Goal: Task Accomplishment & Management: Manage account settings

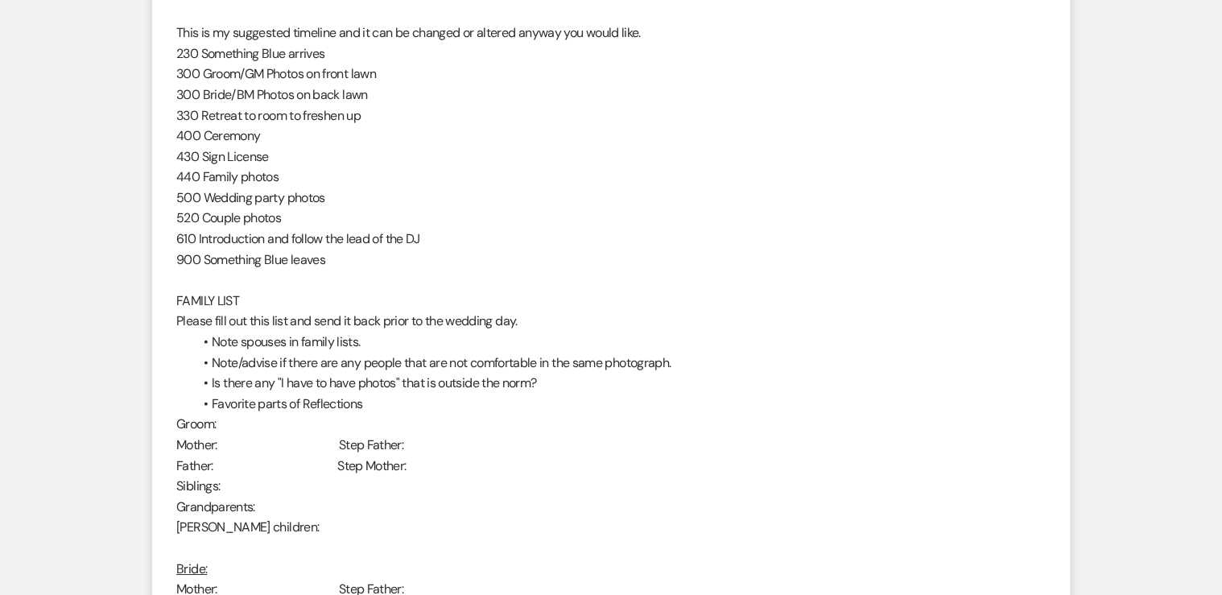
scroll to position [2426, 0]
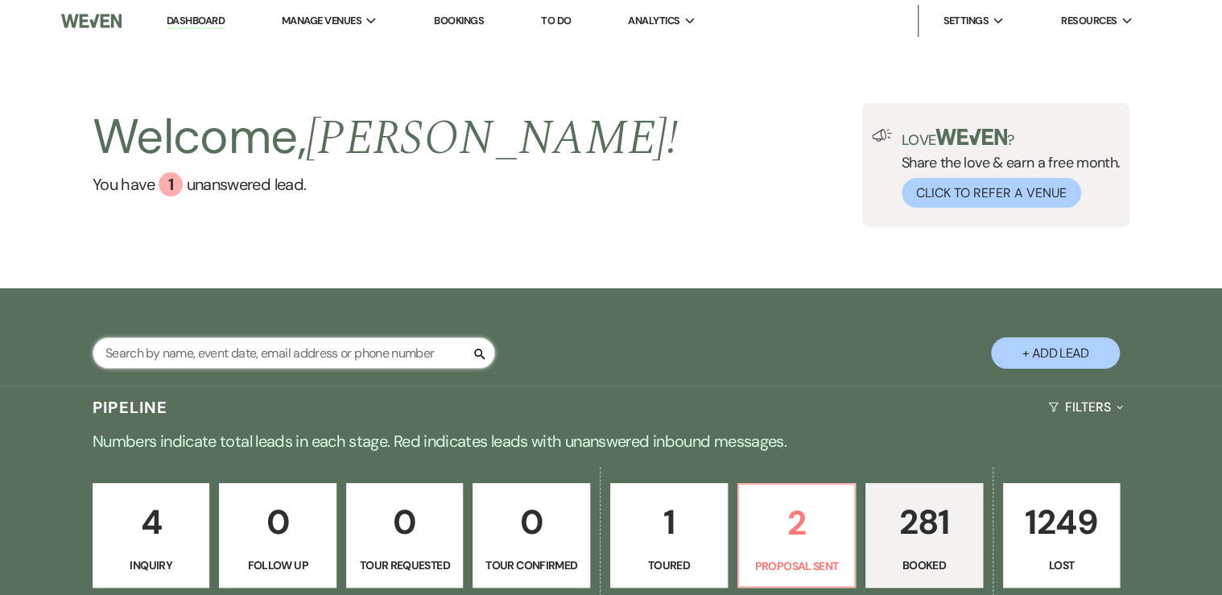
drag, startPoint x: 224, startPoint y: 358, endPoint x: 213, endPoint y: 339, distance: 22.0
click at [222, 355] on input "text" at bounding box center [294, 352] width 402 height 31
type input "orn"
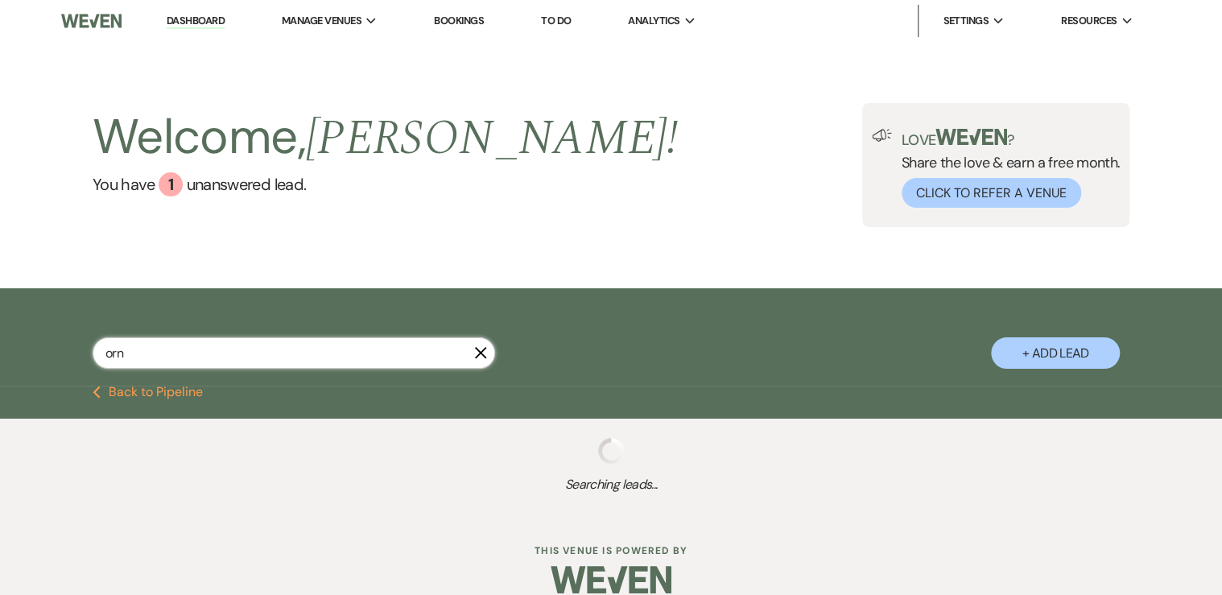
select select "8"
select select "2"
select select "8"
select select "5"
select select "8"
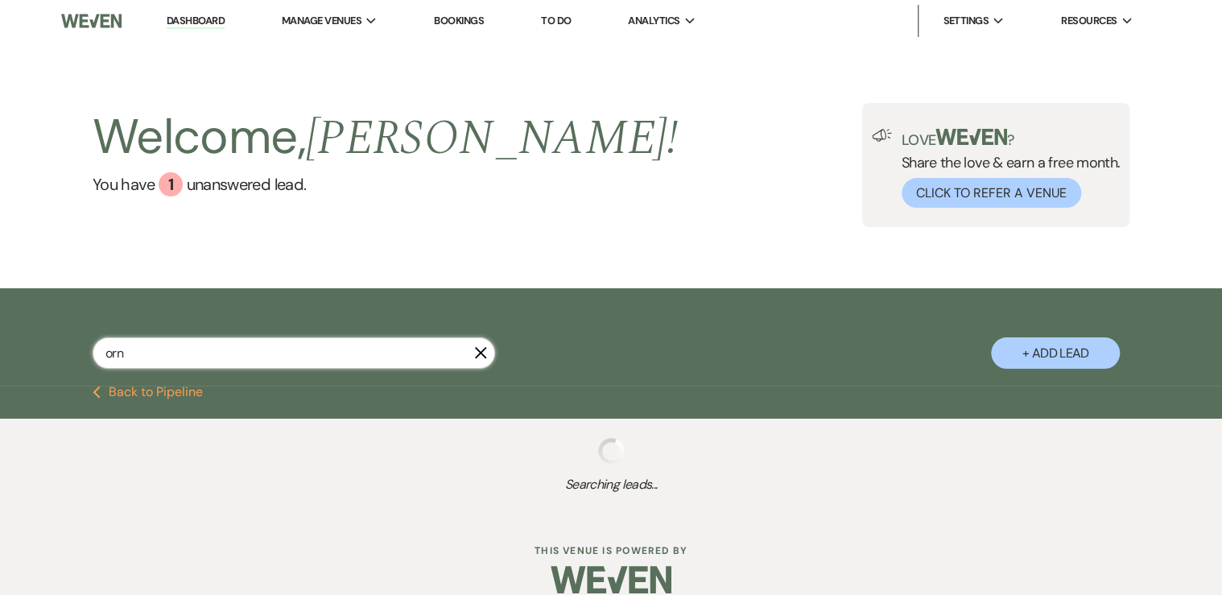
select select "5"
select select "8"
select select "5"
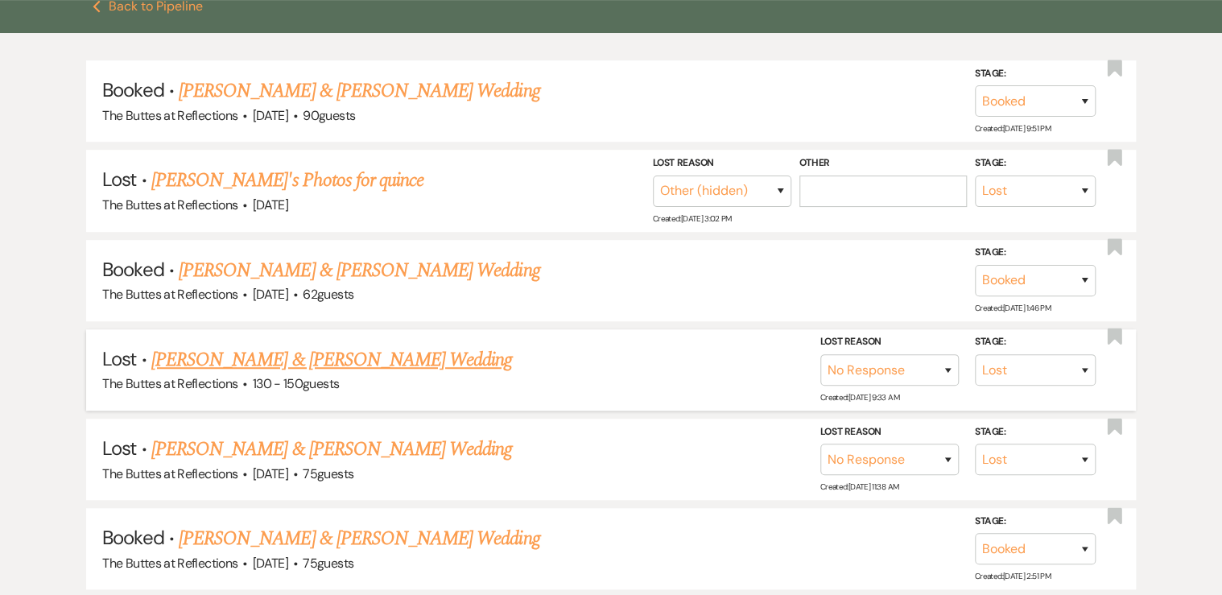
scroll to position [386, 0]
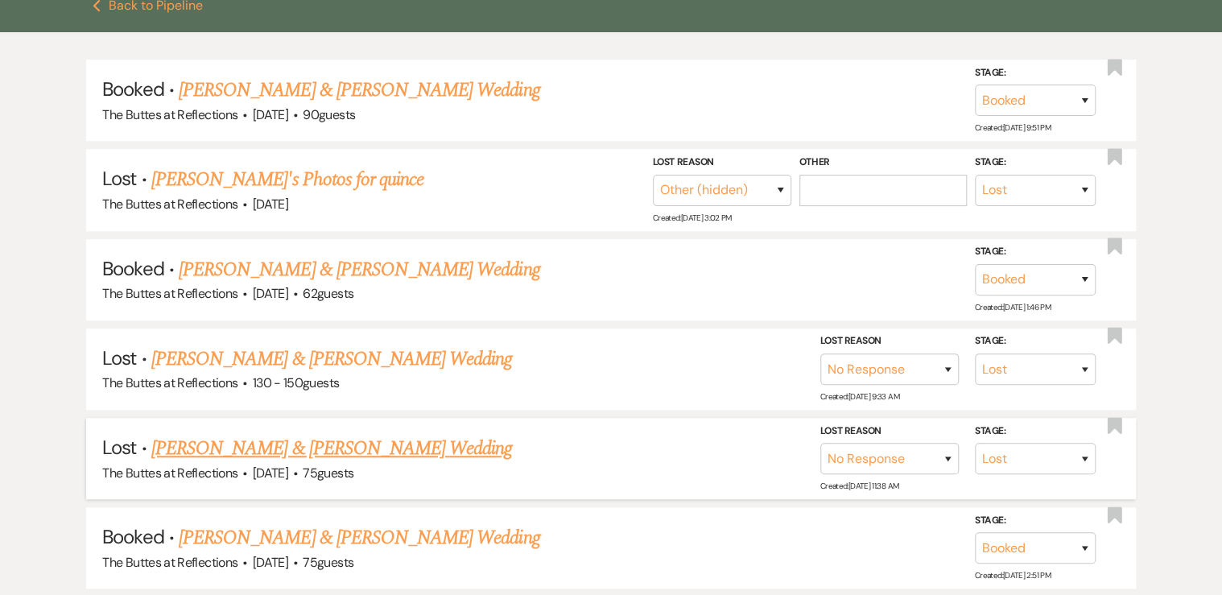
type input "orn"
click at [241, 443] on link "[PERSON_NAME] & [PERSON_NAME] Wedding" at bounding box center [331, 448] width 361 height 29
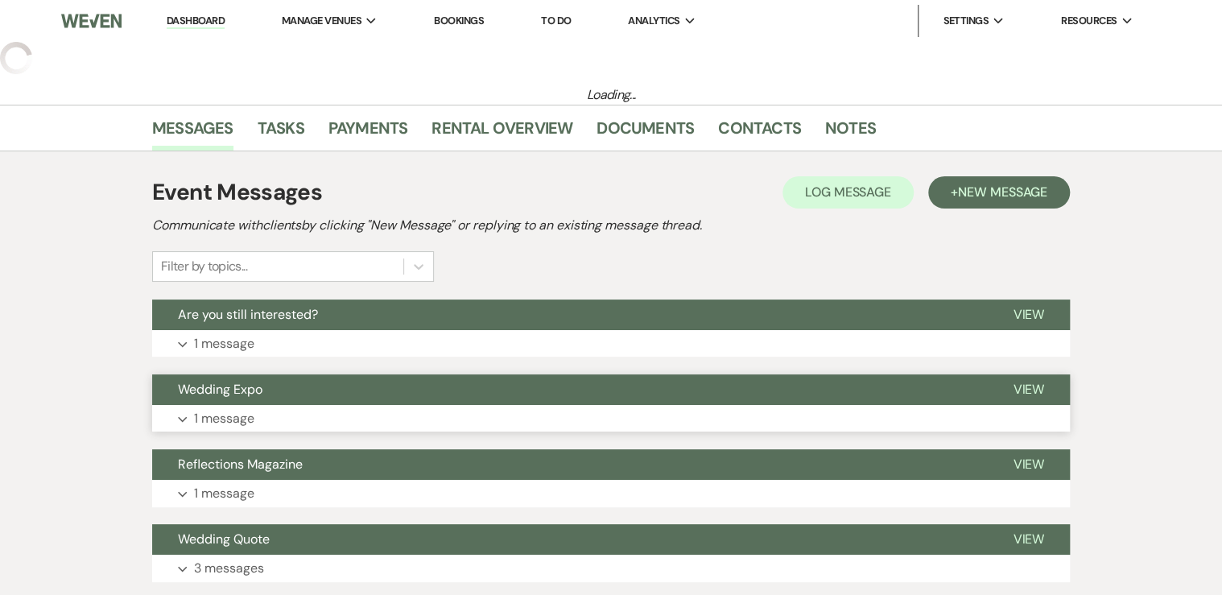
select select "8"
select select "5"
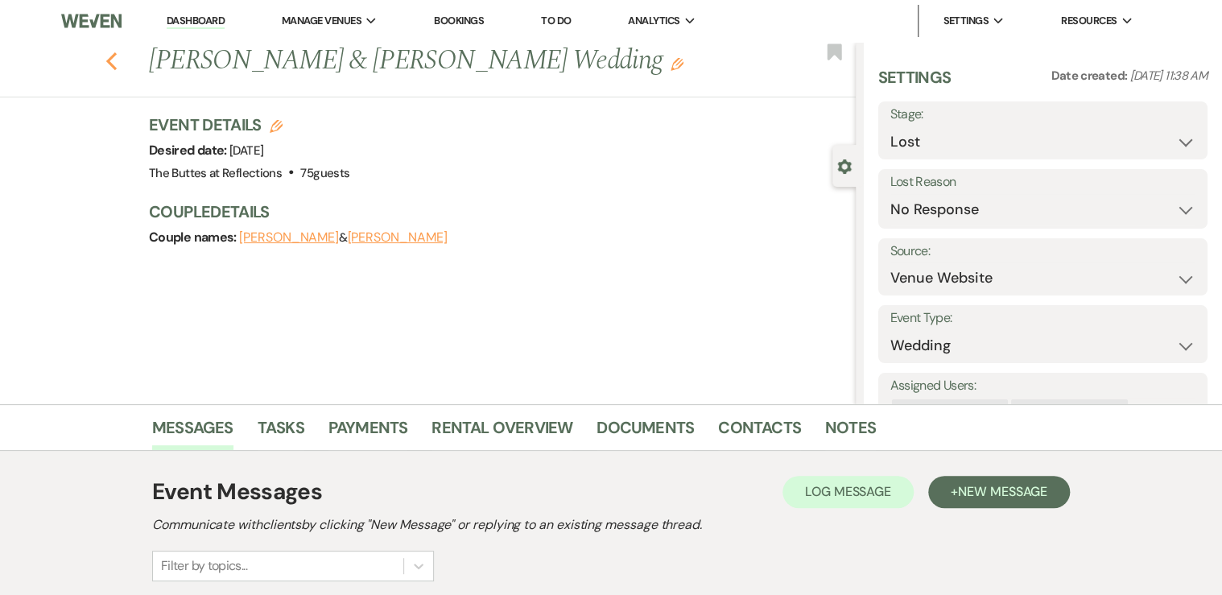
click at [117, 70] on use "button" at bounding box center [111, 61] width 10 height 18
select select "8"
select select "2"
select select "8"
select select "5"
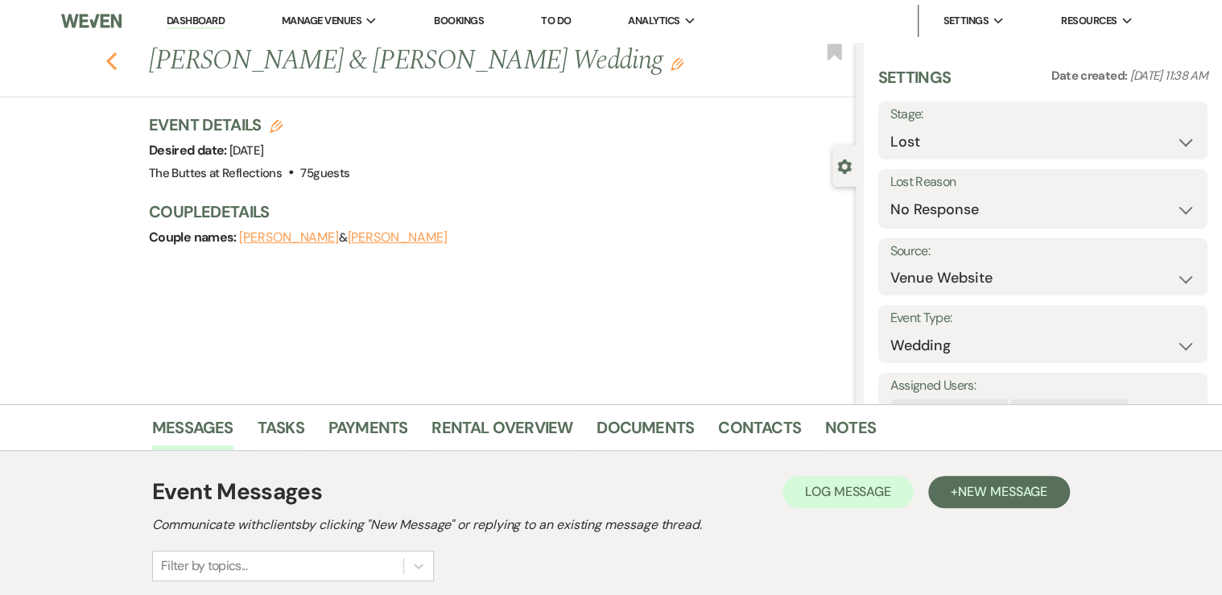
select select "8"
select select "5"
select select "8"
select select "5"
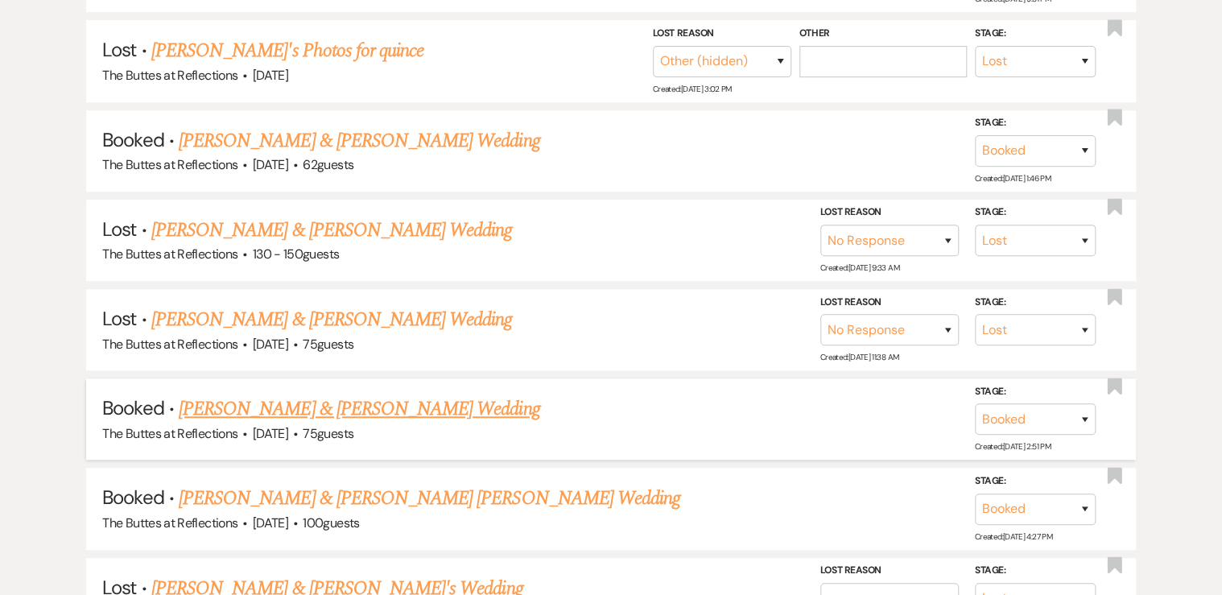
scroll to position [579, 0]
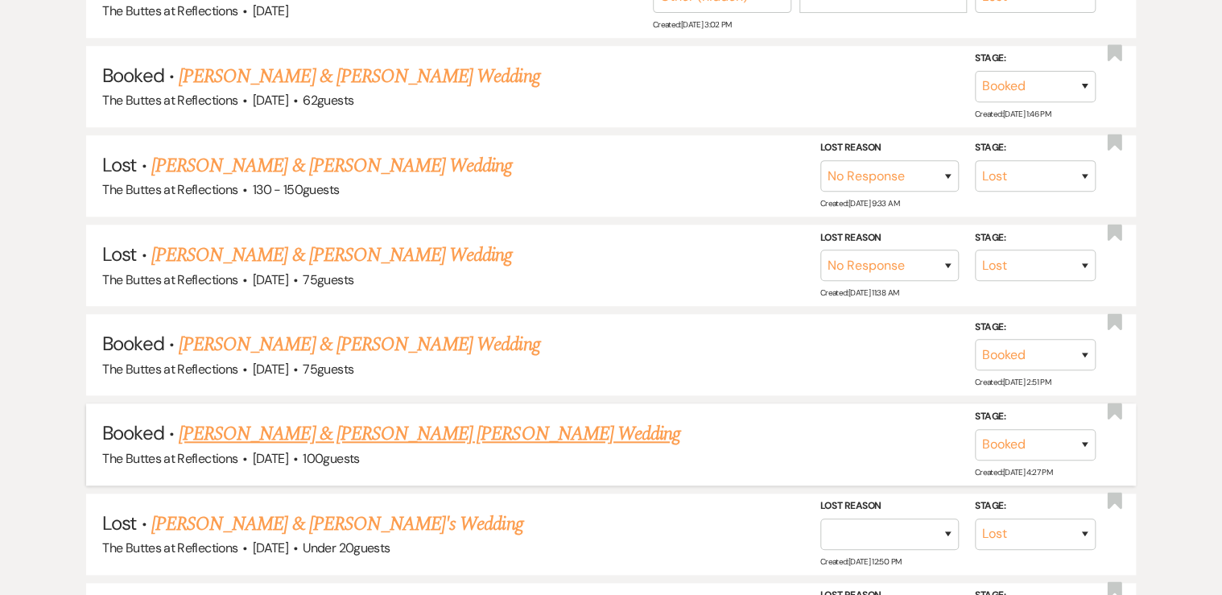
click at [299, 431] on link "[PERSON_NAME] & [PERSON_NAME] [PERSON_NAME] Wedding" at bounding box center [429, 433] width 501 height 29
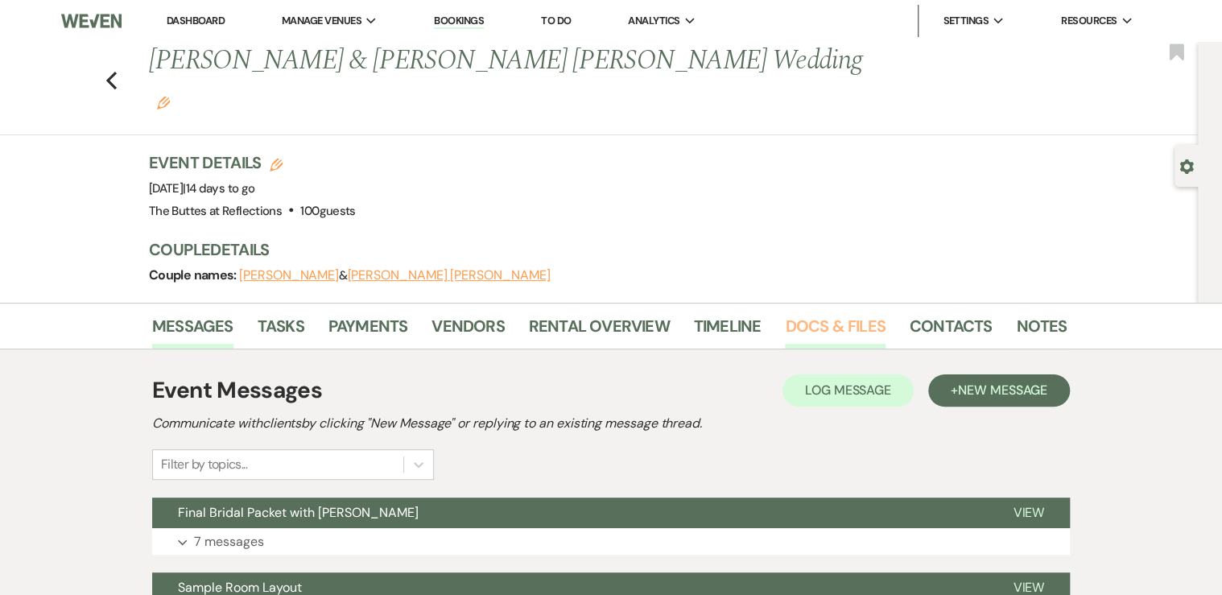
click at [810, 313] on link "Docs & Files" at bounding box center [835, 330] width 100 height 35
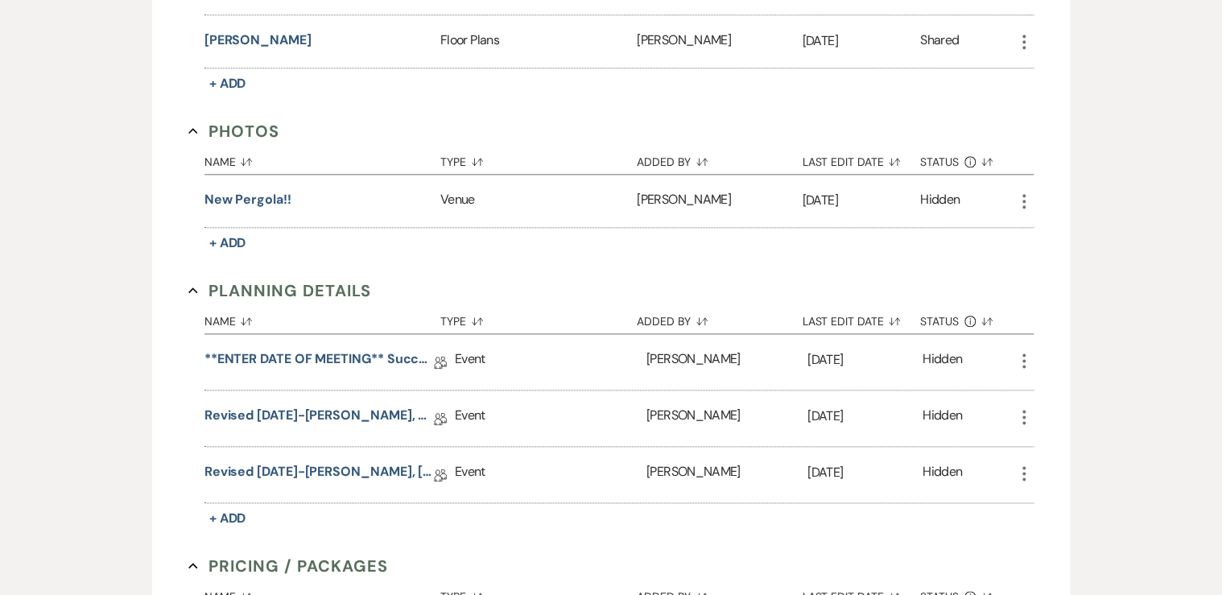
scroll to position [837, 0]
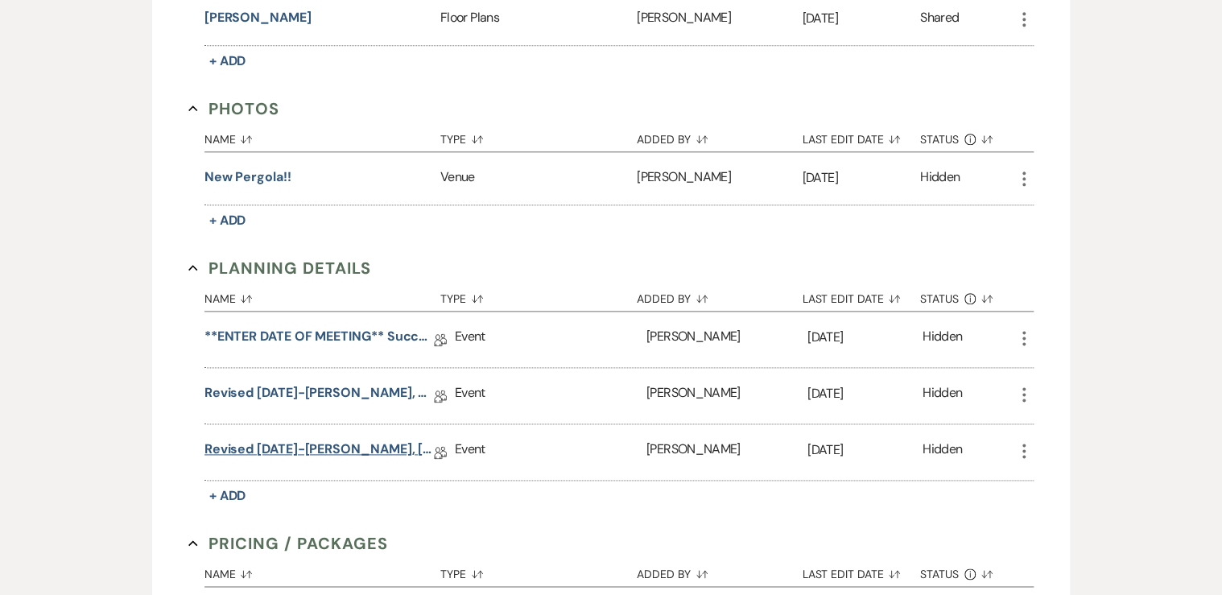
click at [324, 439] on link "Revised [DATE]-[PERSON_NAME], [DATE] Succulent W/ BAR Wedding Details" at bounding box center [318, 451] width 229 height 25
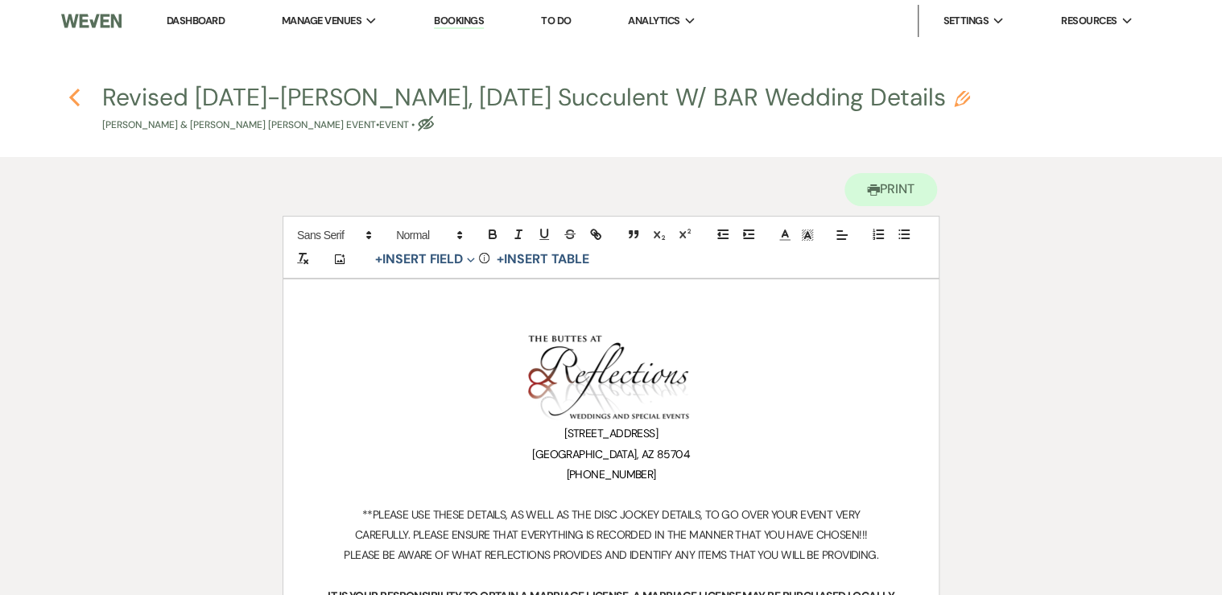
click at [69, 92] on icon "Previous" at bounding box center [74, 97] width 12 height 19
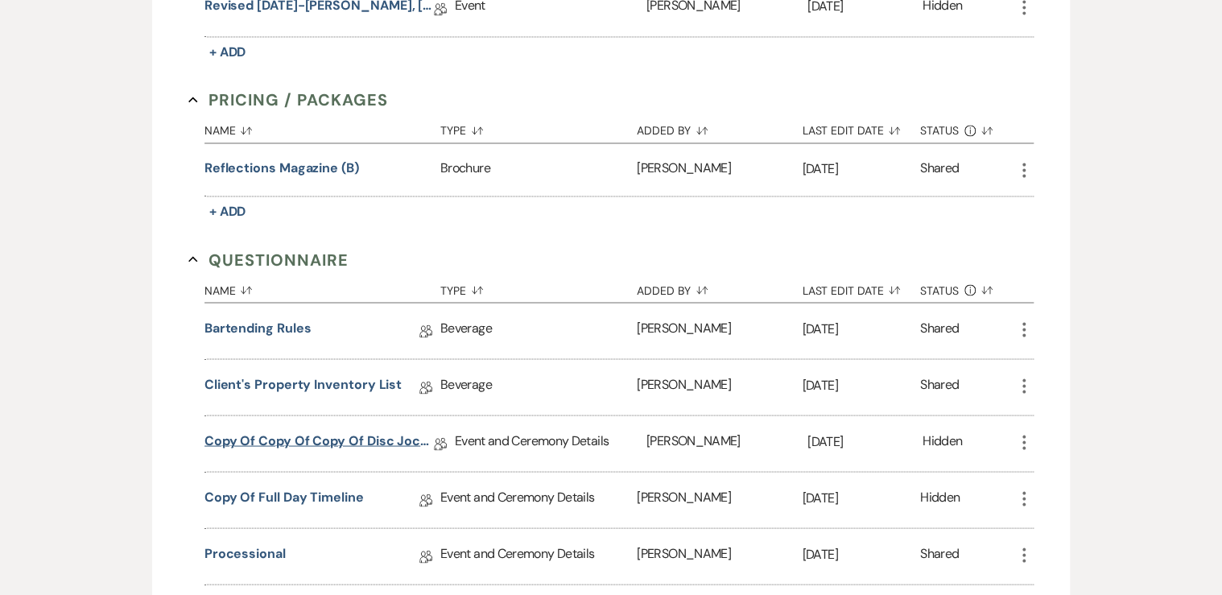
scroll to position [1288, 0]
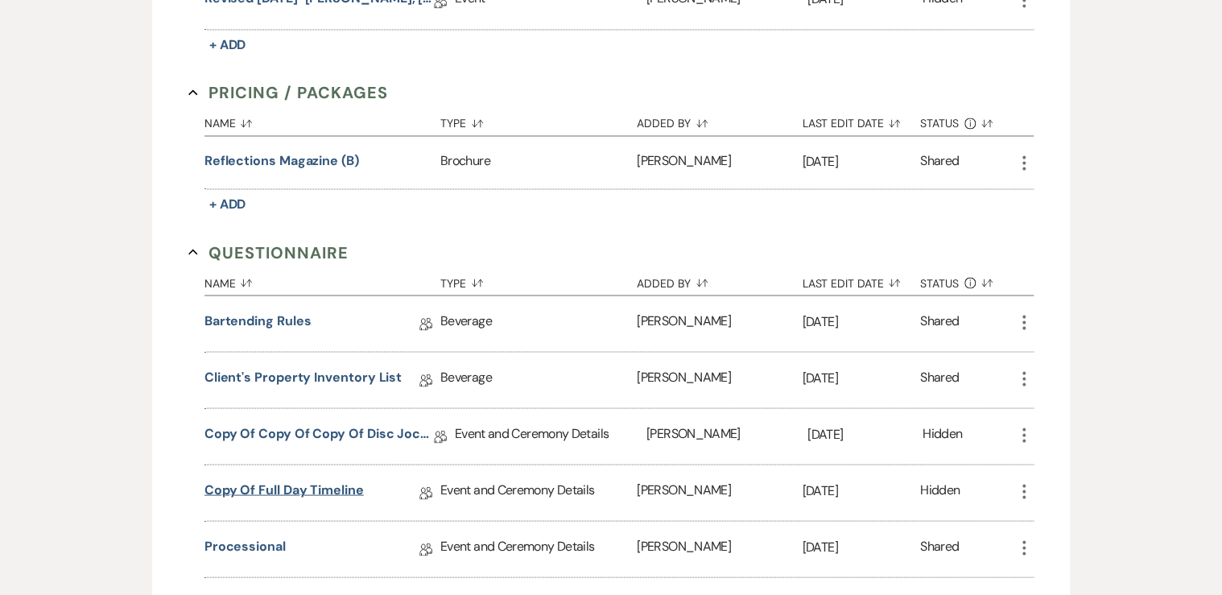
click at [336, 480] on link "Copy of Full Day Timeline" at bounding box center [283, 492] width 159 height 25
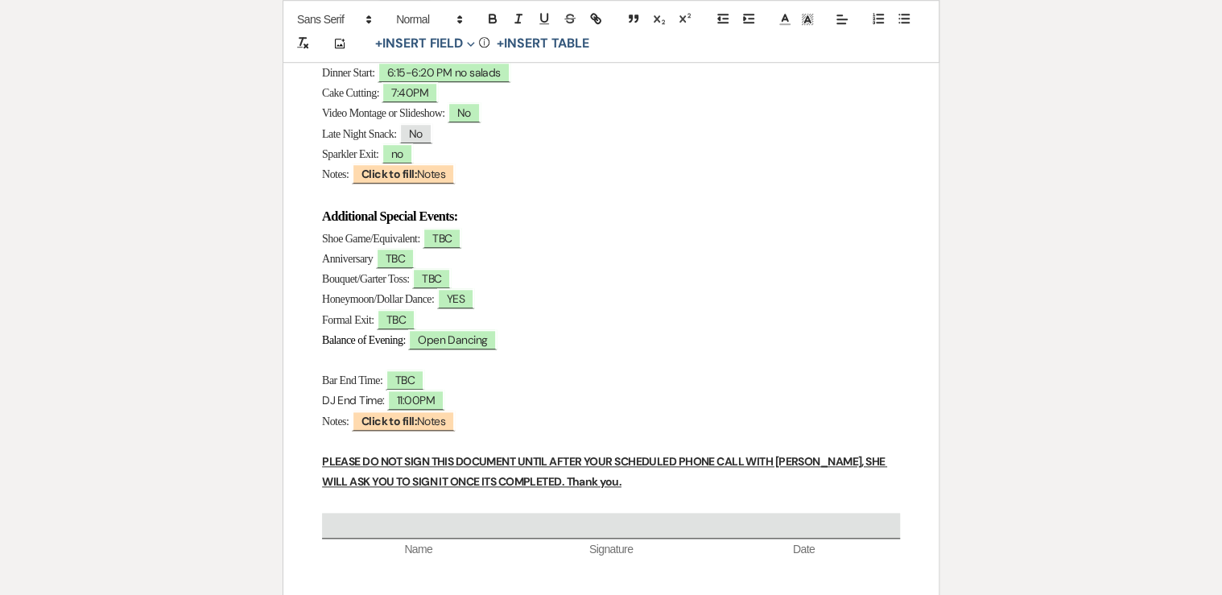
scroll to position [644, 0]
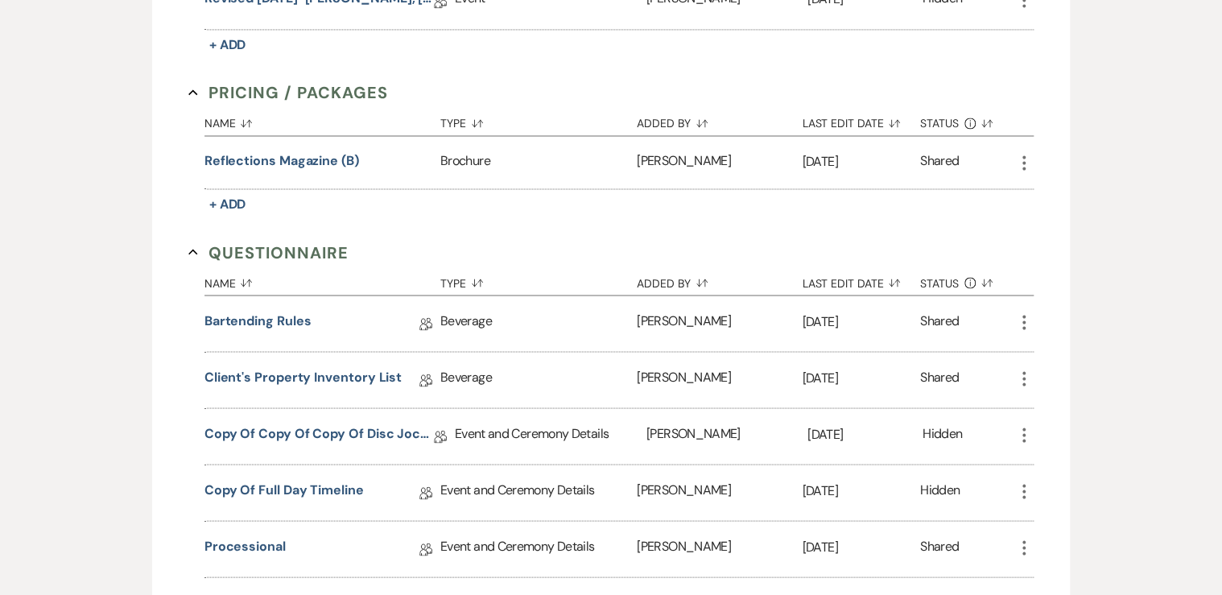
scroll to position [579, 0]
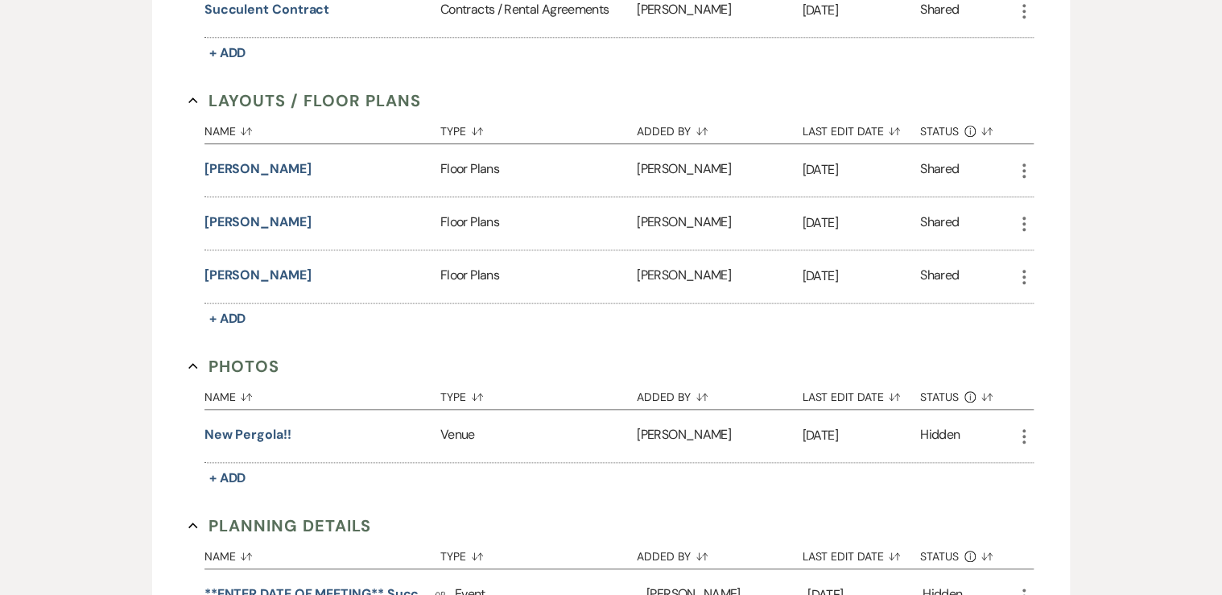
select select "8"
select select "2"
select select "8"
select select "5"
select select "8"
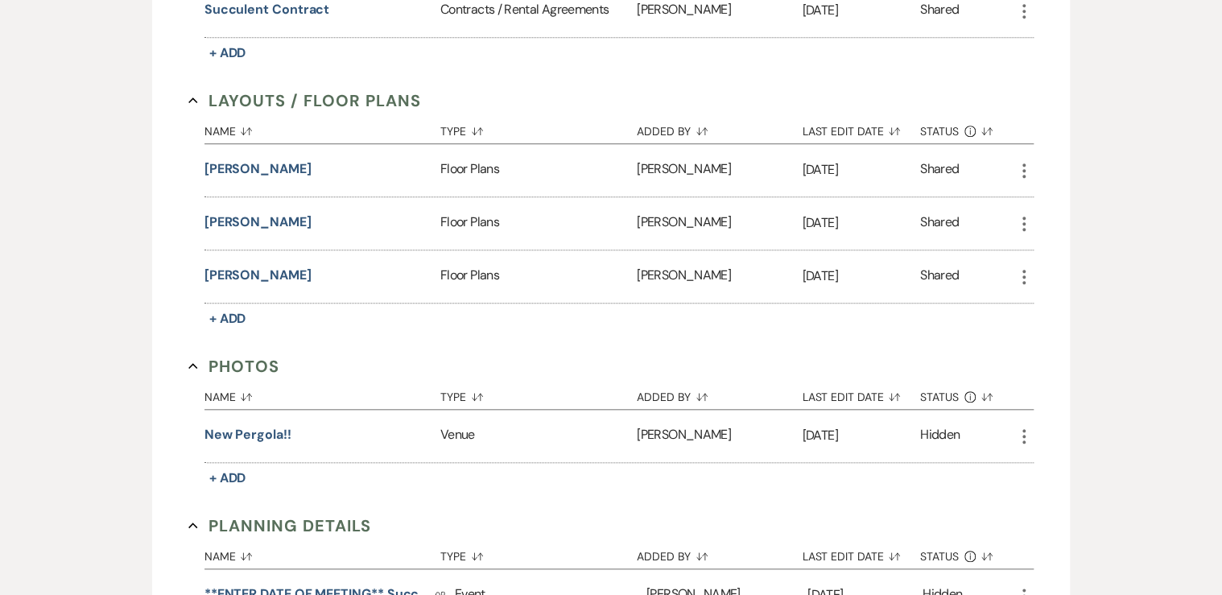
select select "5"
select select "8"
select select "5"
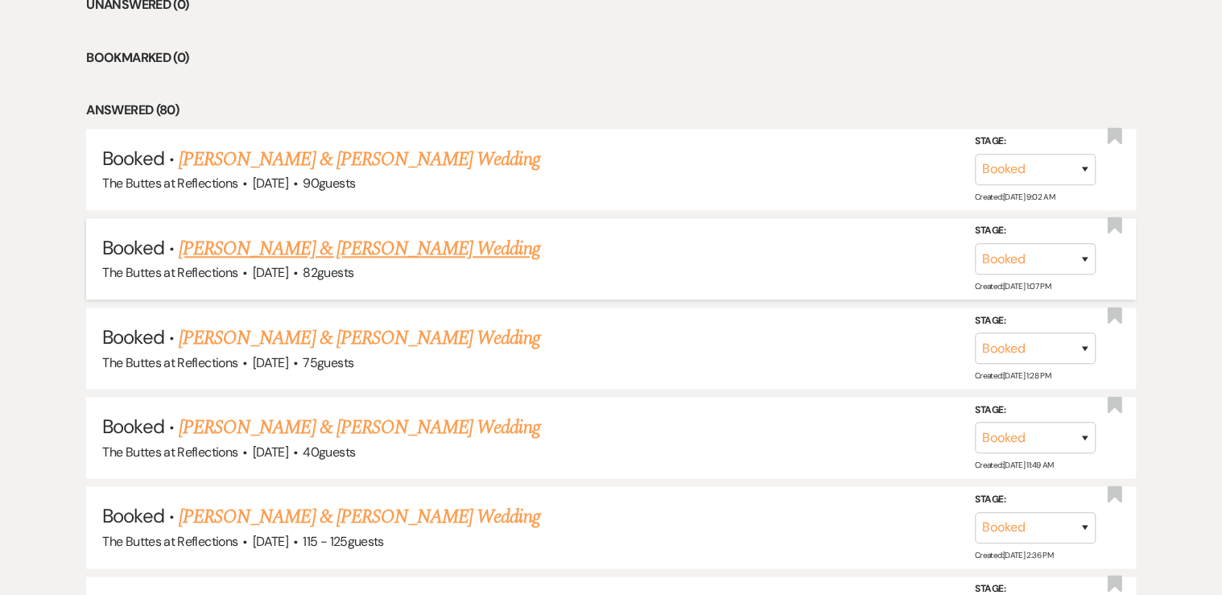
scroll to position [708, 0]
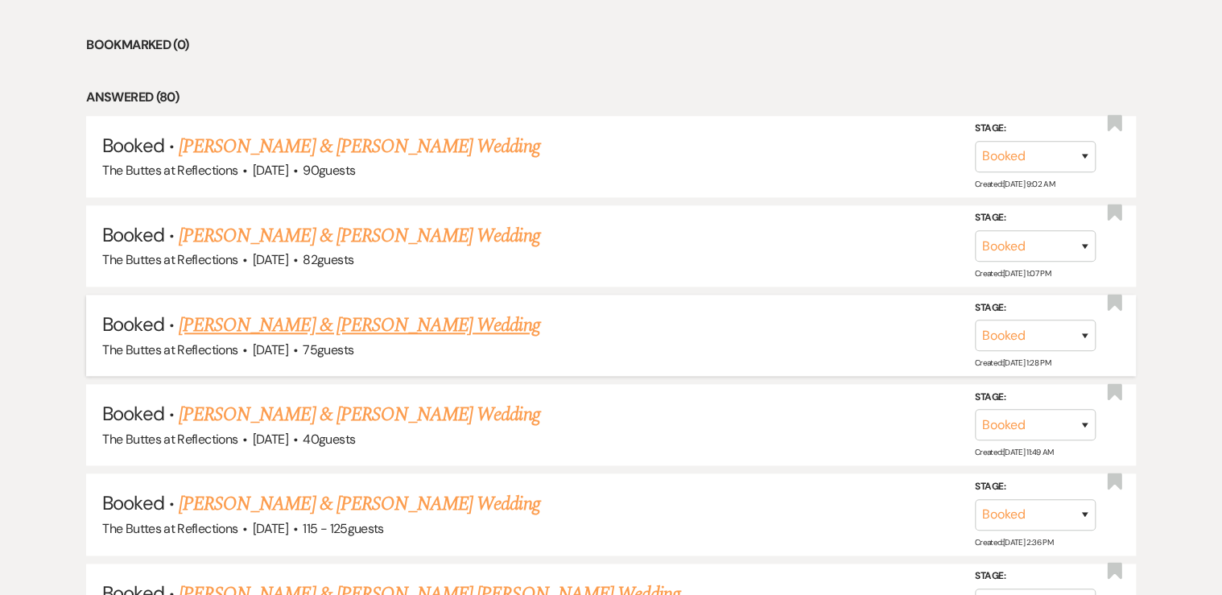
click at [307, 319] on link "[PERSON_NAME] & [PERSON_NAME] Wedding" at bounding box center [359, 325] width 361 height 29
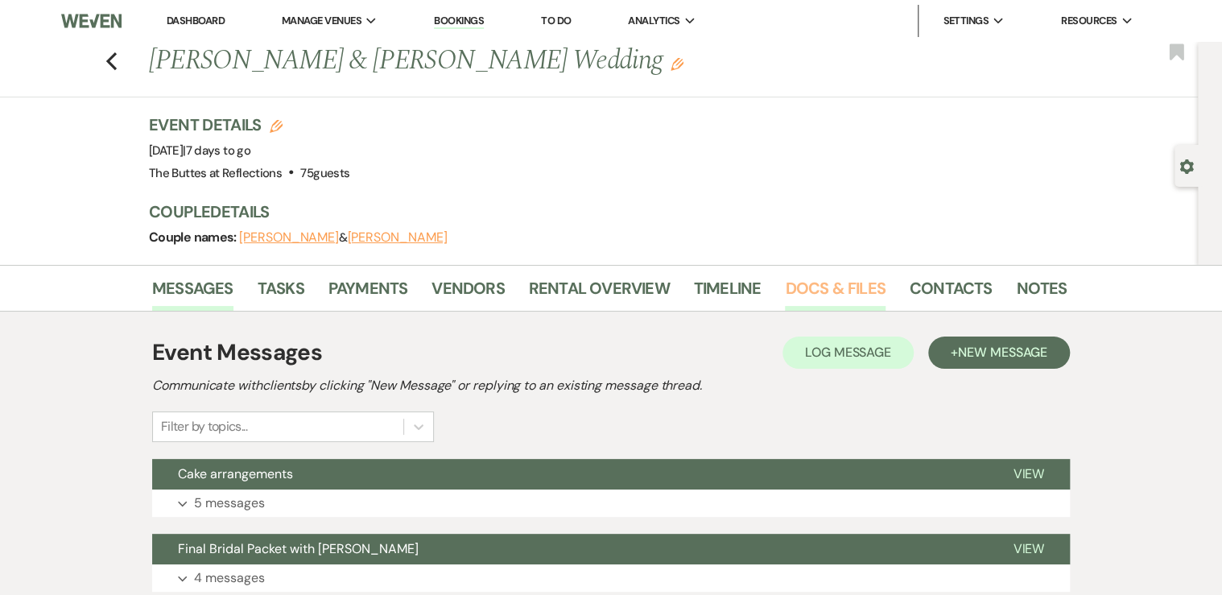
click at [817, 280] on link "Docs & Files" at bounding box center [835, 292] width 100 height 35
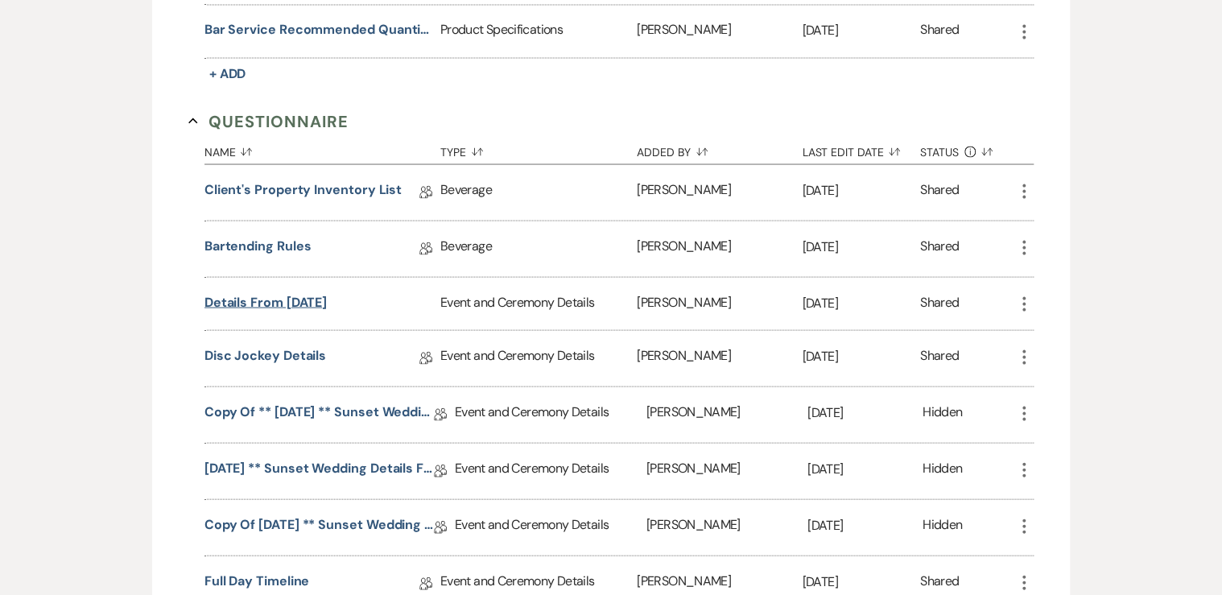
scroll to position [1545, 0]
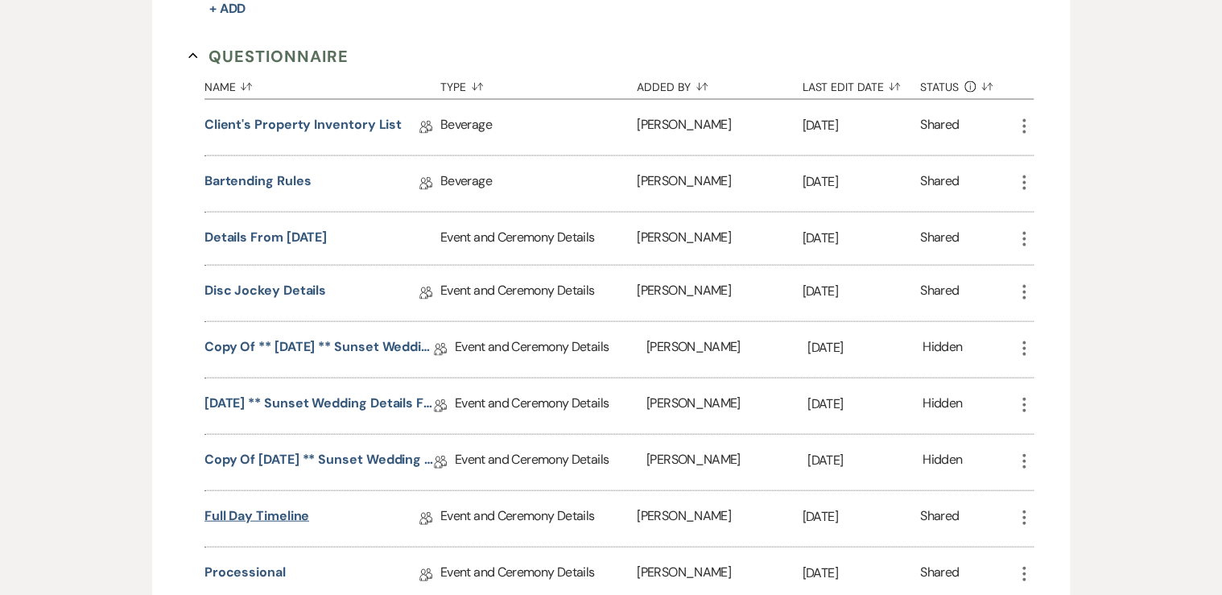
click at [274, 506] on link "Full Day Timeline" at bounding box center [256, 518] width 105 height 25
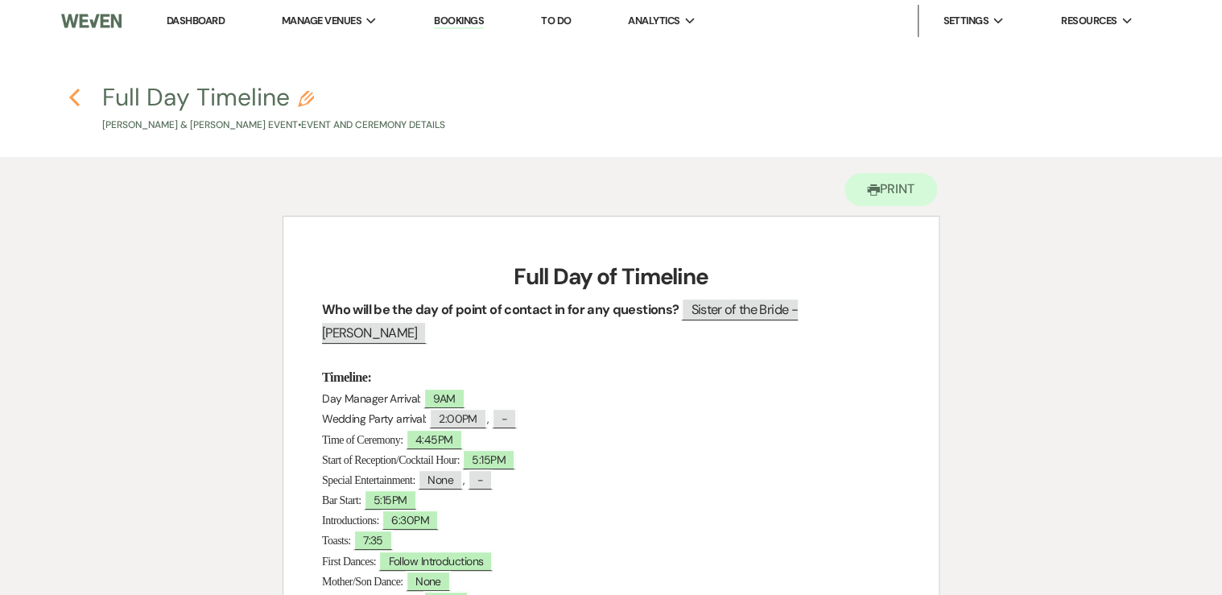
click at [72, 97] on use "button" at bounding box center [74, 98] width 10 height 18
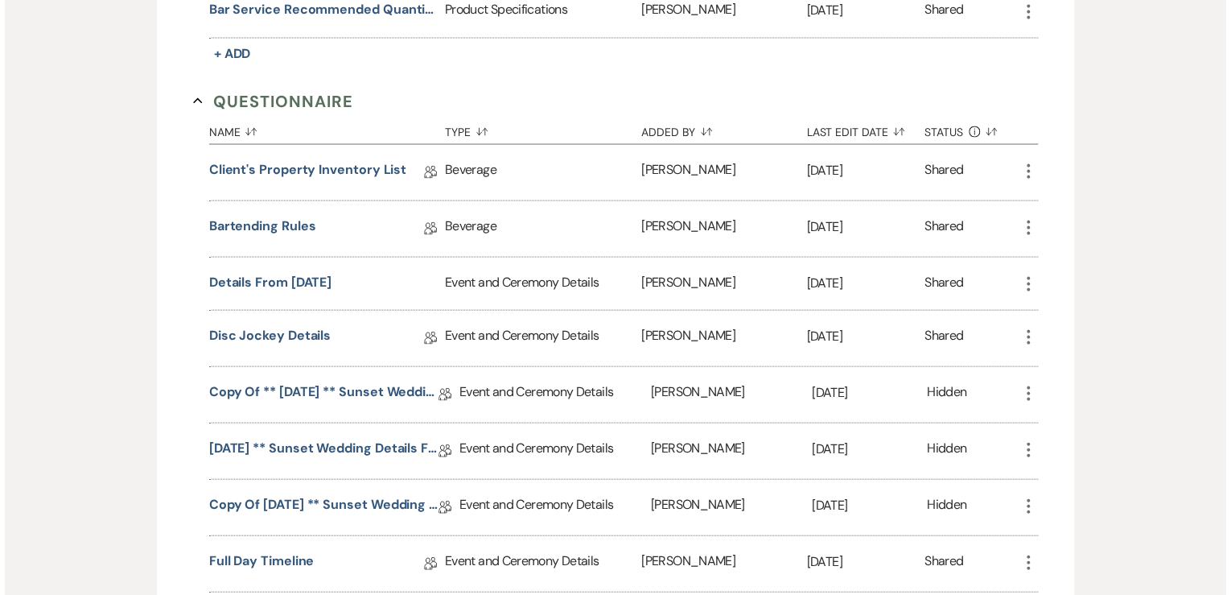
scroll to position [1481, 0]
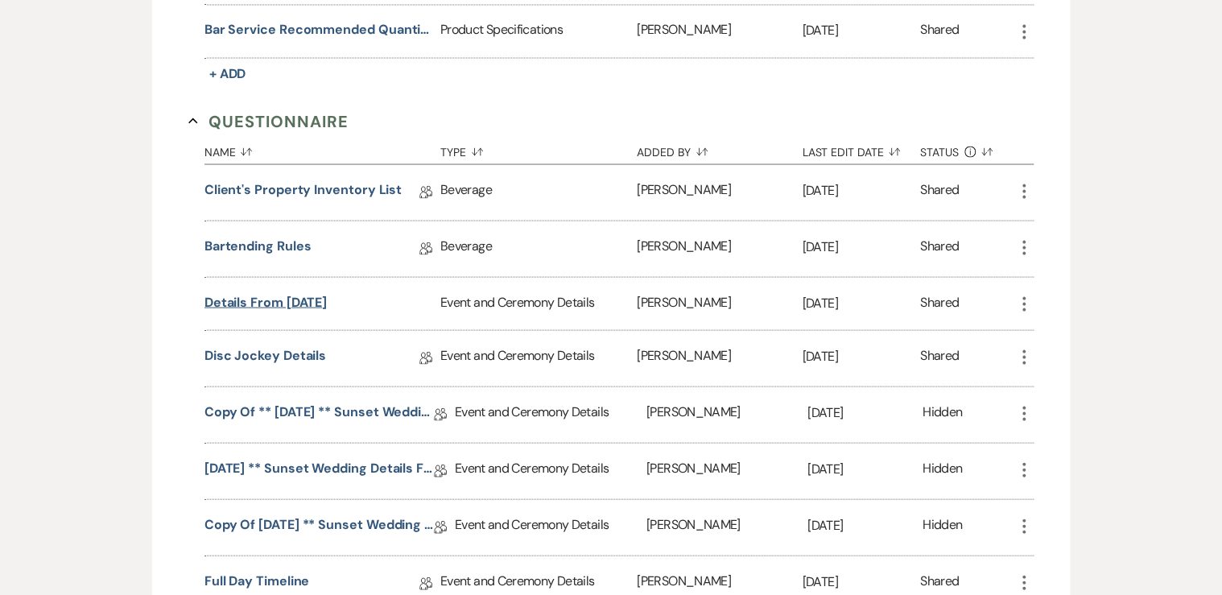
click at [282, 292] on button "Details from [DATE]" at bounding box center [265, 301] width 122 height 19
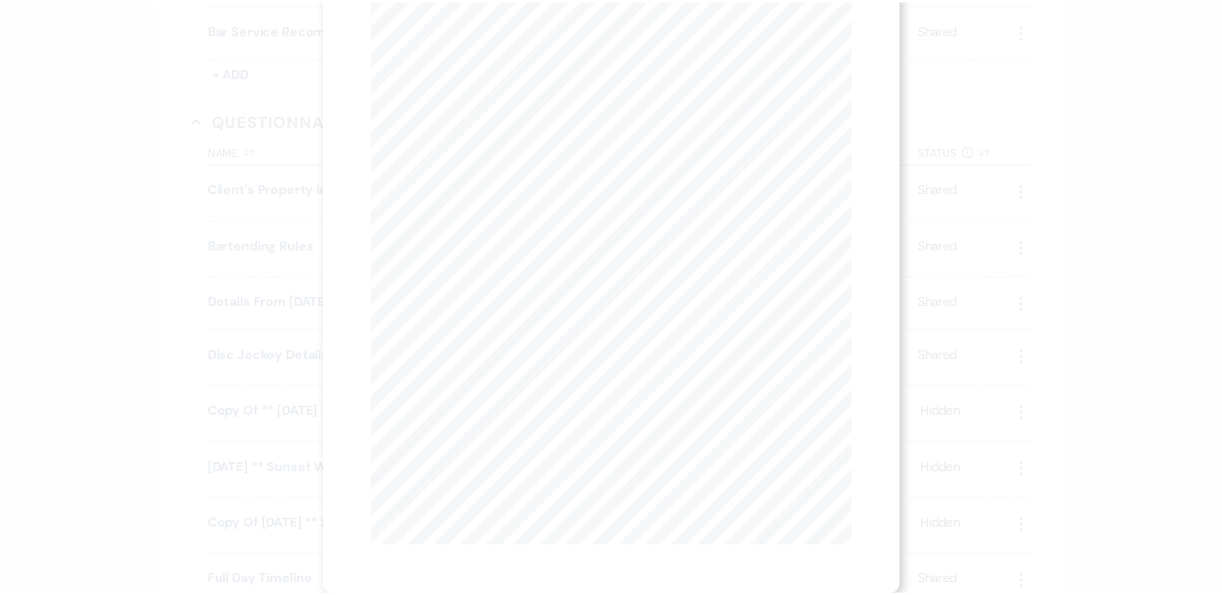
scroll to position [159, 0]
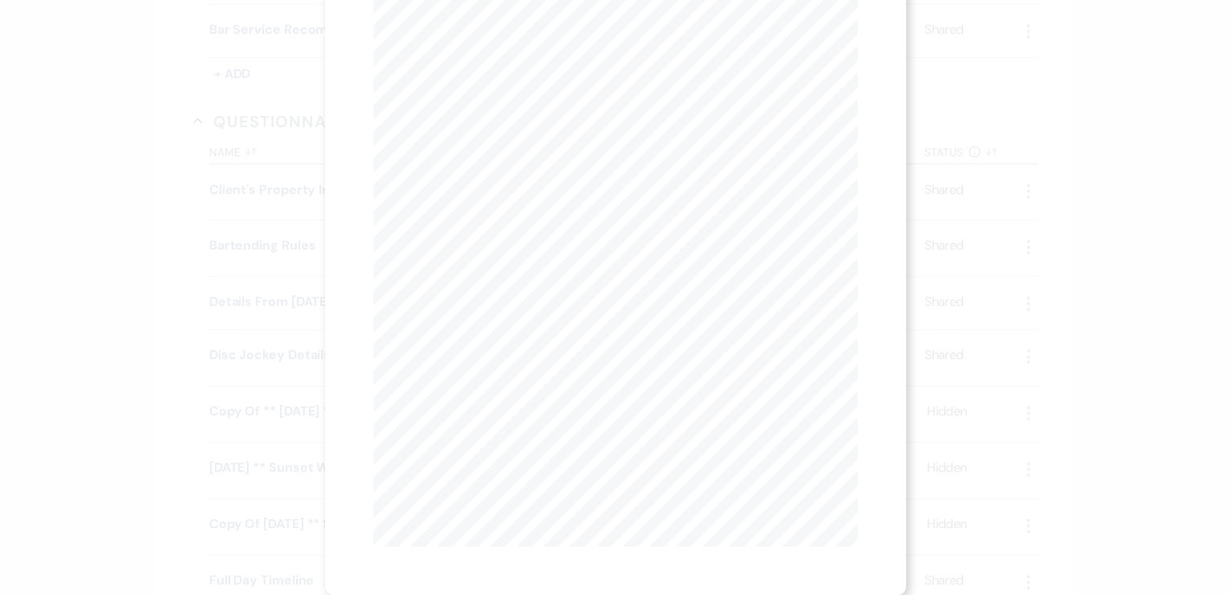
click at [266, 296] on div "X Previous Previous Next Next Page 1 of 8 - Zoom + Download [DATE] 12 : 06   PM…" at bounding box center [615, 297] width 1231 height 595
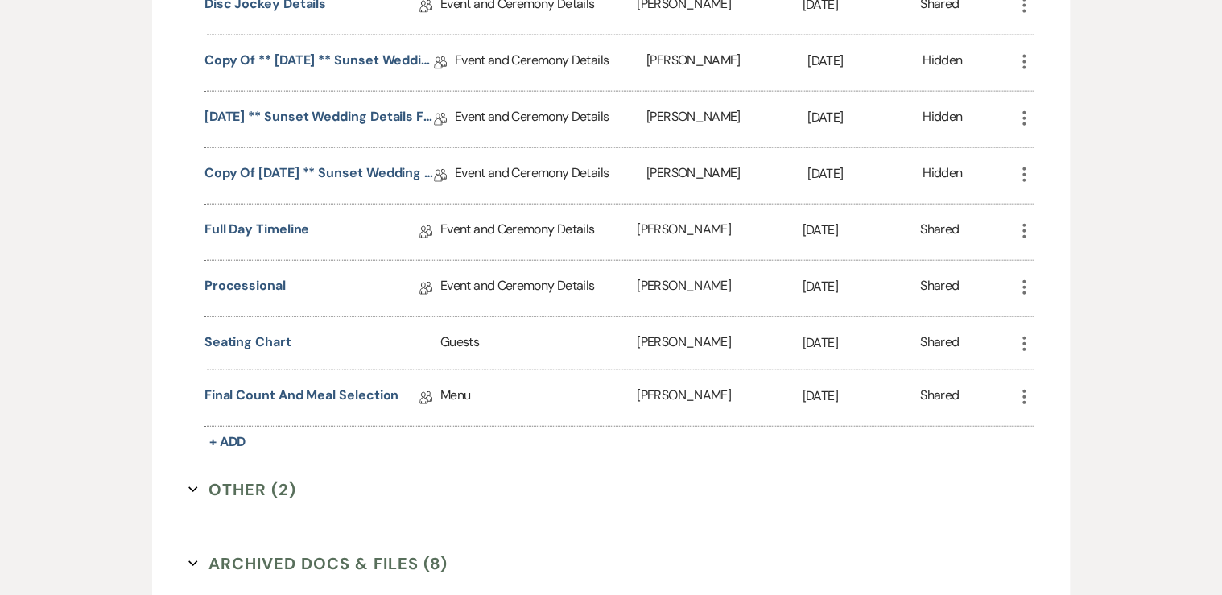
scroll to position [1867, 0]
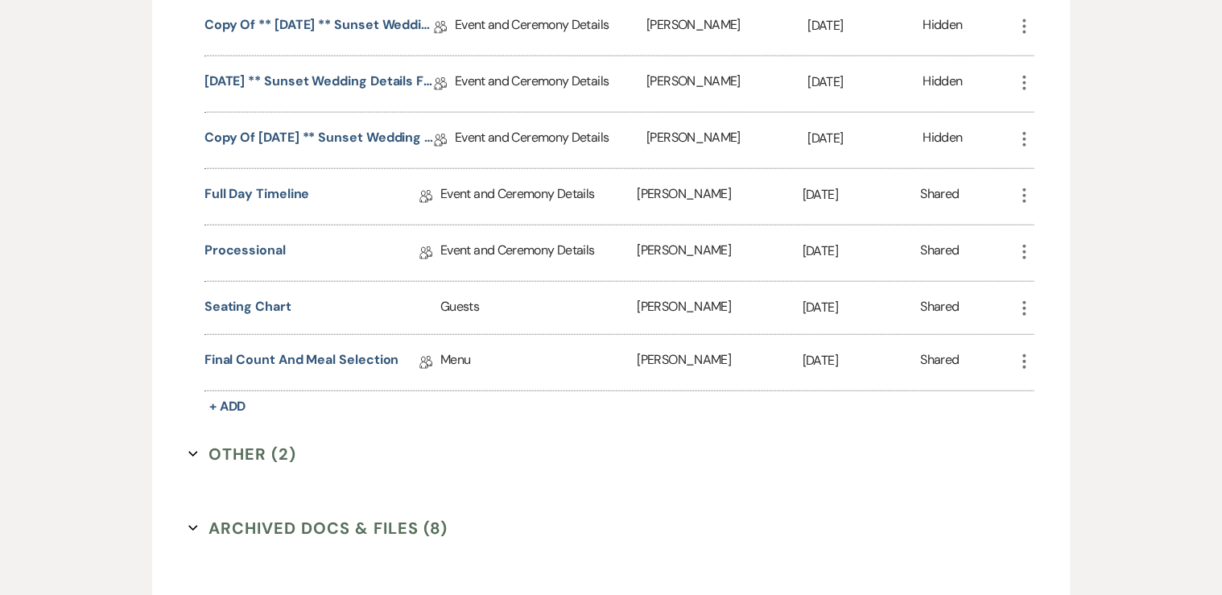
click at [245, 442] on button "Other (2) Expand" at bounding box center [242, 454] width 108 height 24
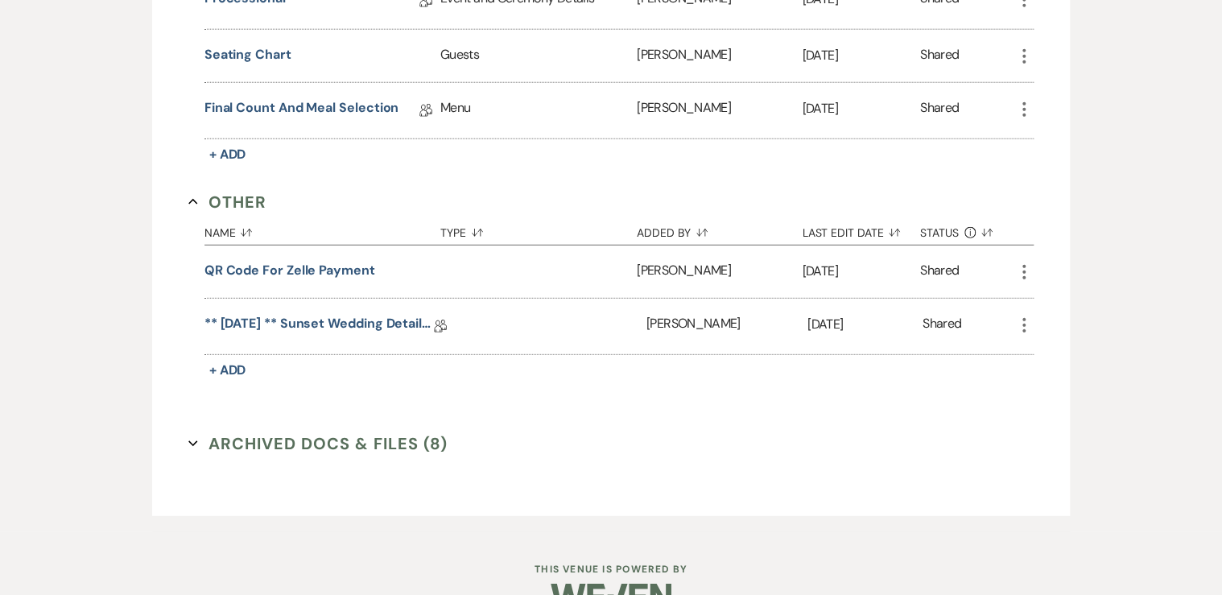
scroll to position [2125, 0]
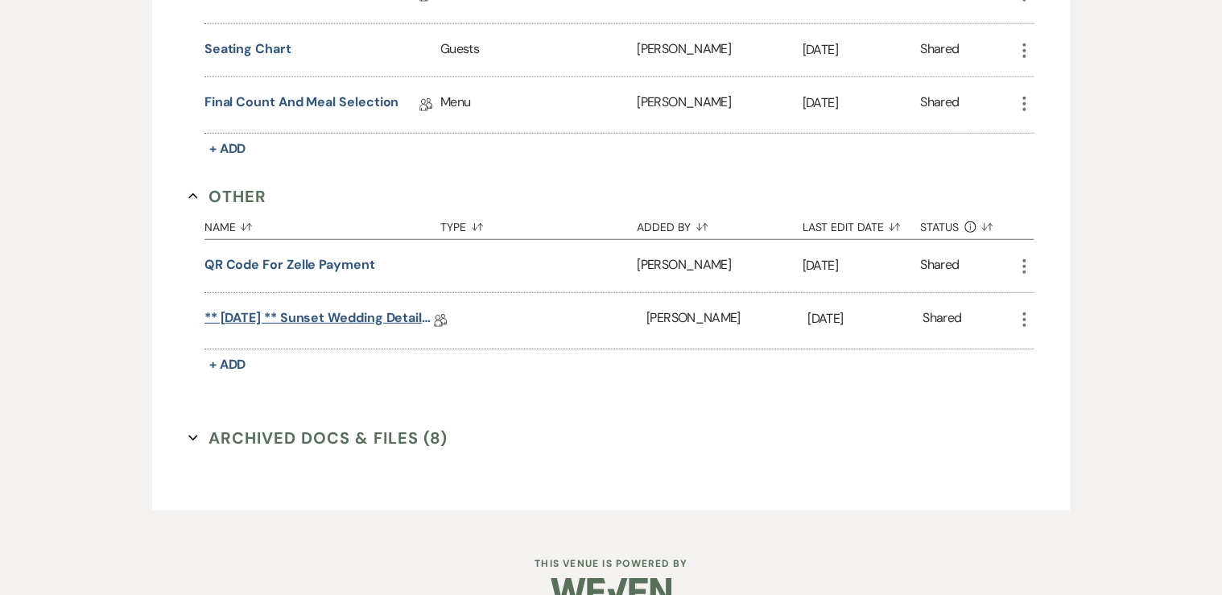
click at [260, 308] on link "** [DATE] ** Sunset Wedding Details for Black. [DATE]" at bounding box center [318, 320] width 229 height 25
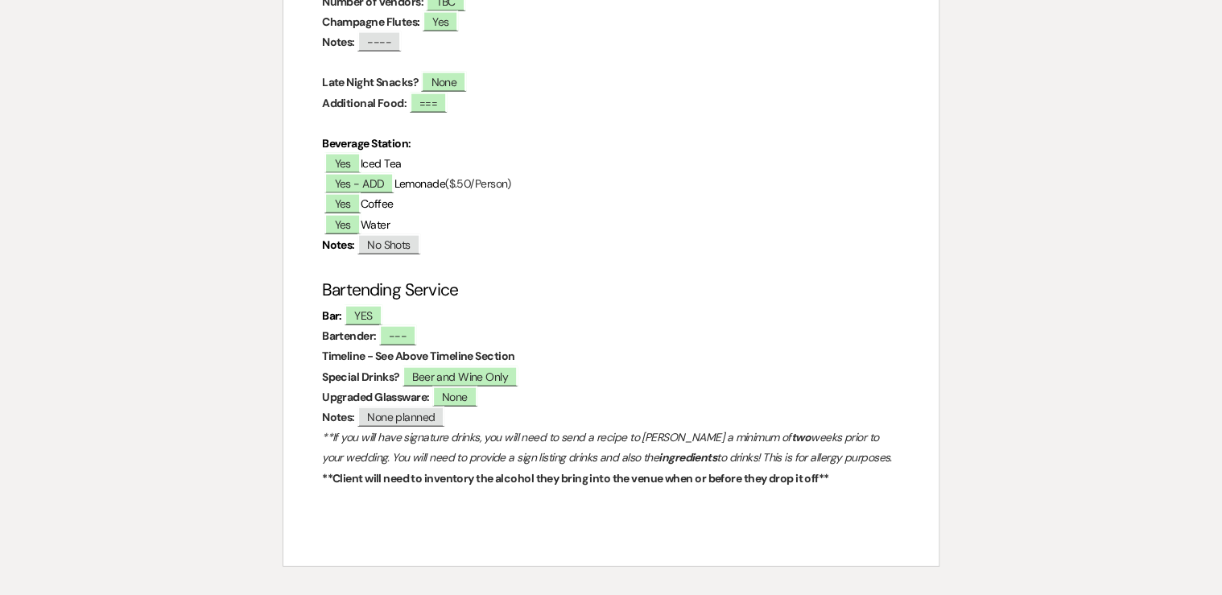
scroll to position [4890, 0]
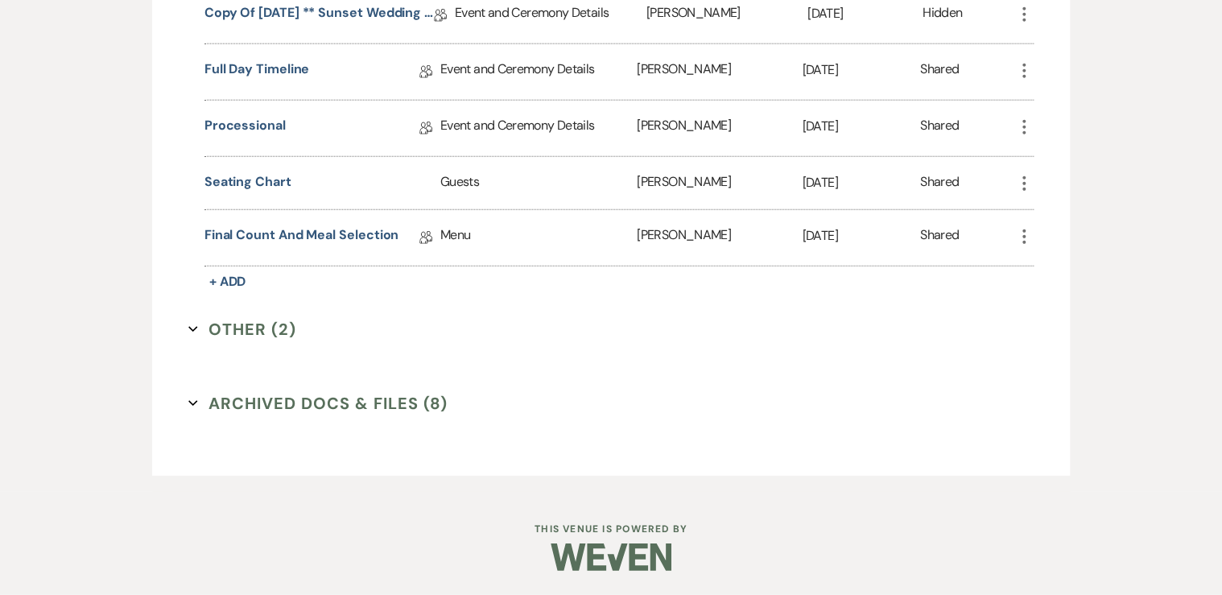
scroll to position [1976, 0]
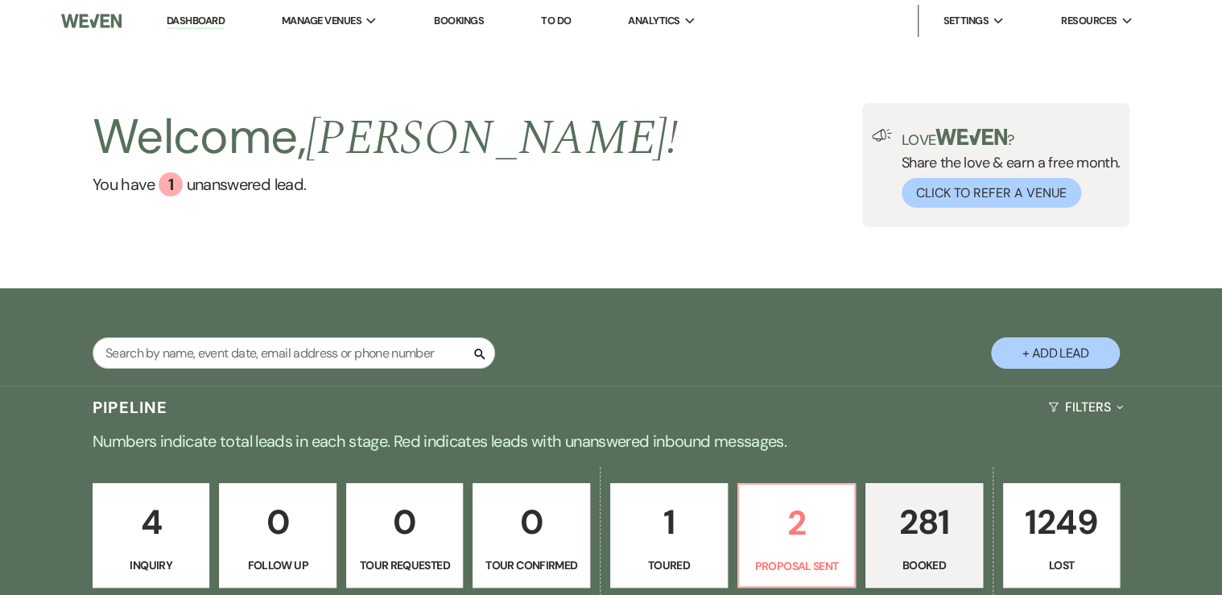
click at [938, 530] on p "281" at bounding box center [924, 522] width 97 height 54
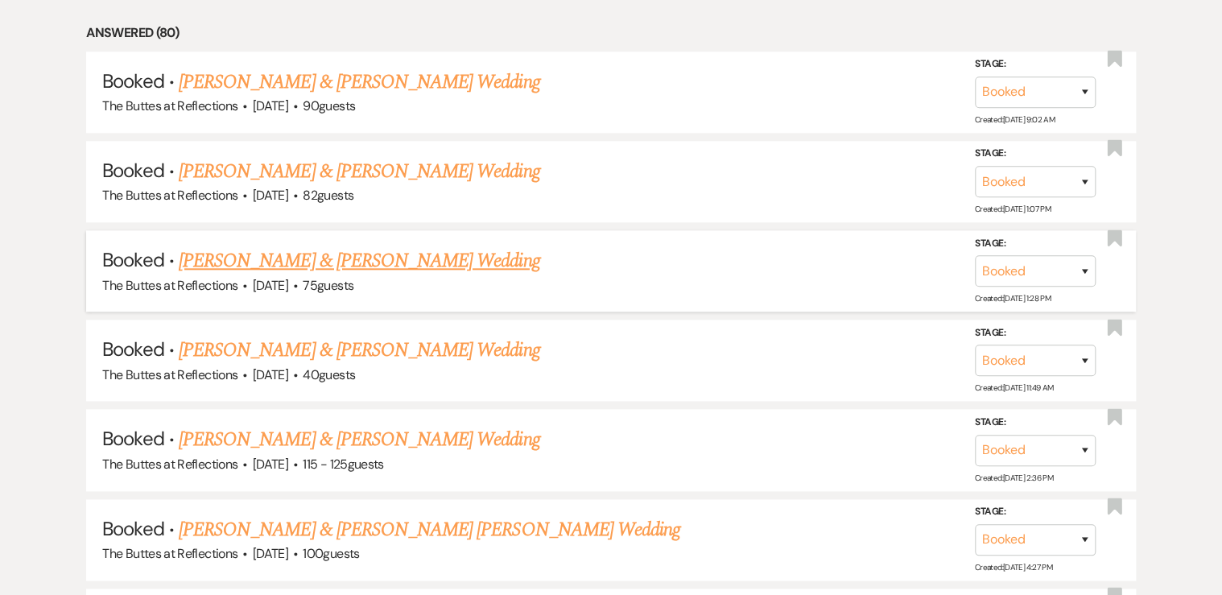
scroll to position [837, 0]
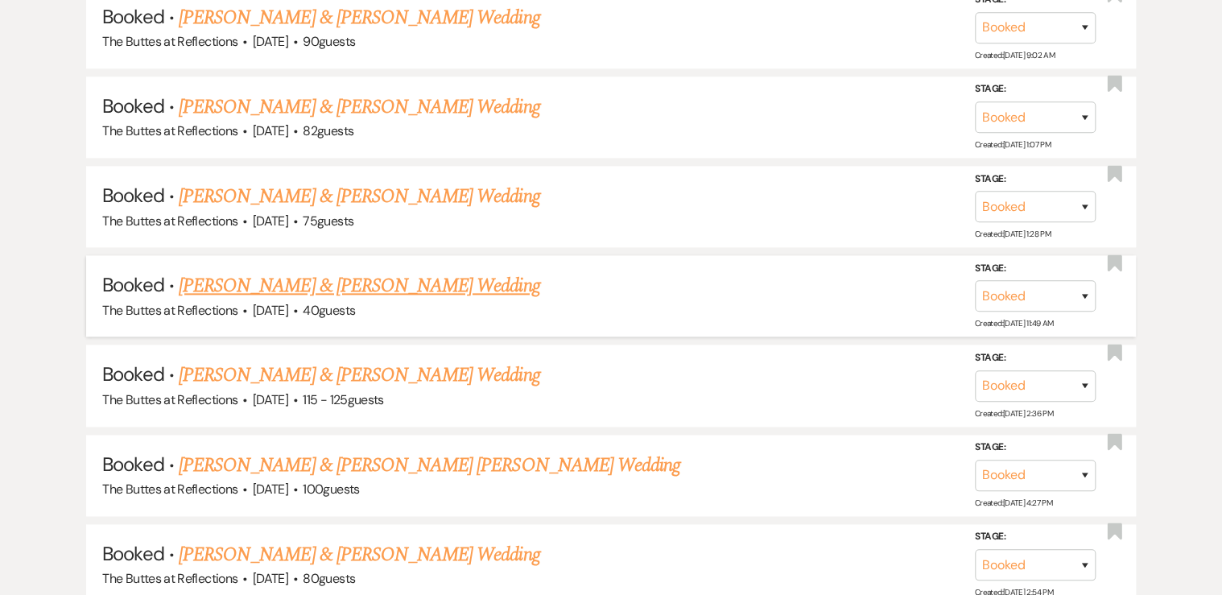
click at [285, 282] on link "[PERSON_NAME] & [PERSON_NAME] Wedding" at bounding box center [359, 285] width 361 height 29
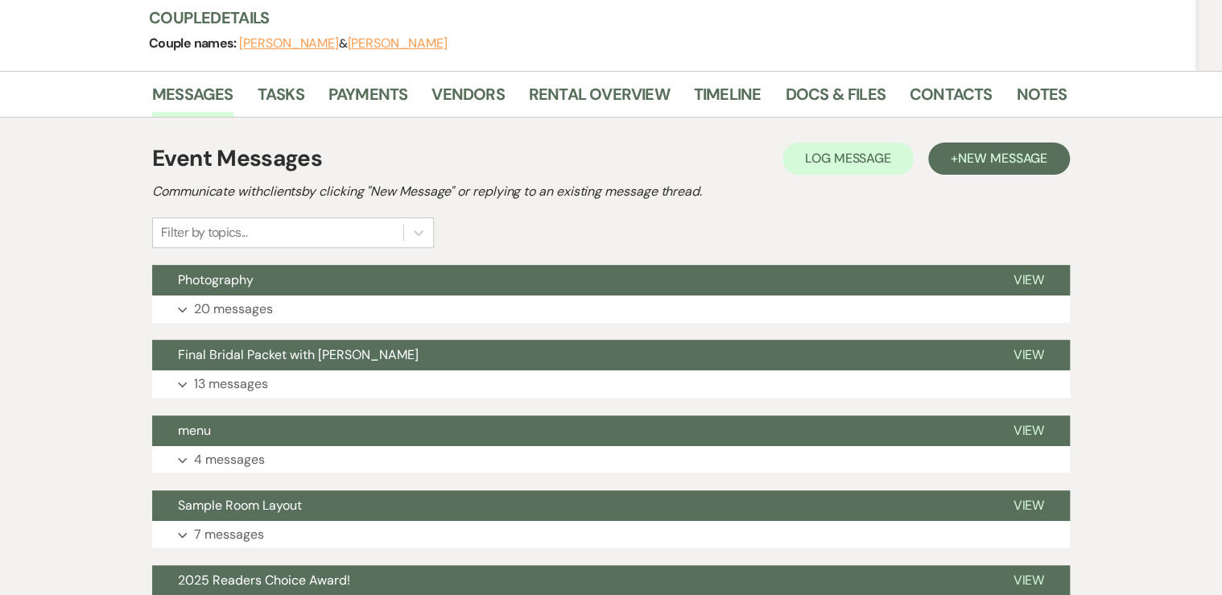
scroll to position [193, 0]
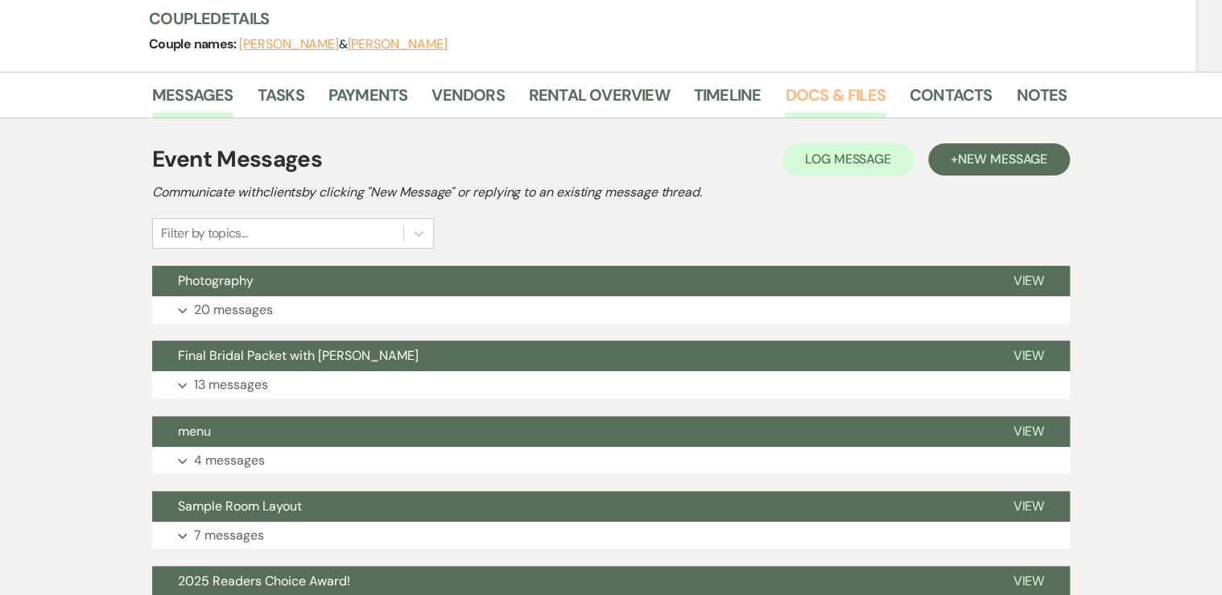
click at [810, 98] on link "Docs & Files" at bounding box center [835, 99] width 100 height 35
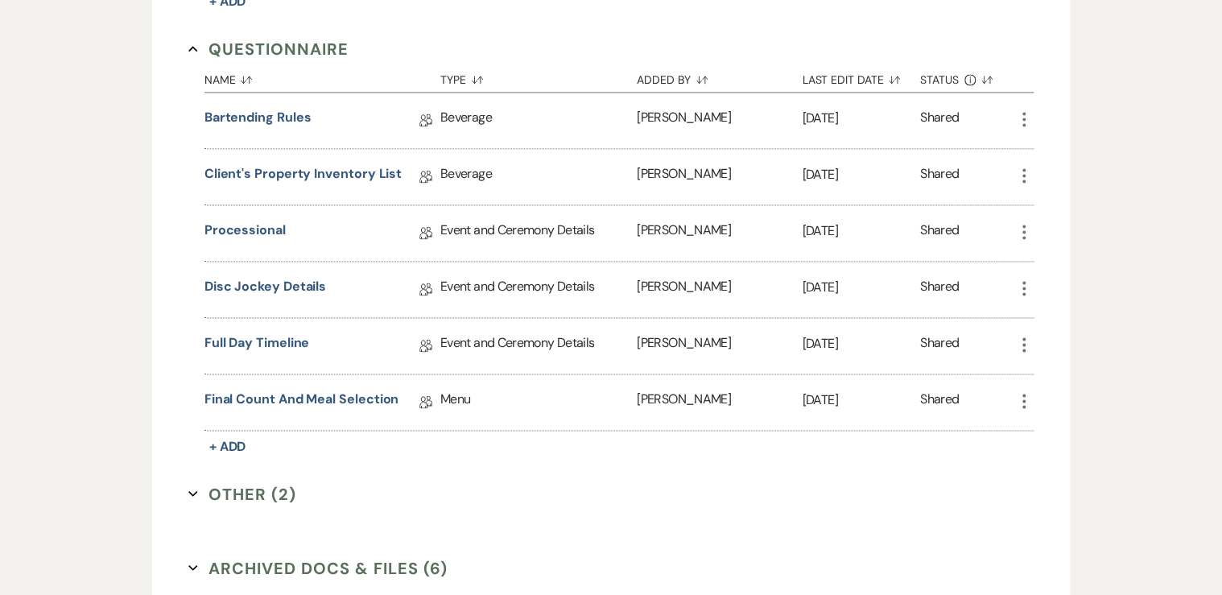
scroll to position [1159, 0]
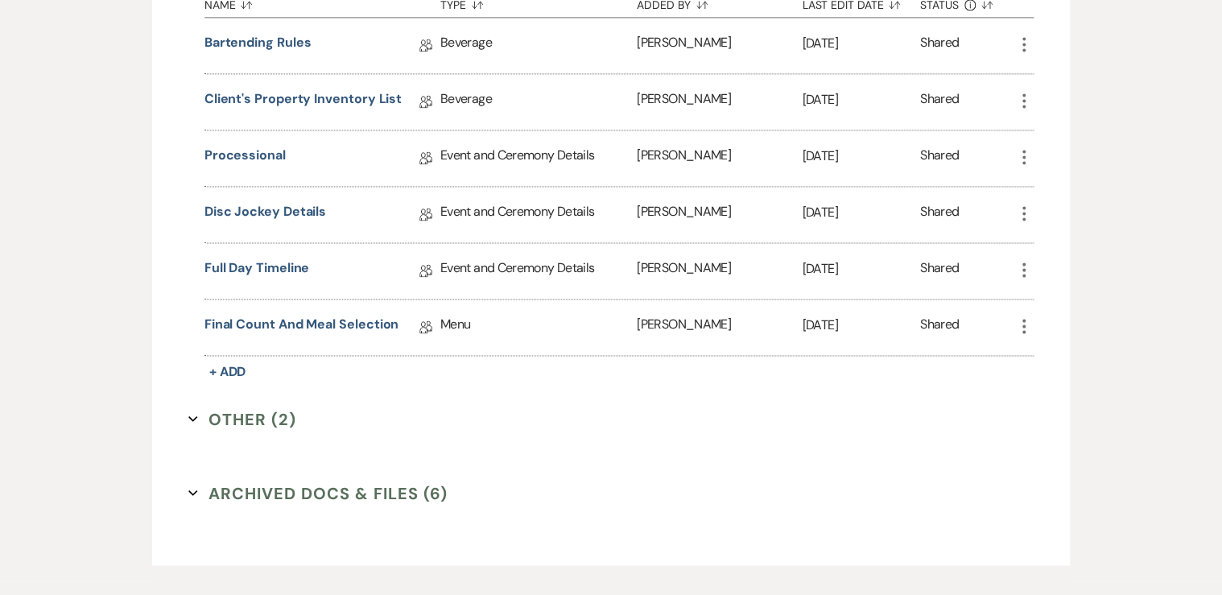
click at [251, 409] on button "Other (2) Expand" at bounding box center [242, 418] width 108 height 24
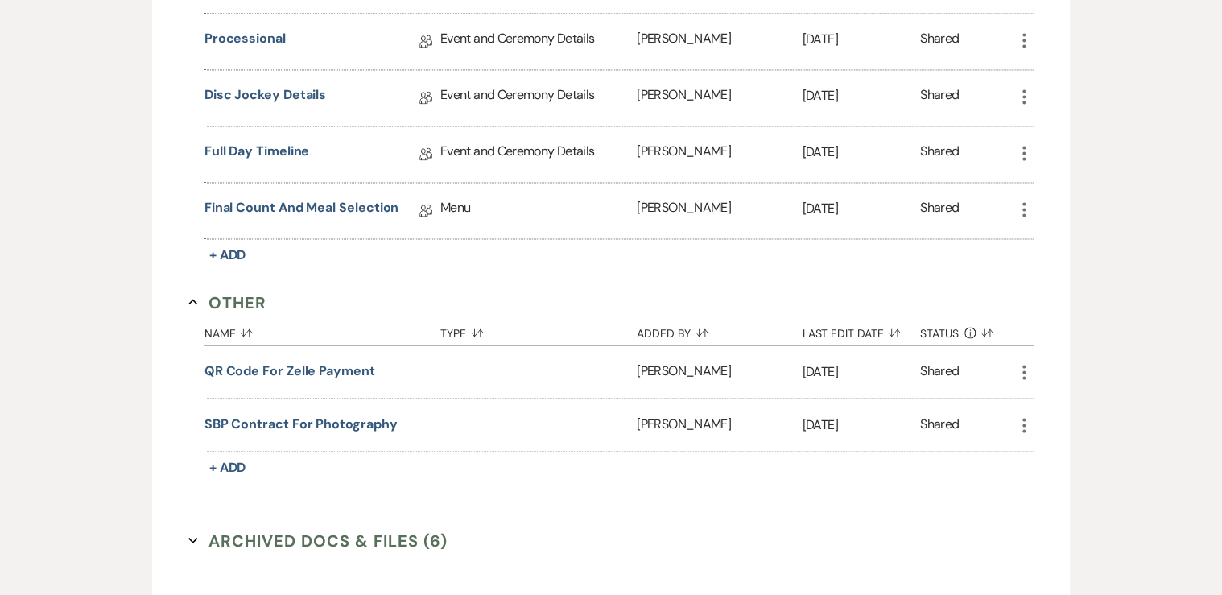
scroll to position [1288, 0]
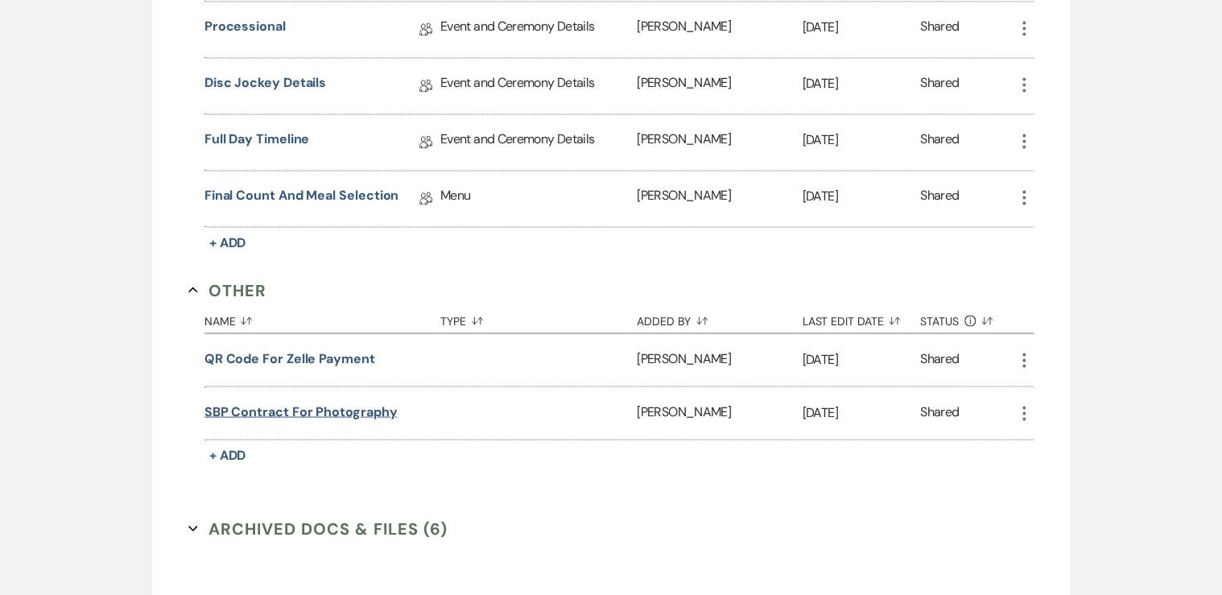
click at [266, 402] on button "SBP contract for photography" at bounding box center [300, 411] width 193 height 19
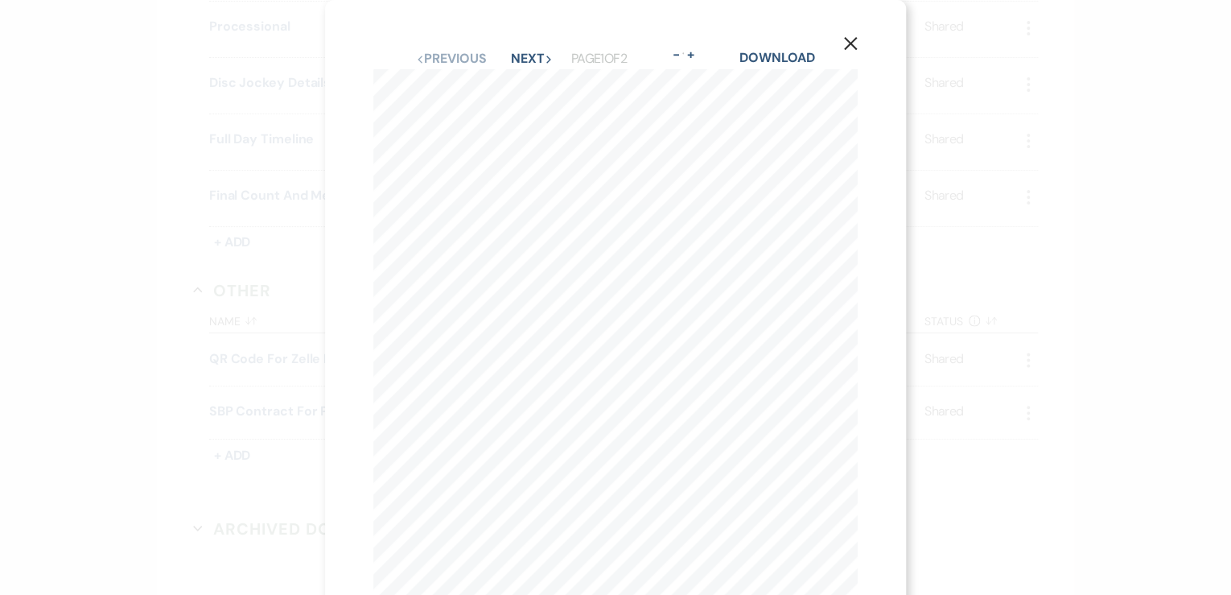
click at [853, 48] on use "button" at bounding box center [850, 43] width 13 height 13
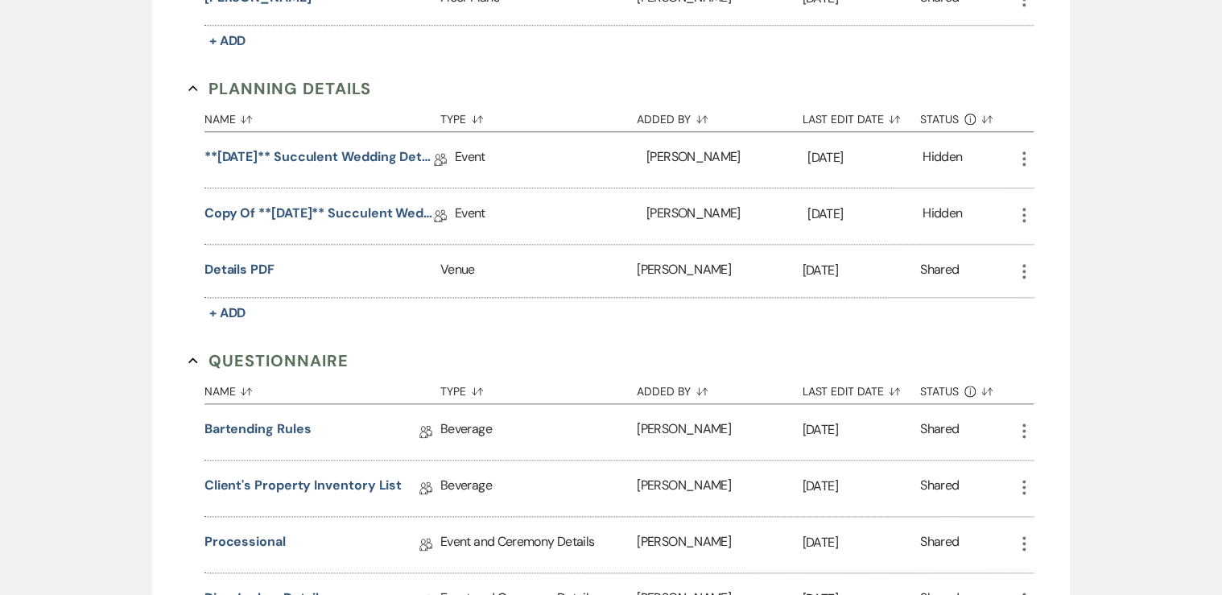
scroll to position [773, 0]
click at [245, 209] on link "Copy of **[DATE]** Succulent Wedding Details" at bounding box center [318, 216] width 229 height 25
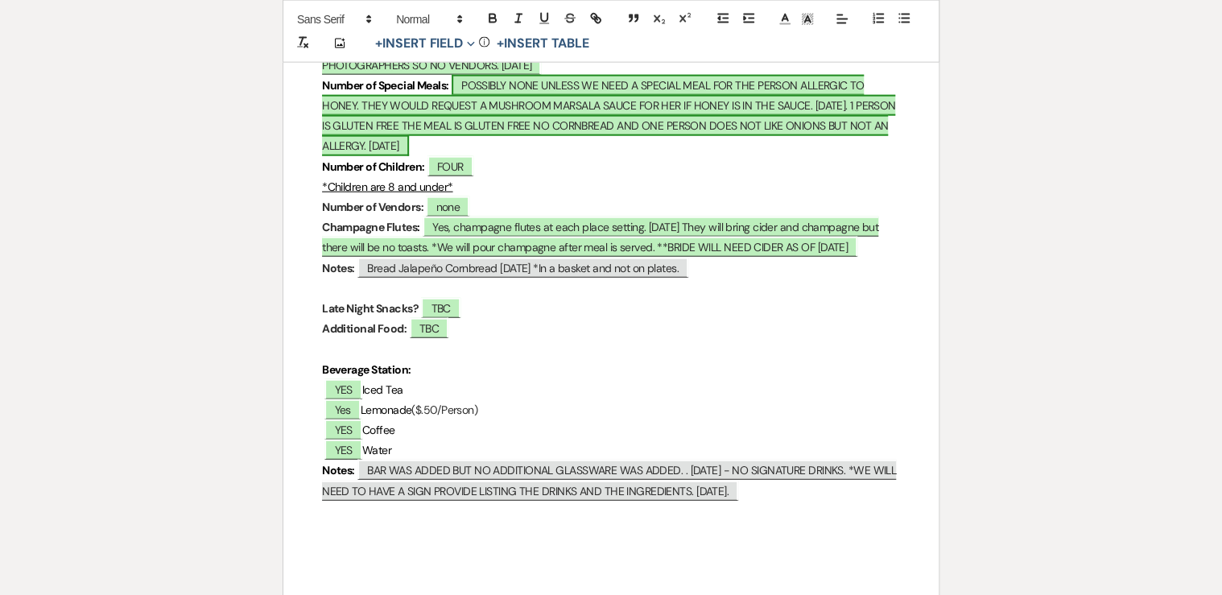
scroll to position [4849, 0]
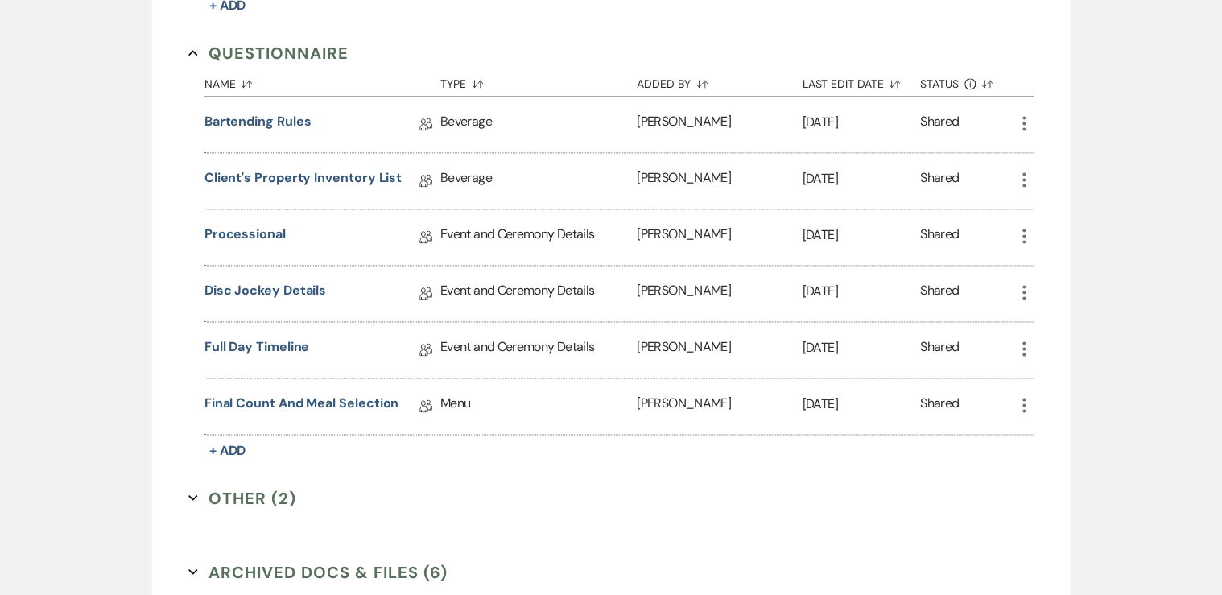
scroll to position [1094, 0]
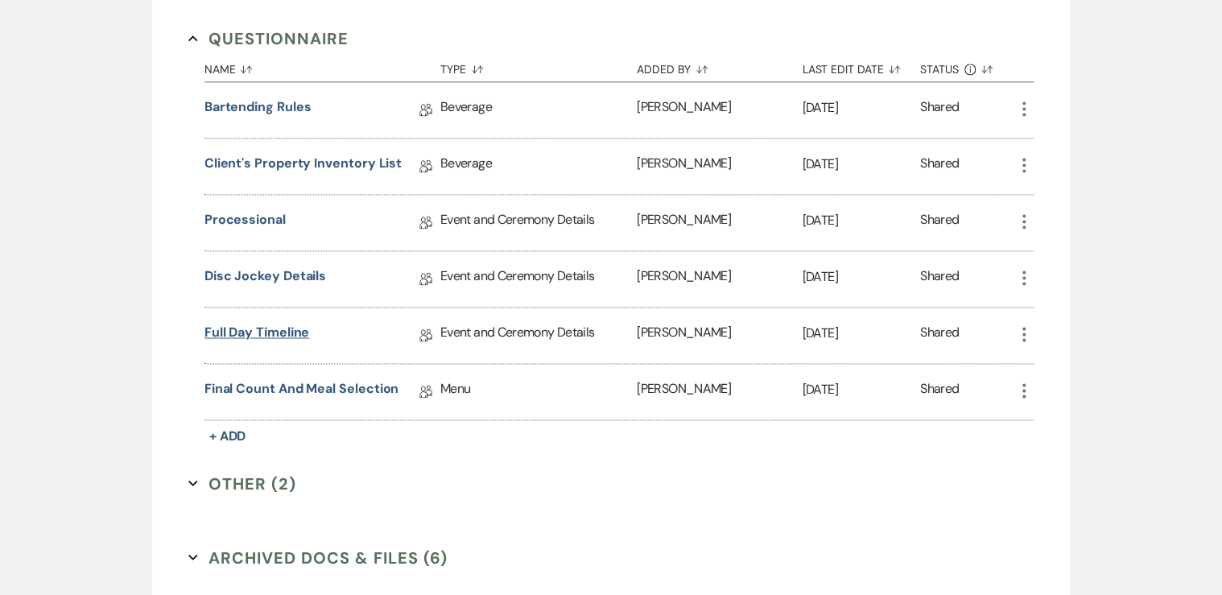
click at [254, 331] on link "Full Day Timeline" at bounding box center [256, 335] width 105 height 25
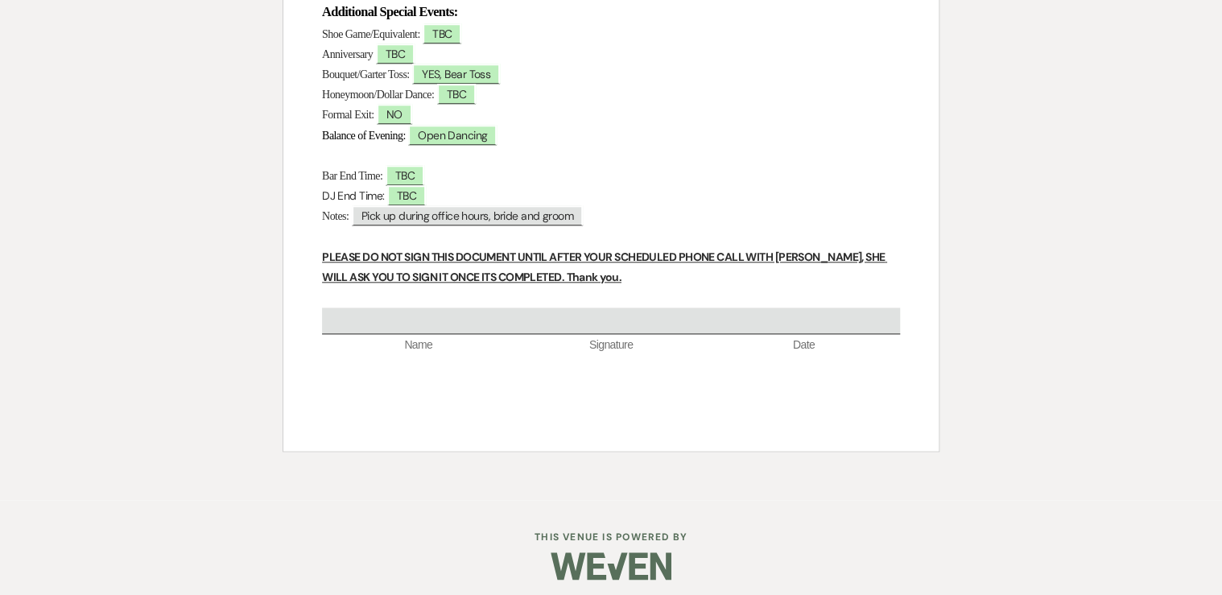
scroll to position [759, 0]
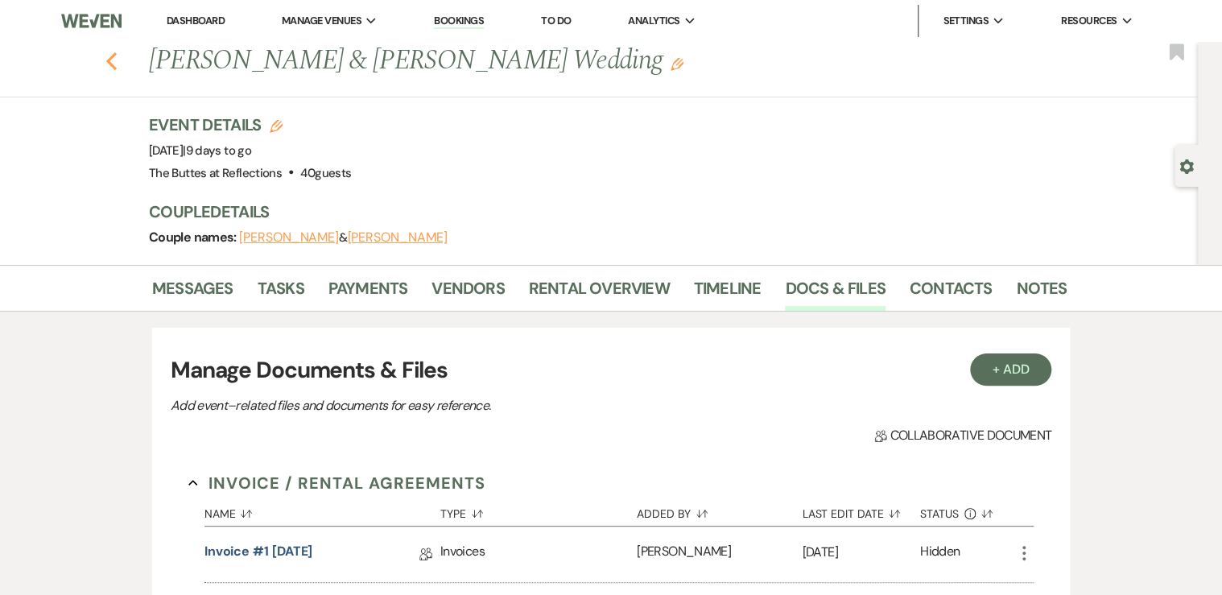
click at [113, 56] on icon "Previous" at bounding box center [111, 61] width 12 height 19
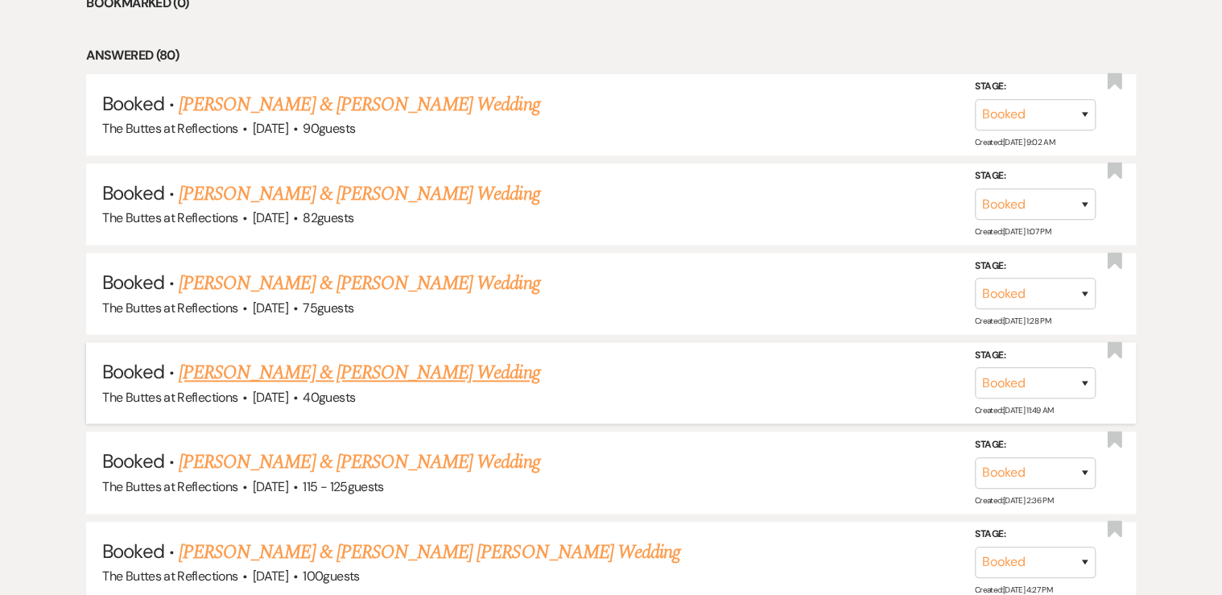
scroll to position [773, 0]
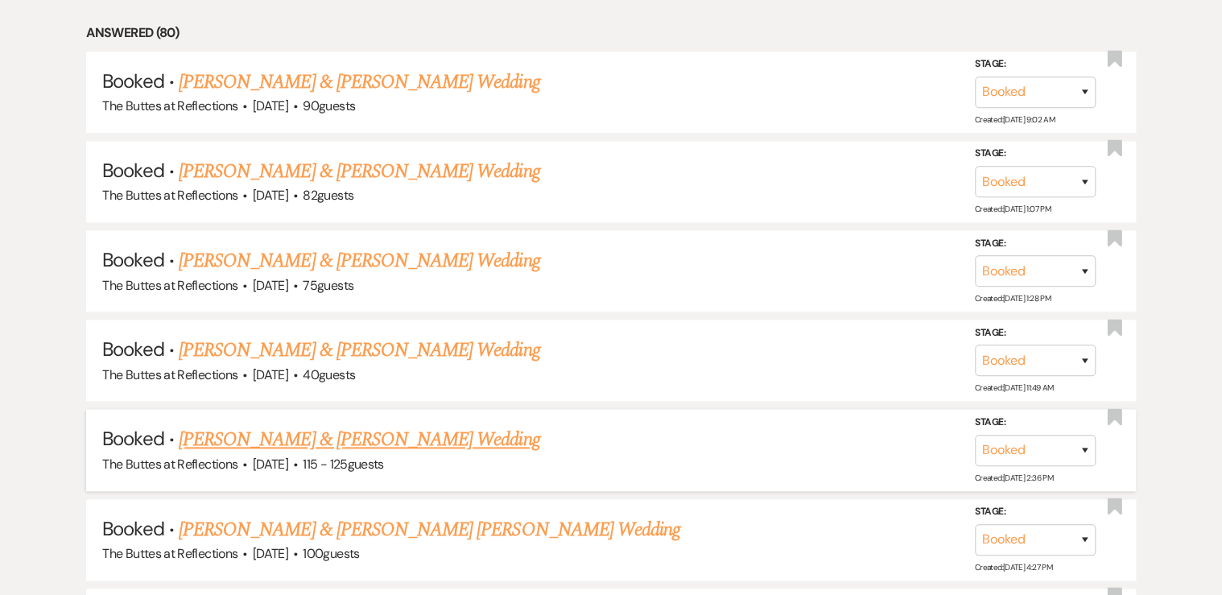
click at [248, 431] on link "[PERSON_NAME] & [PERSON_NAME] Wedding" at bounding box center [359, 439] width 361 height 29
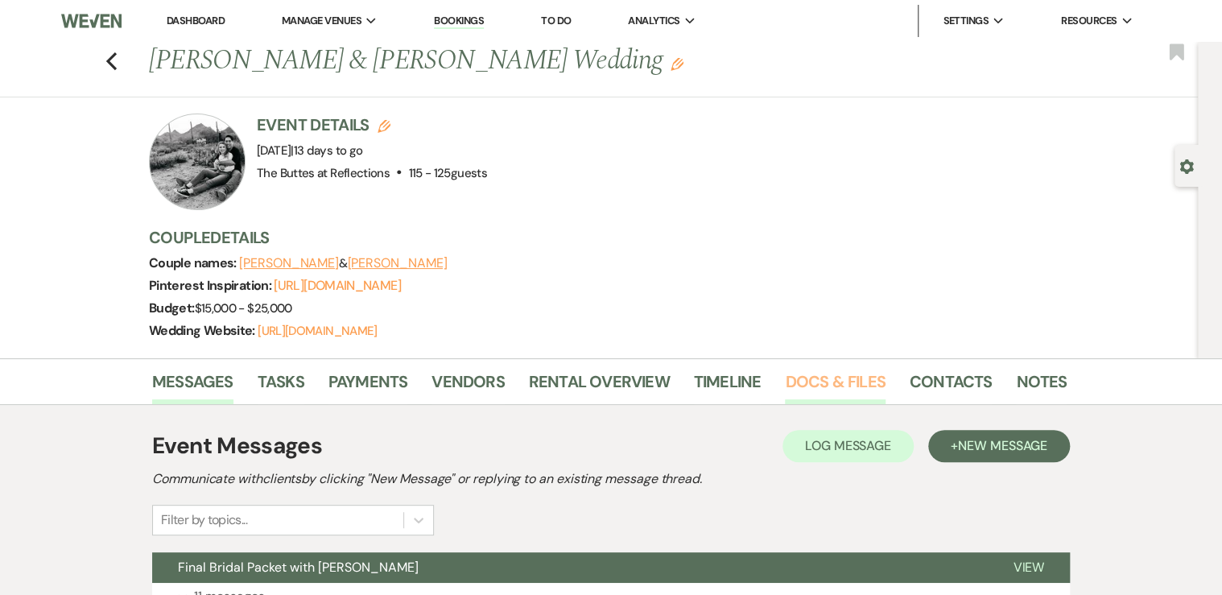
click at [821, 396] on link "Docs & Files" at bounding box center [835, 386] width 100 height 35
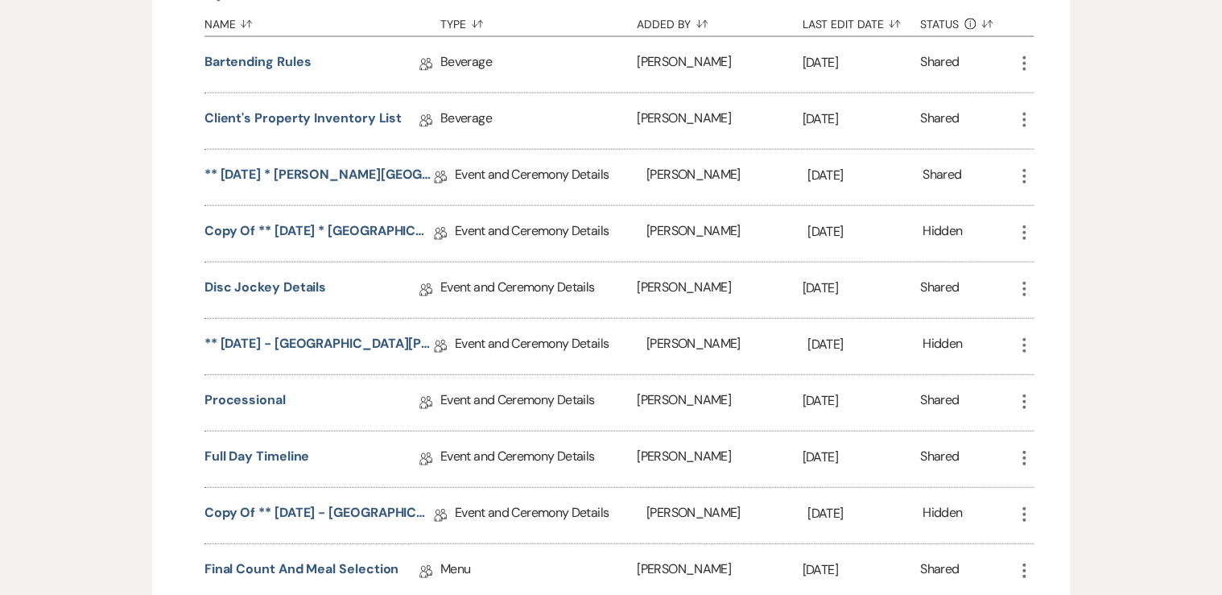
scroll to position [1803, 0]
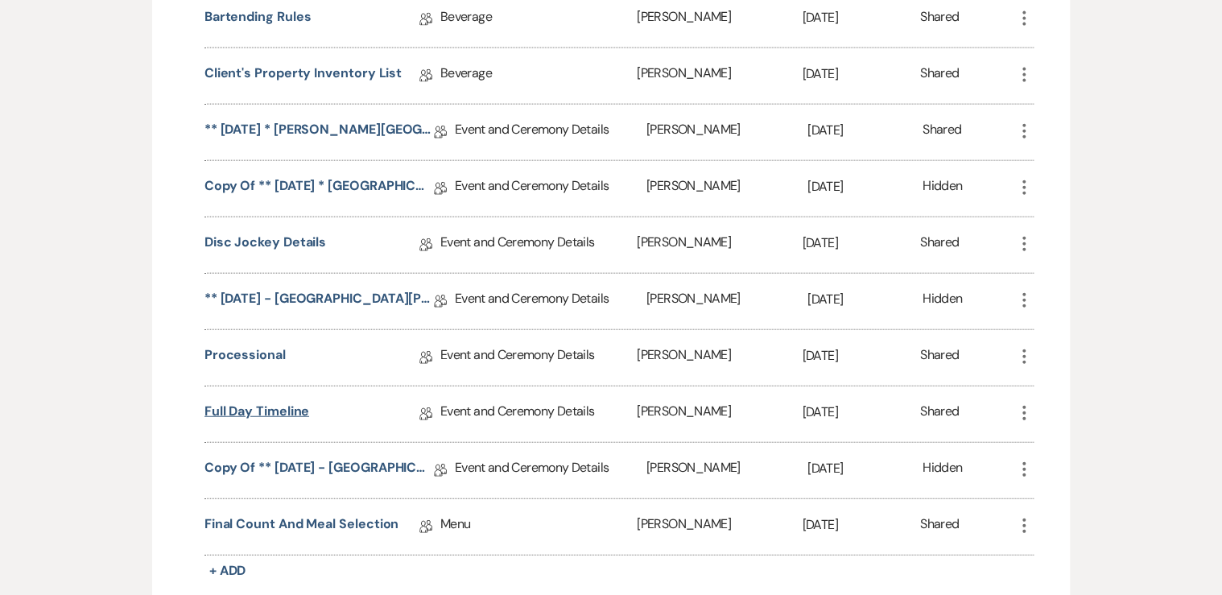
click at [249, 414] on link "Full Day Timeline" at bounding box center [256, 414] width 105 height 25
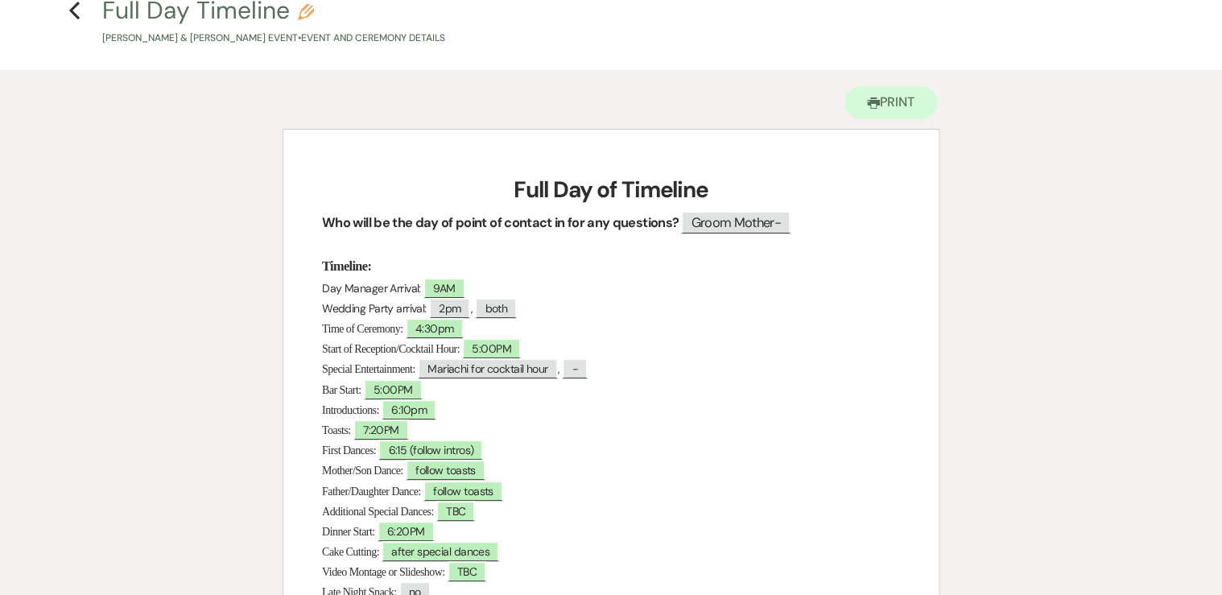
scroll to position [129, 0]
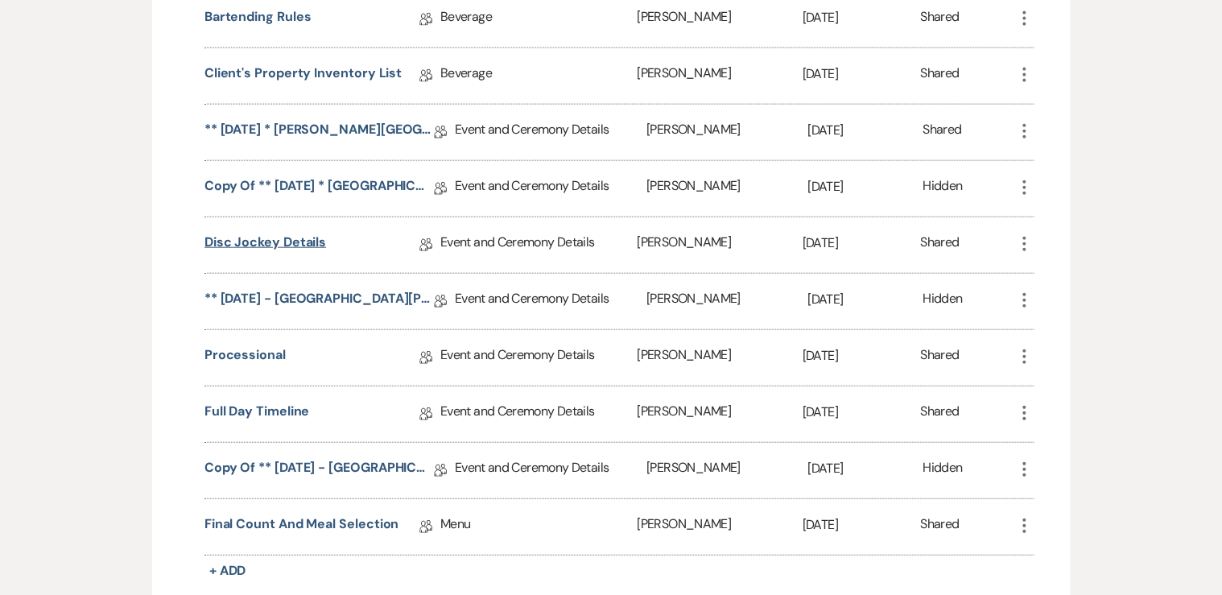
scroll to position [1867, 0]
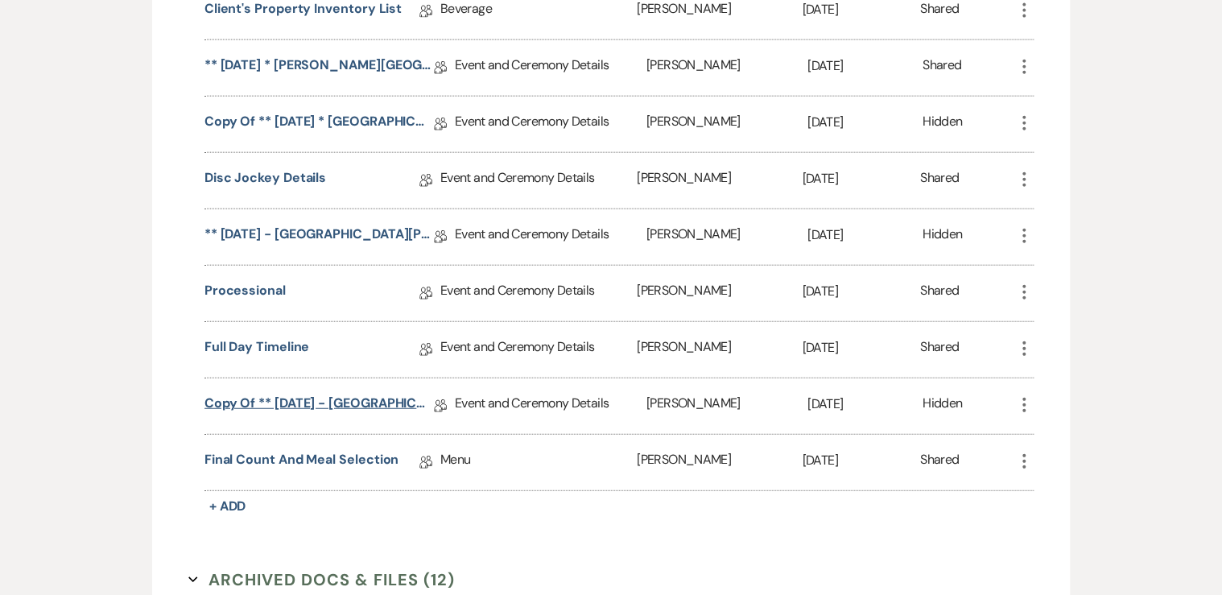
click at [274, 406] on link "Copy of ** [DATE] - [GEOGRAPHIC_DATA][PERSON_NAME][GEOGRAPHIC_DATA] ([DATE]) We…" at bounding box center [318, 406] width 229 height 25
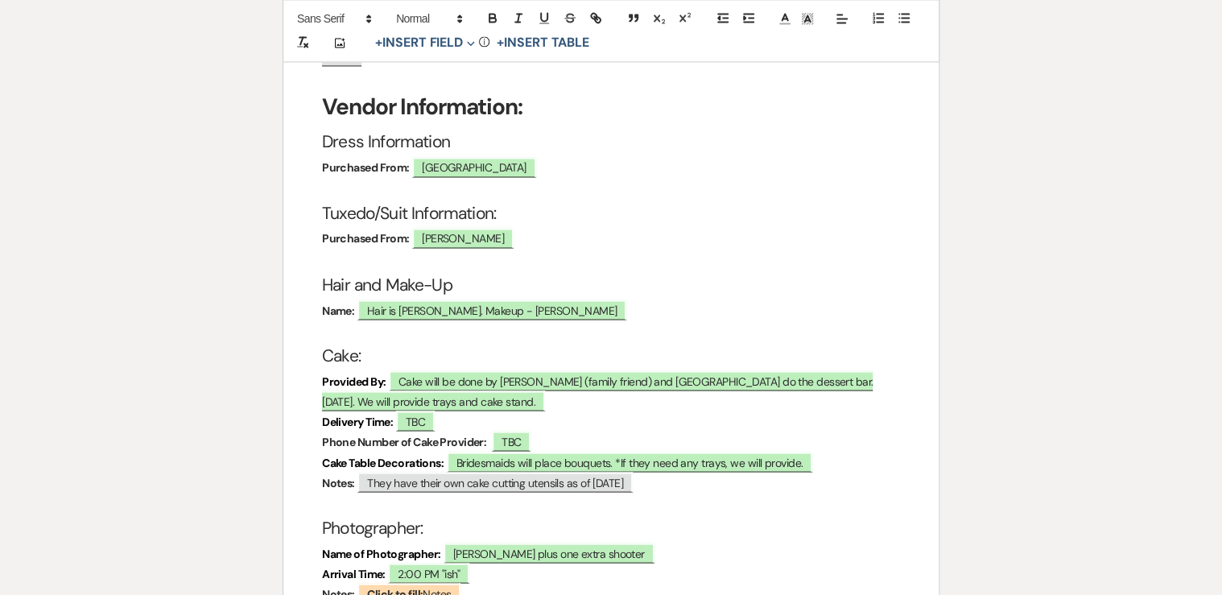
scroll to position [4378, 0]
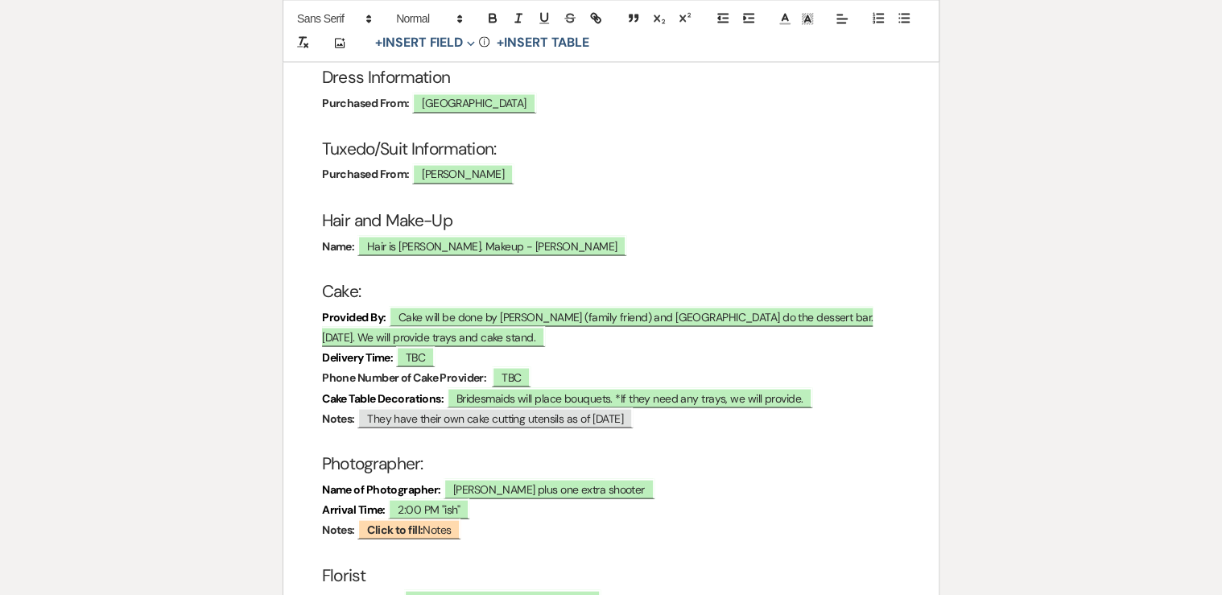
scroll to position [1867, 0]
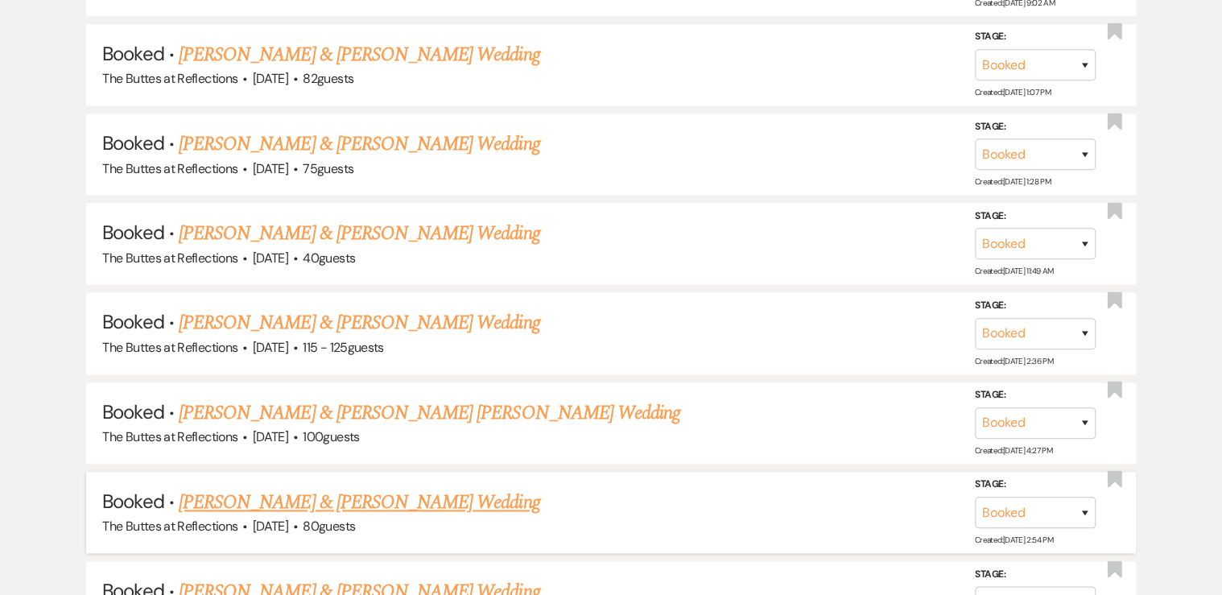
scroll to position [966, 0]
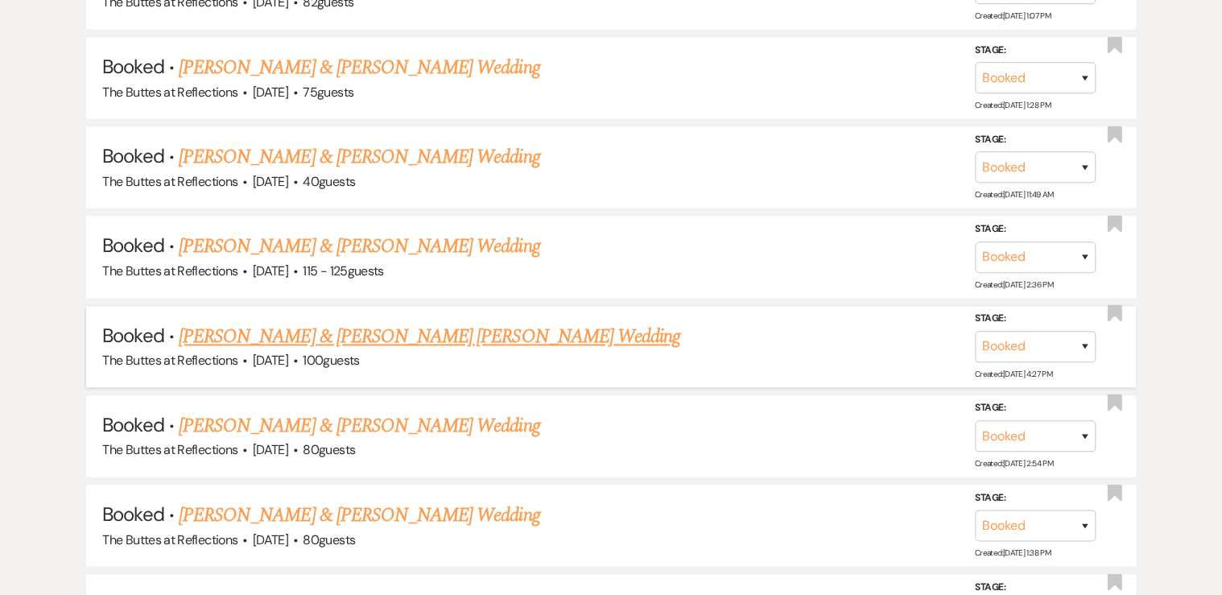
click at [274, 328] on link "[PERSON_NAME] & [PERSON_NAME] [PERSON_NAME] Wedding" at bounding box center [429, 336] width 501 height 29
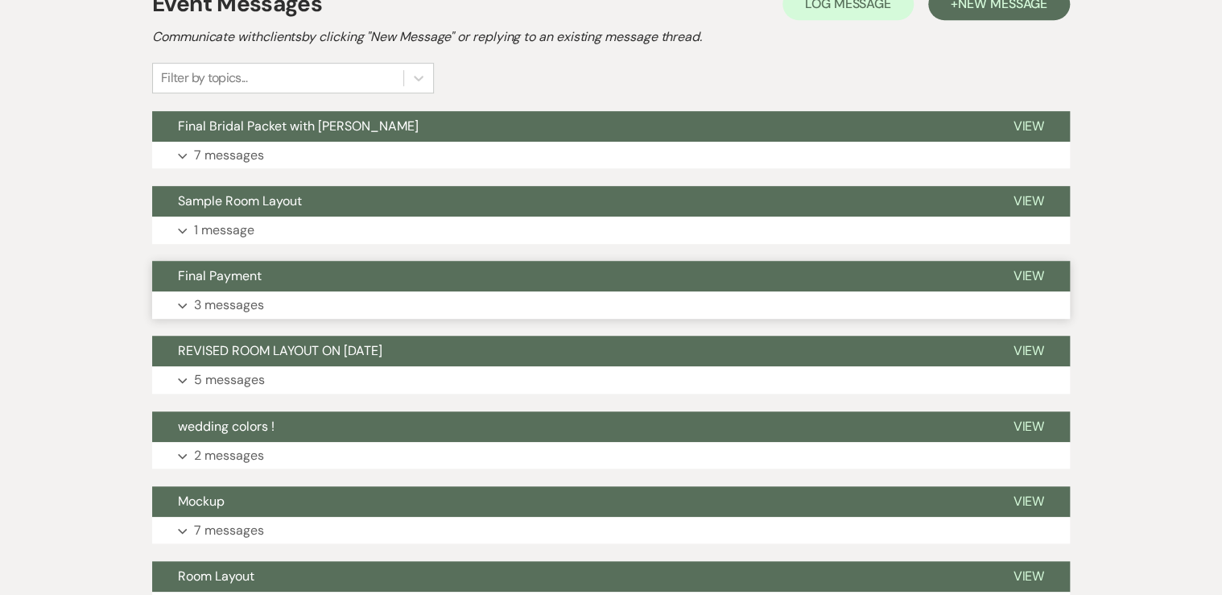
scroll to position [193, 0]
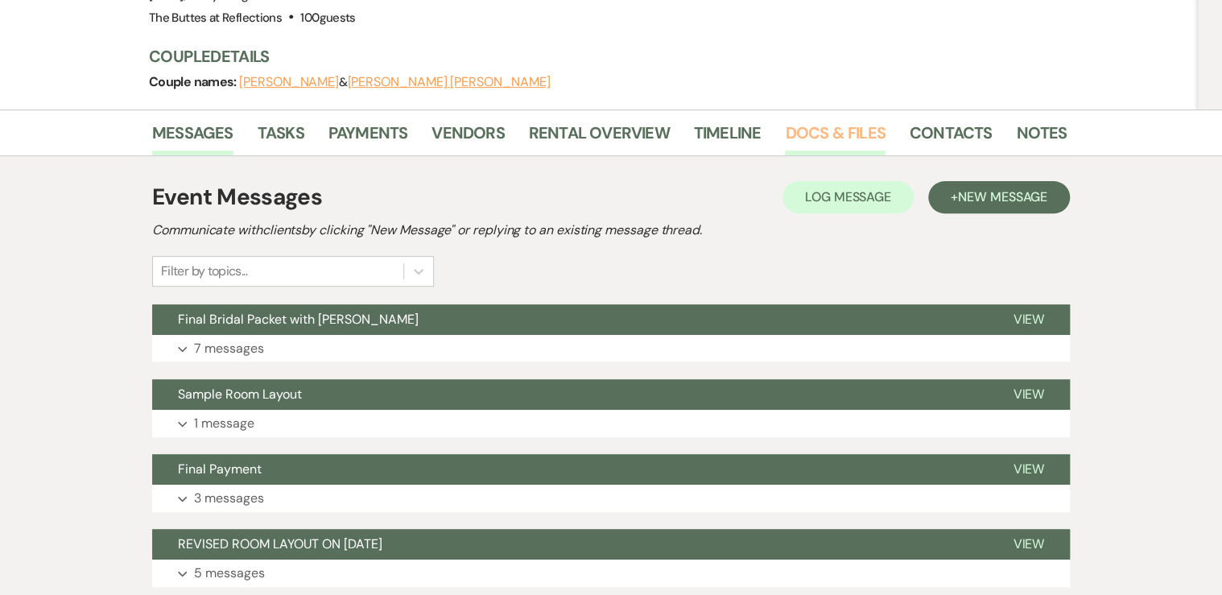
click at [837, 120] on link "Docs & Files" at bounding box center [835, 137] width 100 height 35
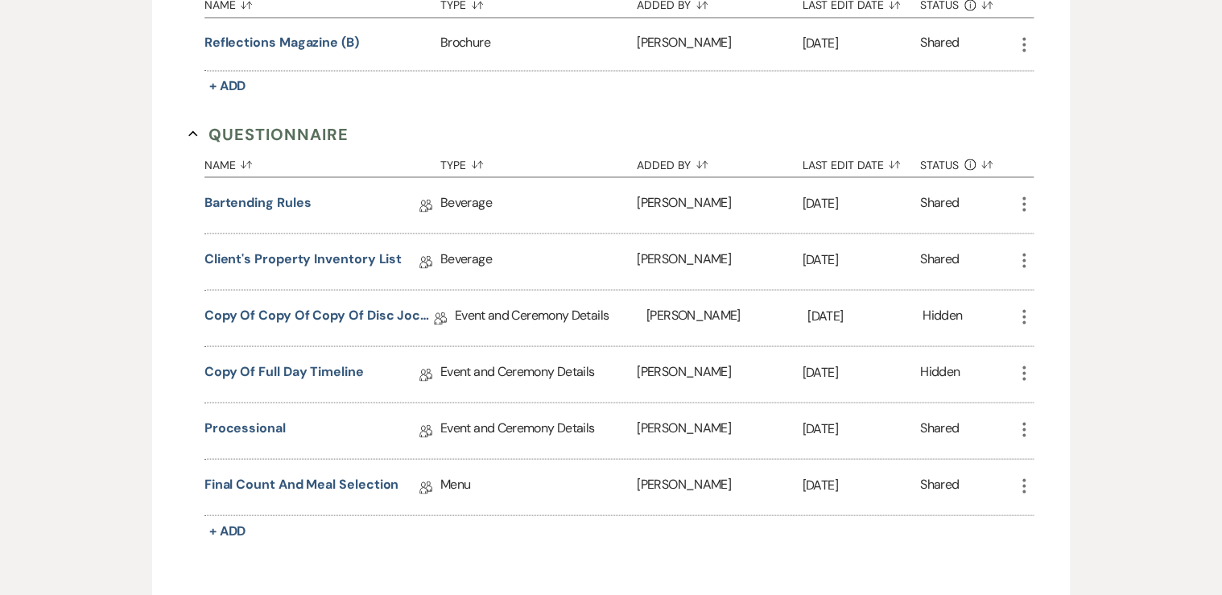
scroll to position [1416, 0]
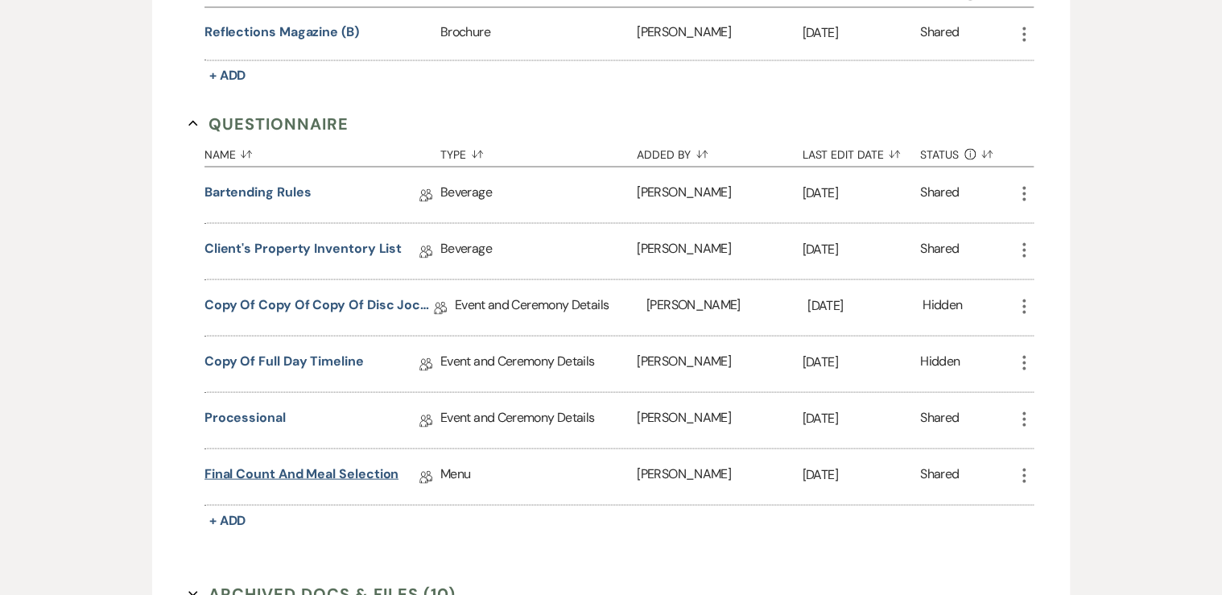
click at [276, 464] on link "Final Count and Meal Selection" at bounding box center [301, 476] width 195 height 25
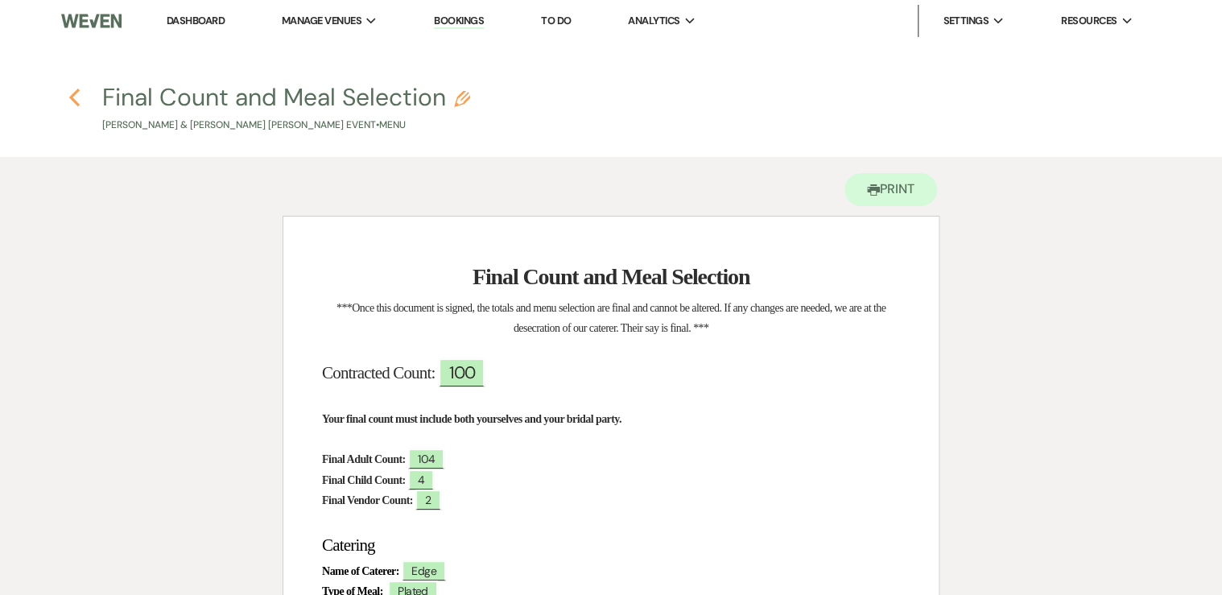
click at [72, 97] on use "button" at bounding box center [74, 98] width 10 height 18
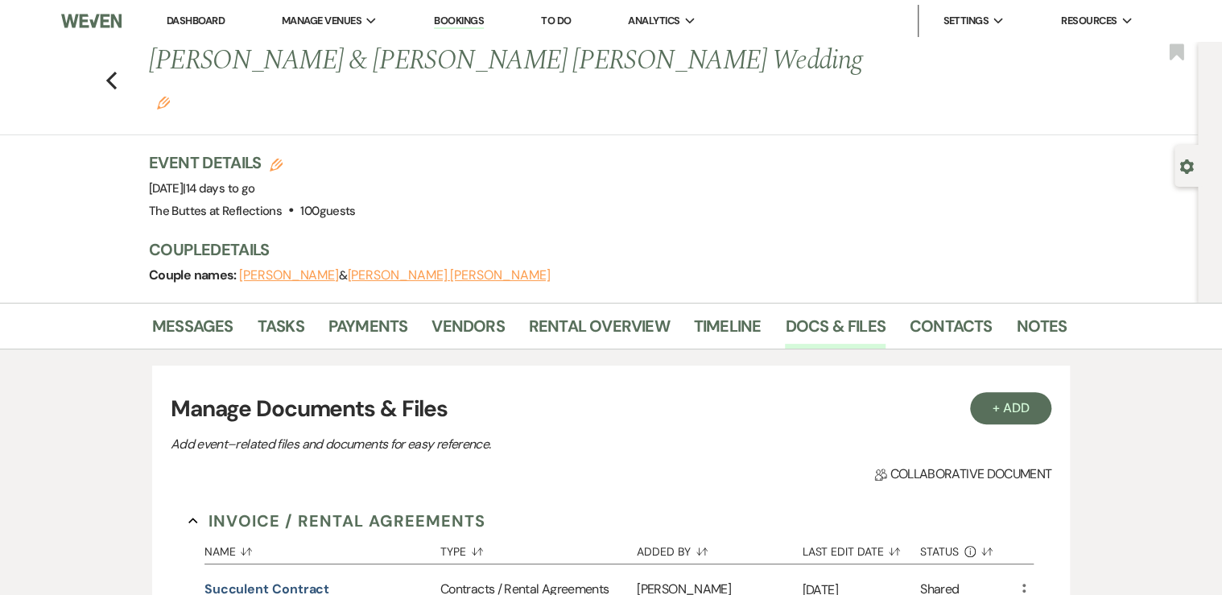
scroll to position [1416, 0]
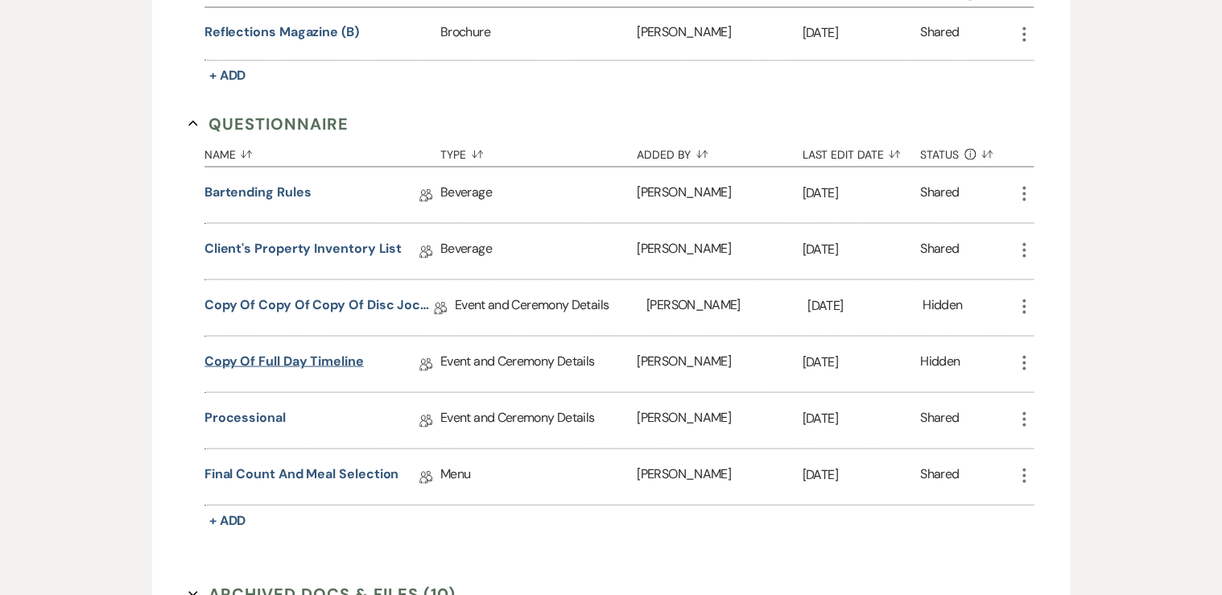
click at [264, 351] on link "Copy of Full Day Timeline" at bounding box center [283, 363] width 159 height 25
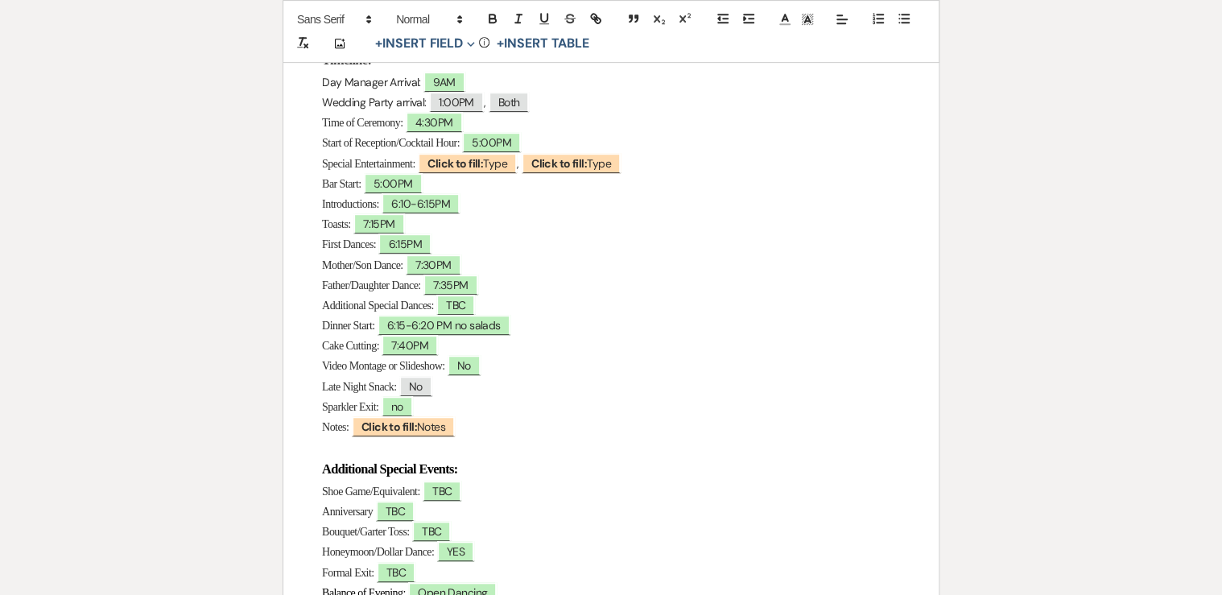
scroll to position [386, 0]
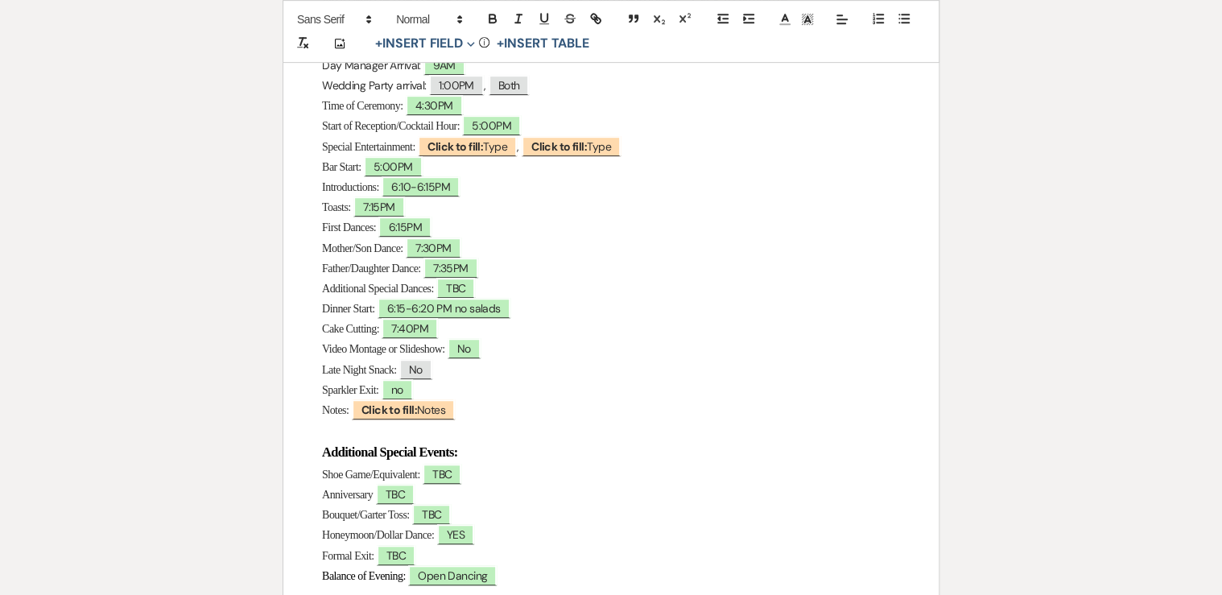
scroll to position [1416, 0]
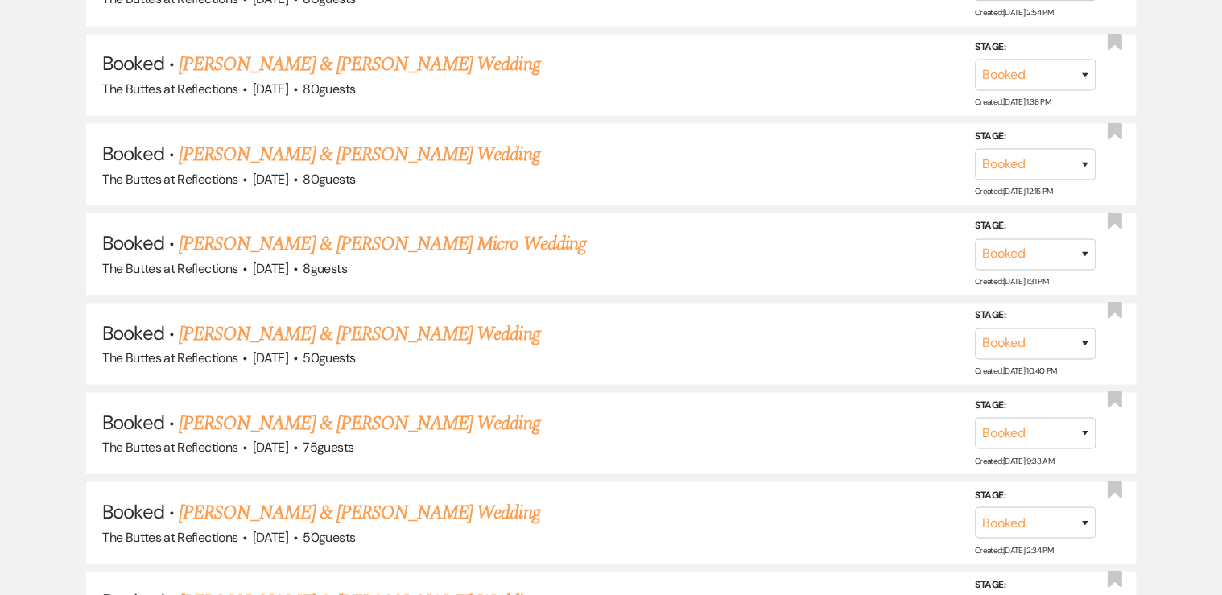
scroll to position [966, 0]
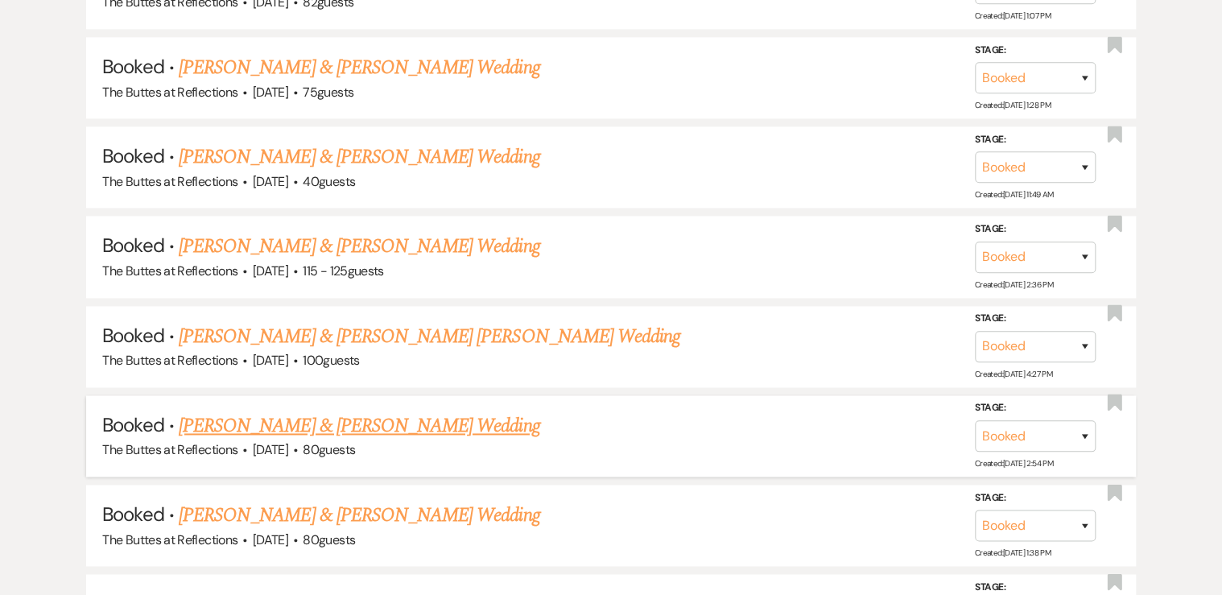
click at [251, 418] on link "[PERSON_NAME] & [PERSON_NAME] Wedding" at bounding box center [359, 425] width 361 height 29
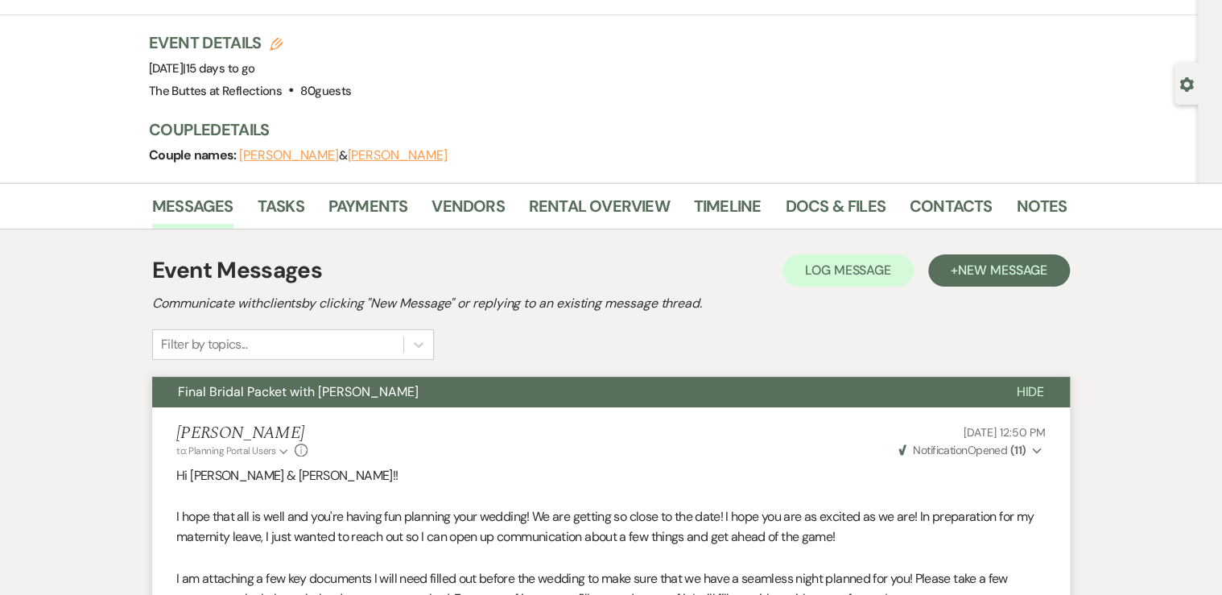
scroll to position [64, 0]
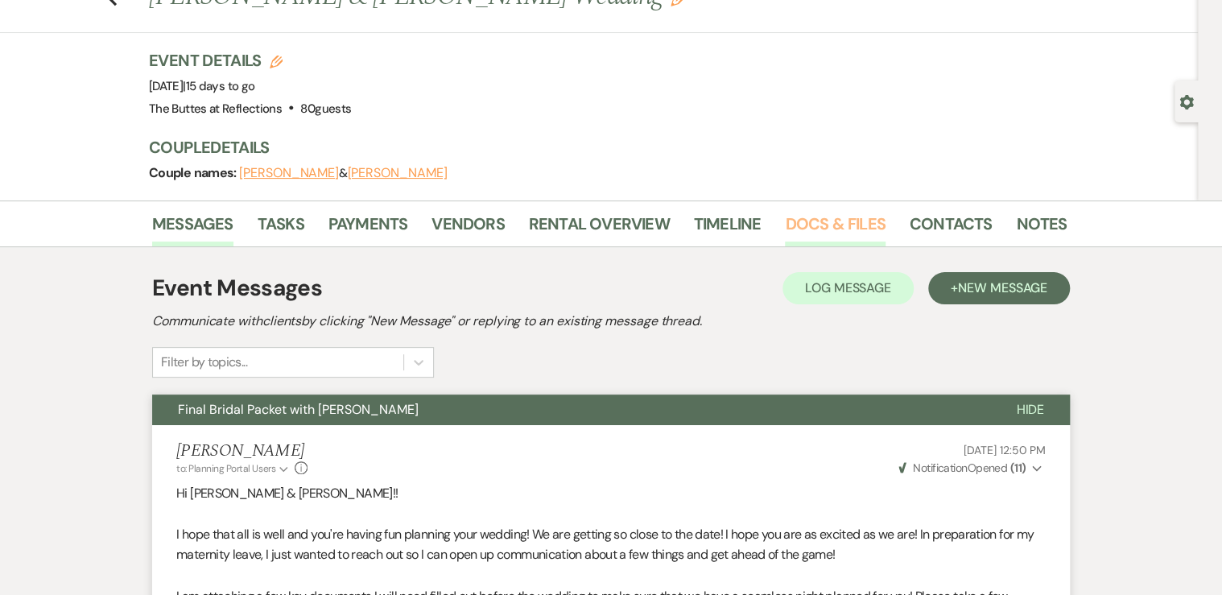
click at [826, 217] on link "Docs & Files" at bounding box center [835, 228] width 100 height 35
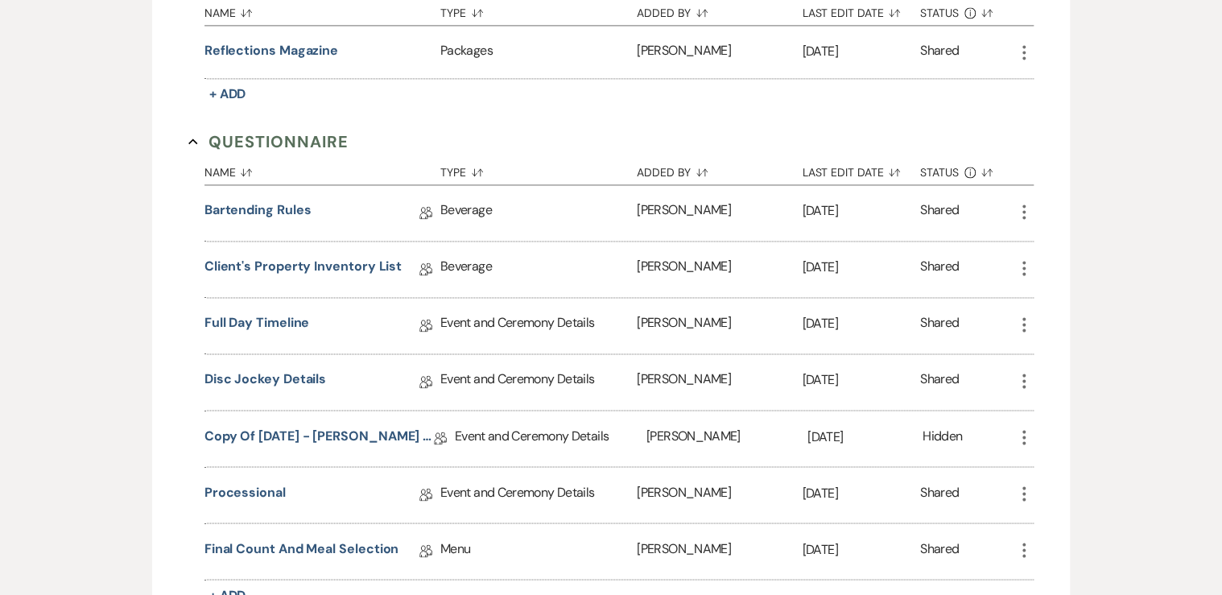
scroll to position [1223, 0]
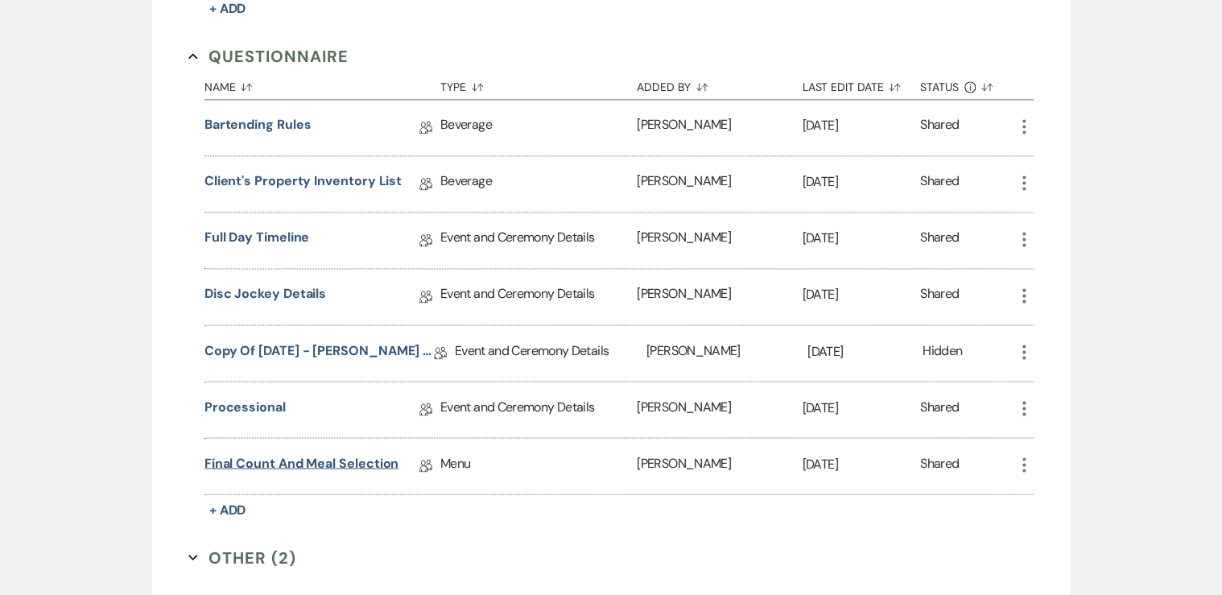
click at [249, 456] on link "Final Count and Meal Selection" at bounding box center [301, 465] width 195 height 25
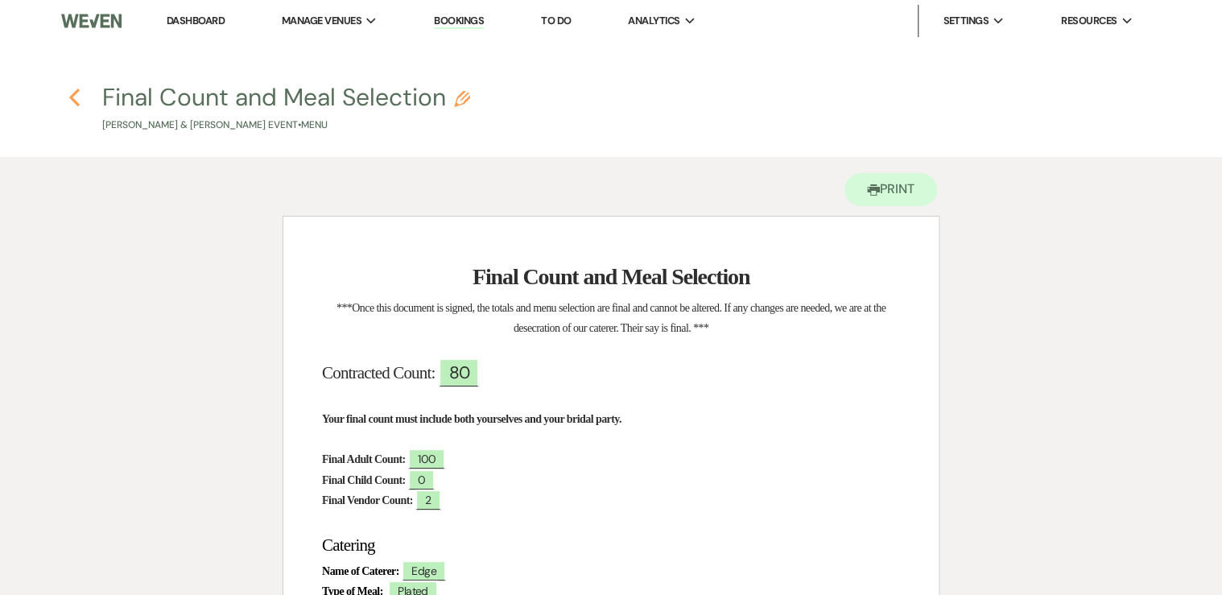
click at [72, 95] on use "button" at bounding box center [74, 98] width 10 height 18
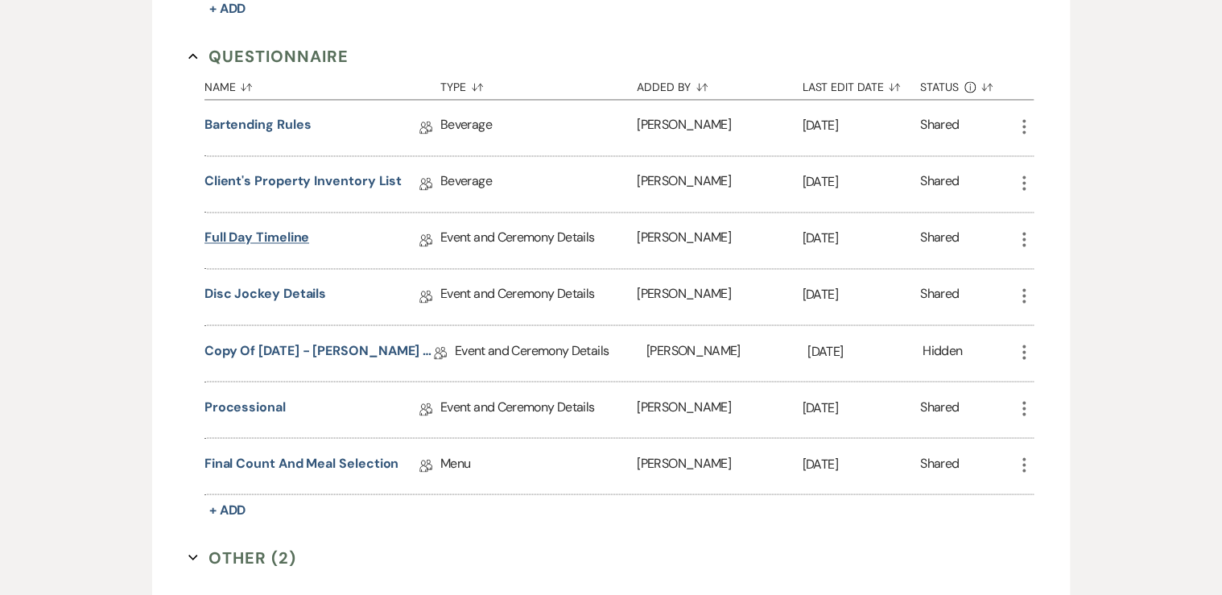
click at [248, 229] on link "Full Day Timeline" at bounding box center [256, 240] width 105 height 25
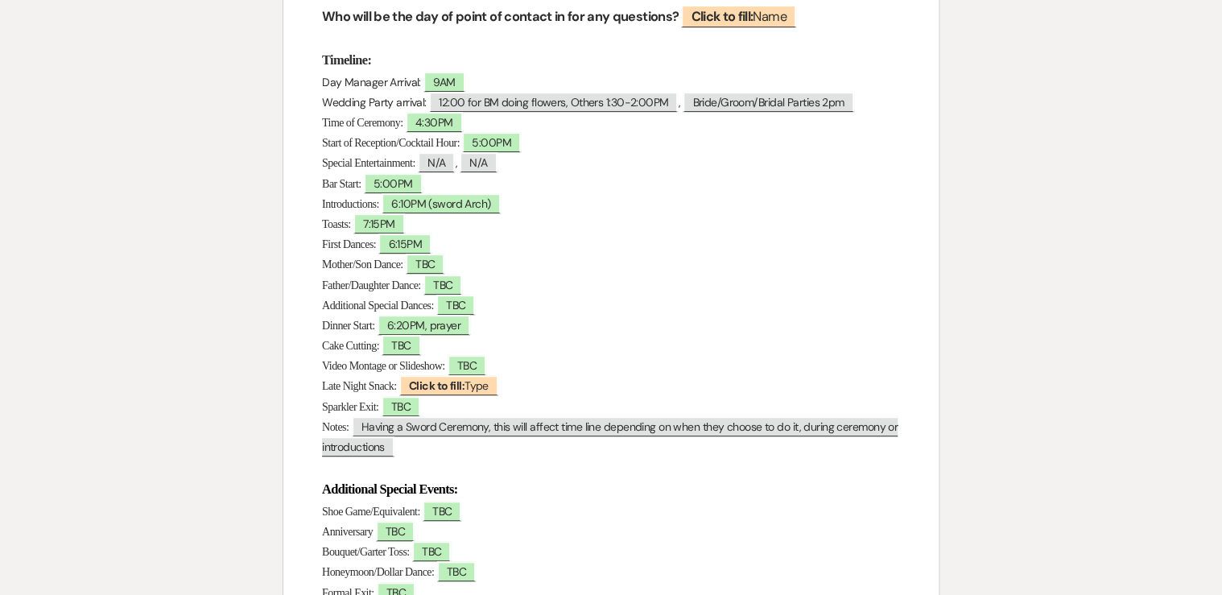
scroll to position [258, 0]
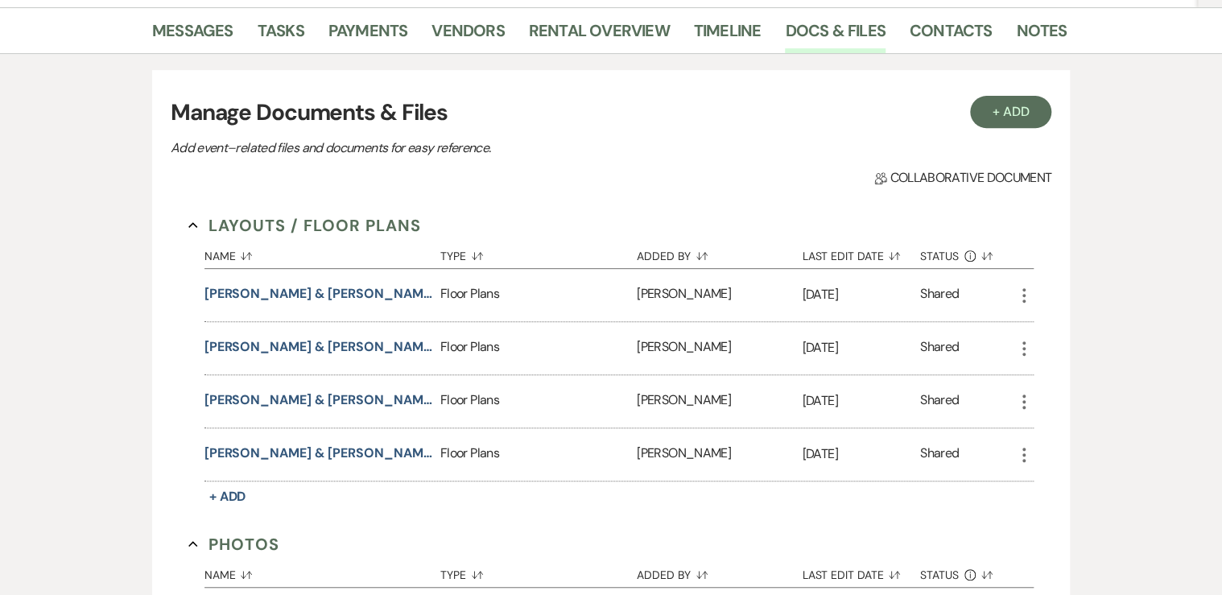
scroll to position [1223, 0]
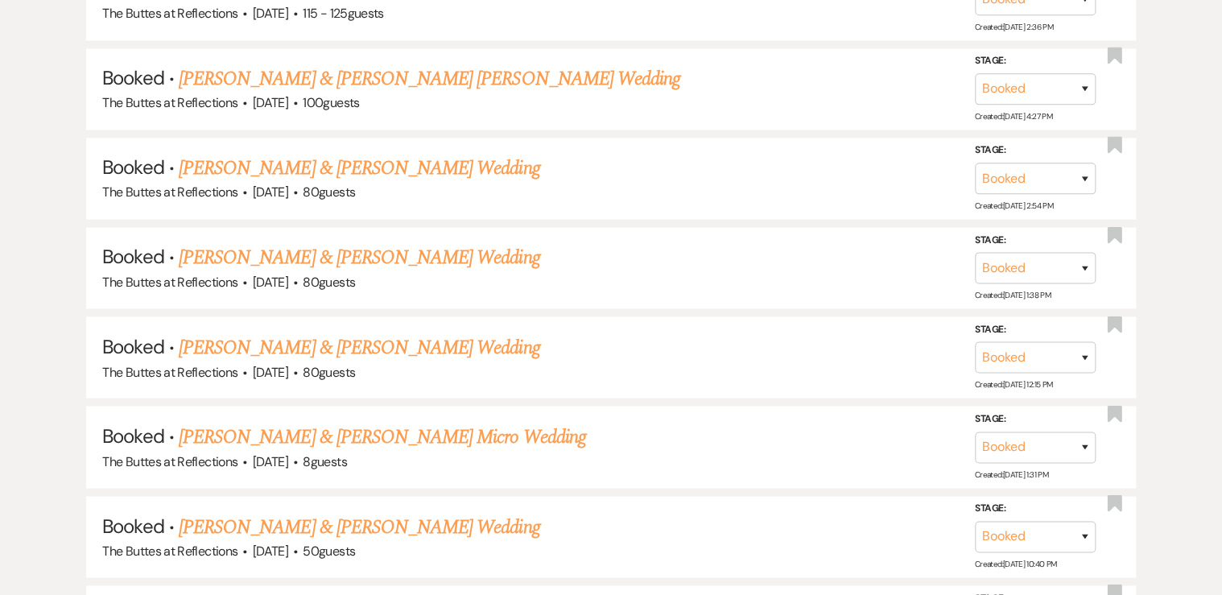
scroll to position [966, 0]
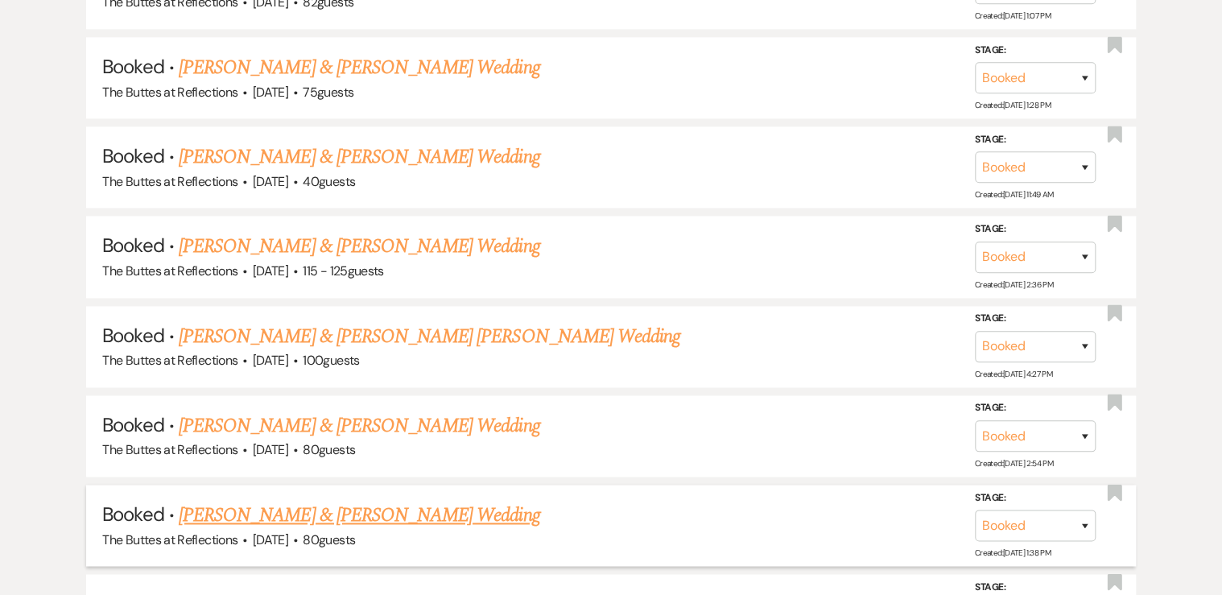
click at [329, 509] on link "[PERSON_NAME] & [PERSON_NAME] Wedding" at bounding box center [359, 515] width 361 height 29
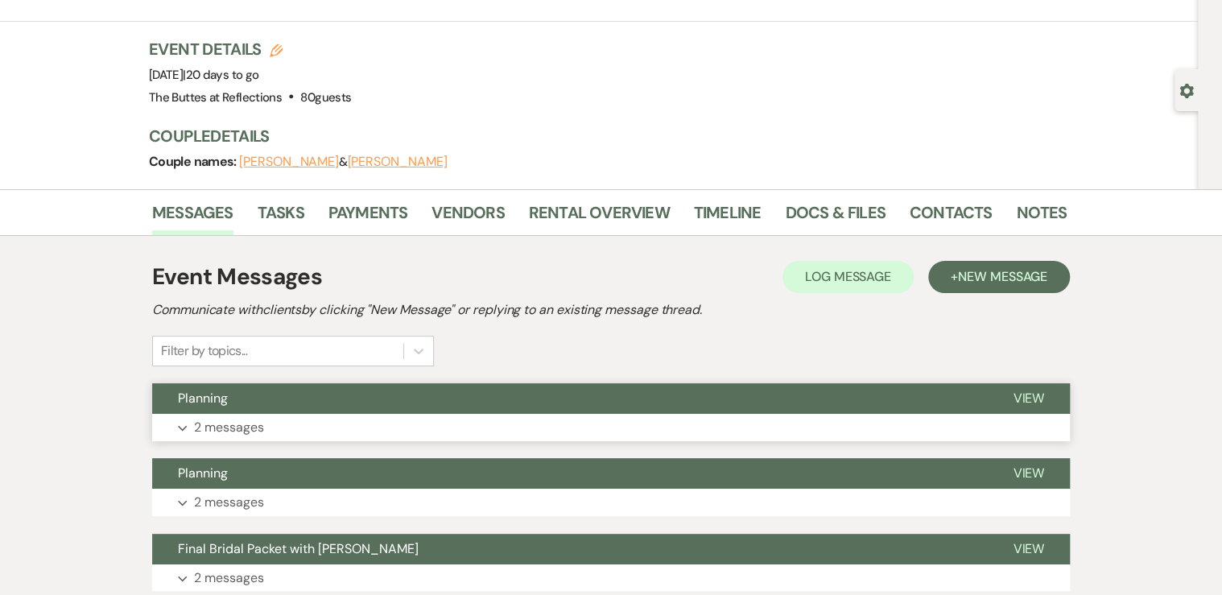
scroll to position [193, 0]
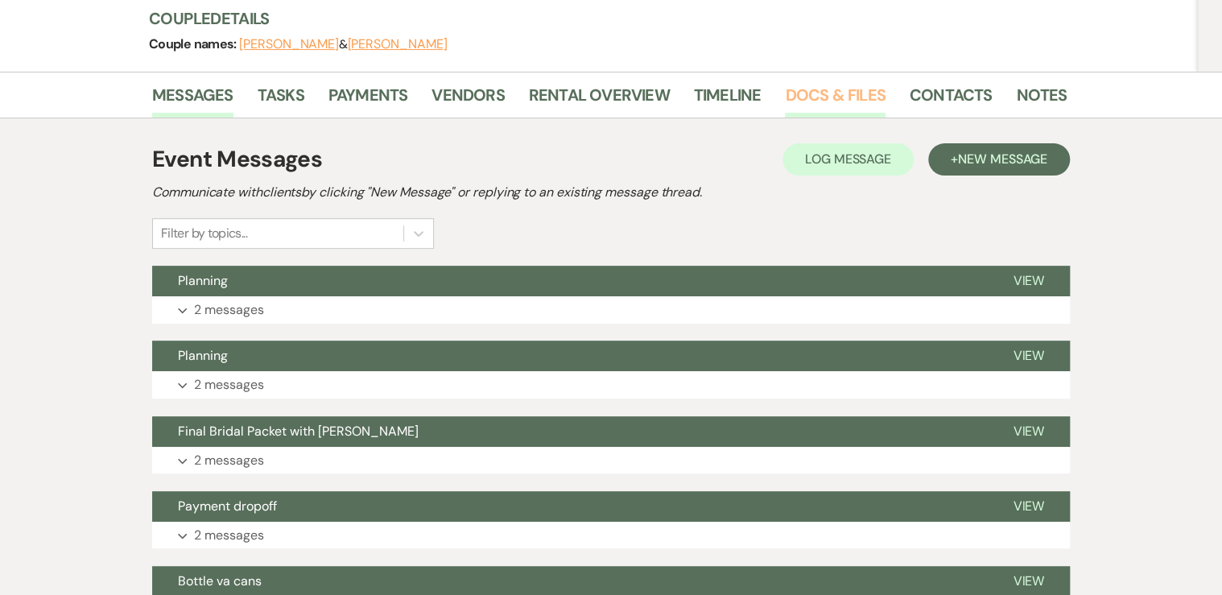
click at [841, 93] on link "Docs & Files" at bounding box center [835, 99] width 100 height 35
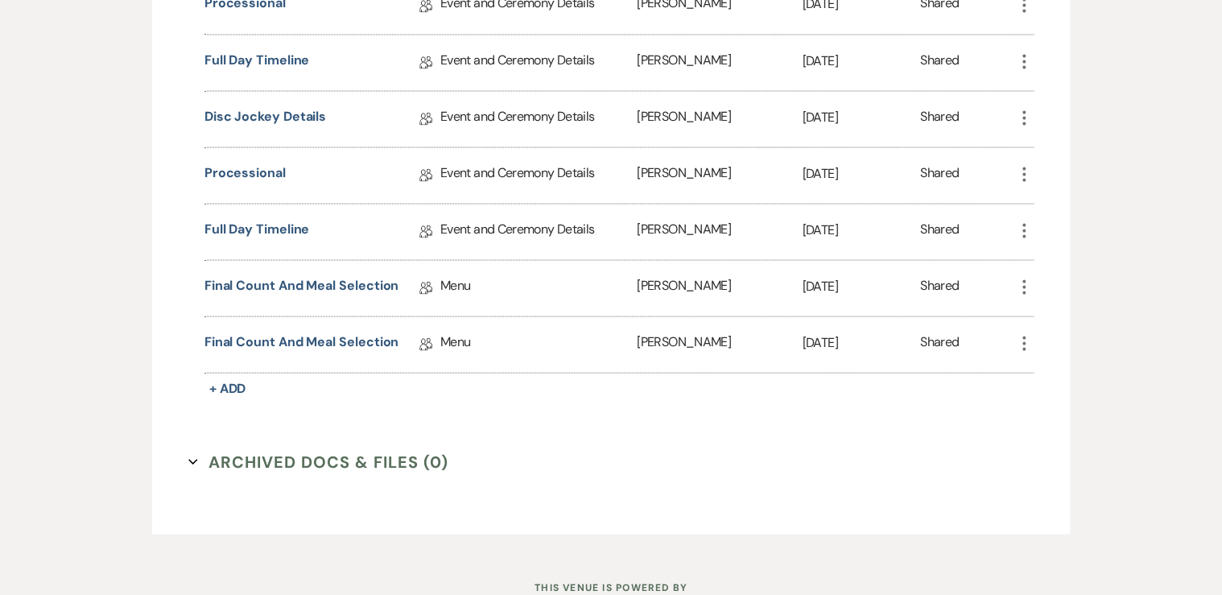
scroll to position [1481, 0]
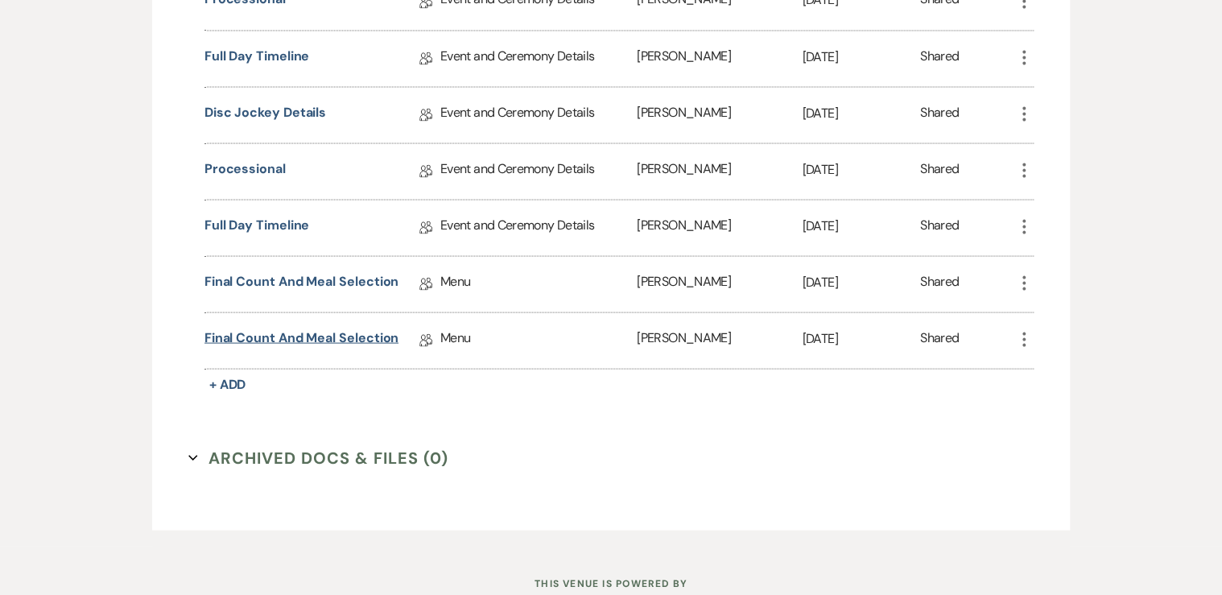
click at [253, 328] on link "Final Count and Meal Selection" at bounding box center [301, 340] width 195 height 25
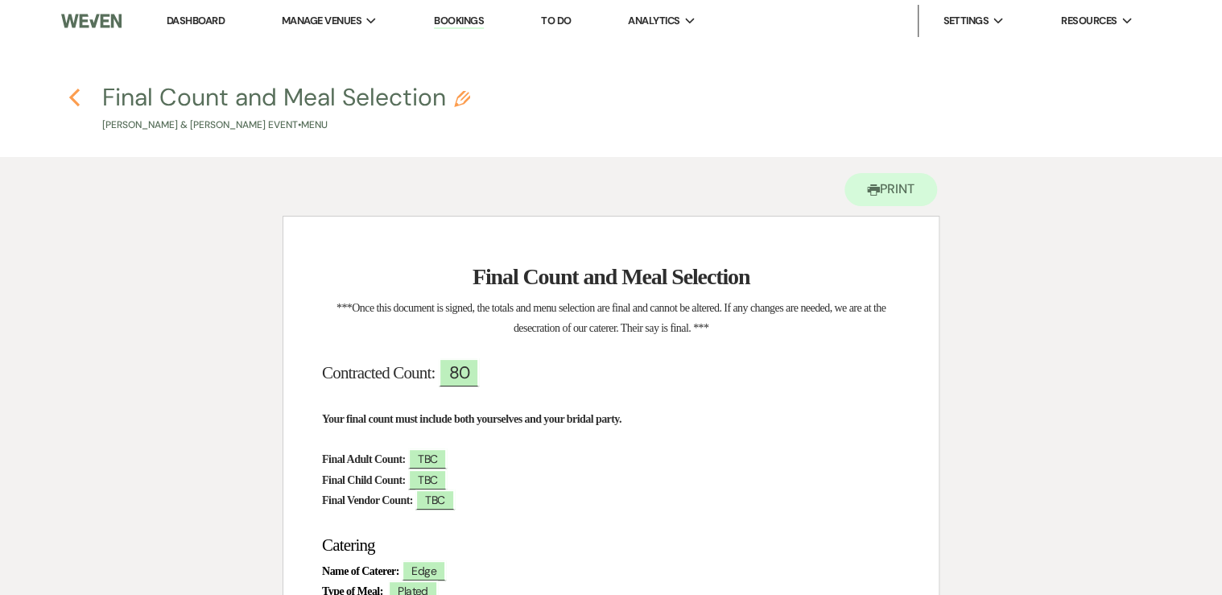
click at [72, 93] on icon "Previous" at bounding box center [74, 97] width 12 height 19
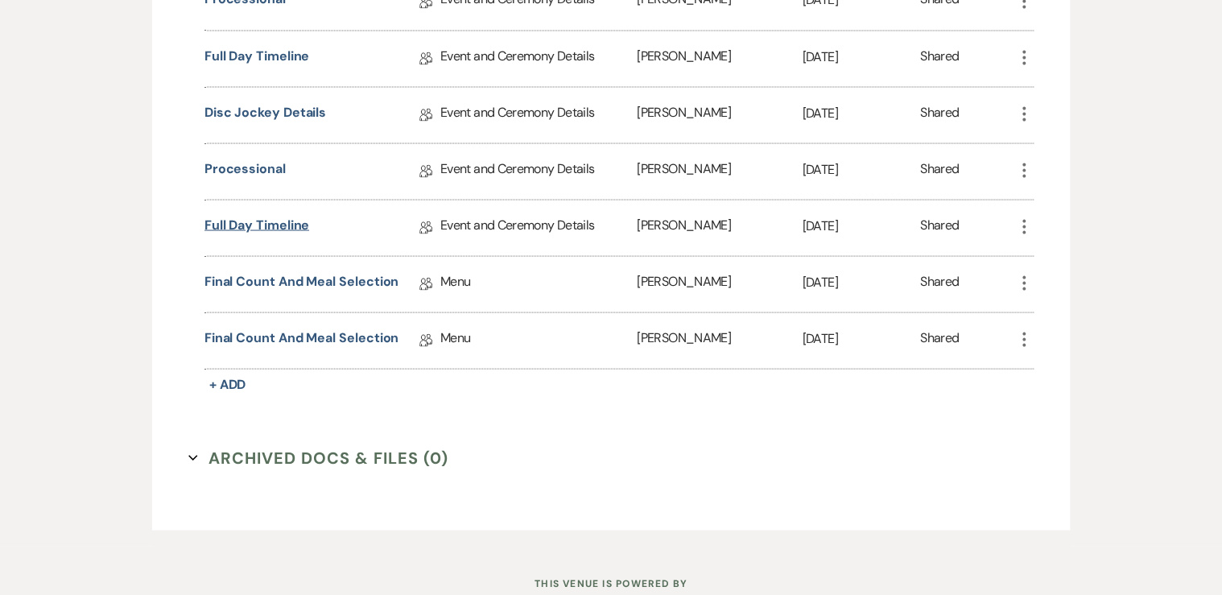
click at [283, 216] on link "Full Day Timeline" at bounding box center [256, 227] width 105 height 25
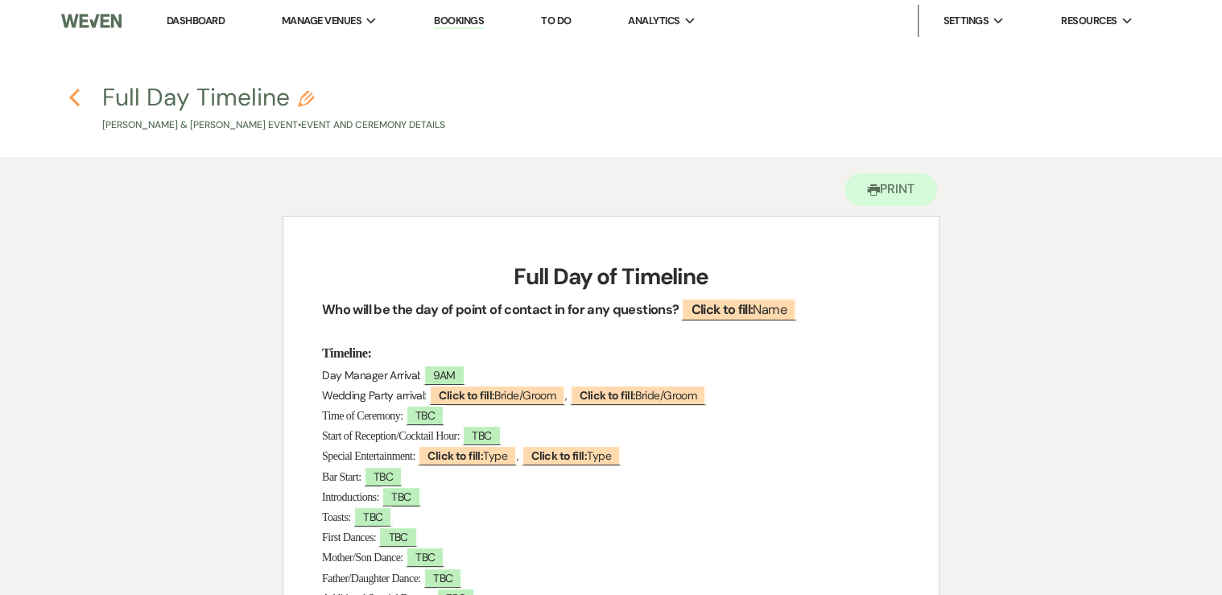
click at [75, 96] on icon "Previous" at bounding box center [74, 97] width 12 height 19
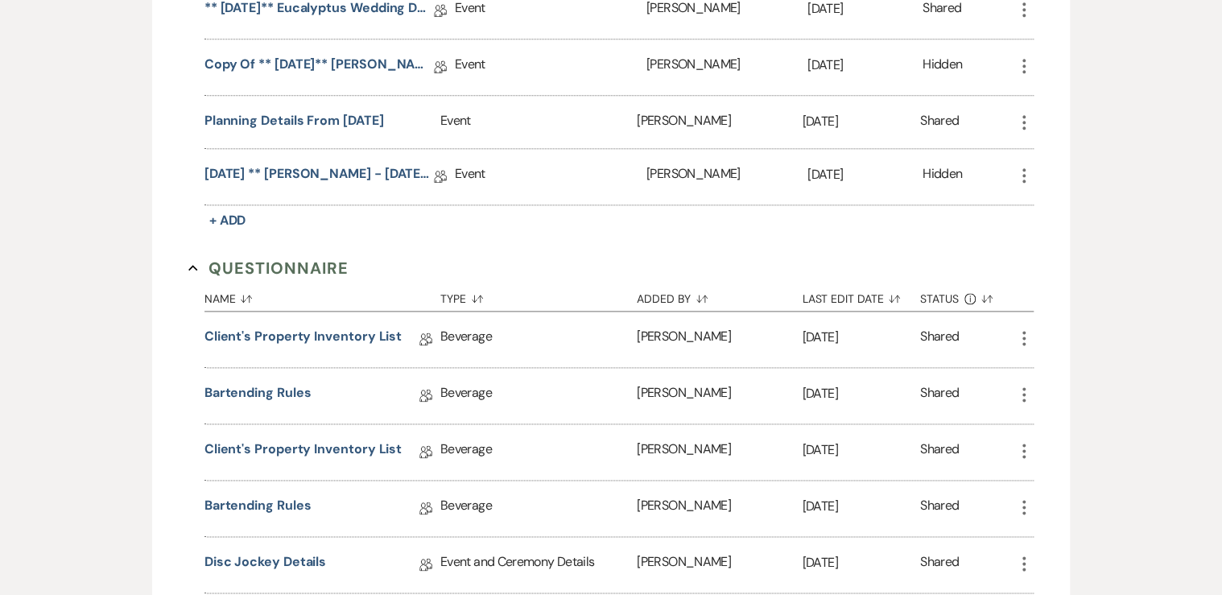
scroll to position [773, 0]
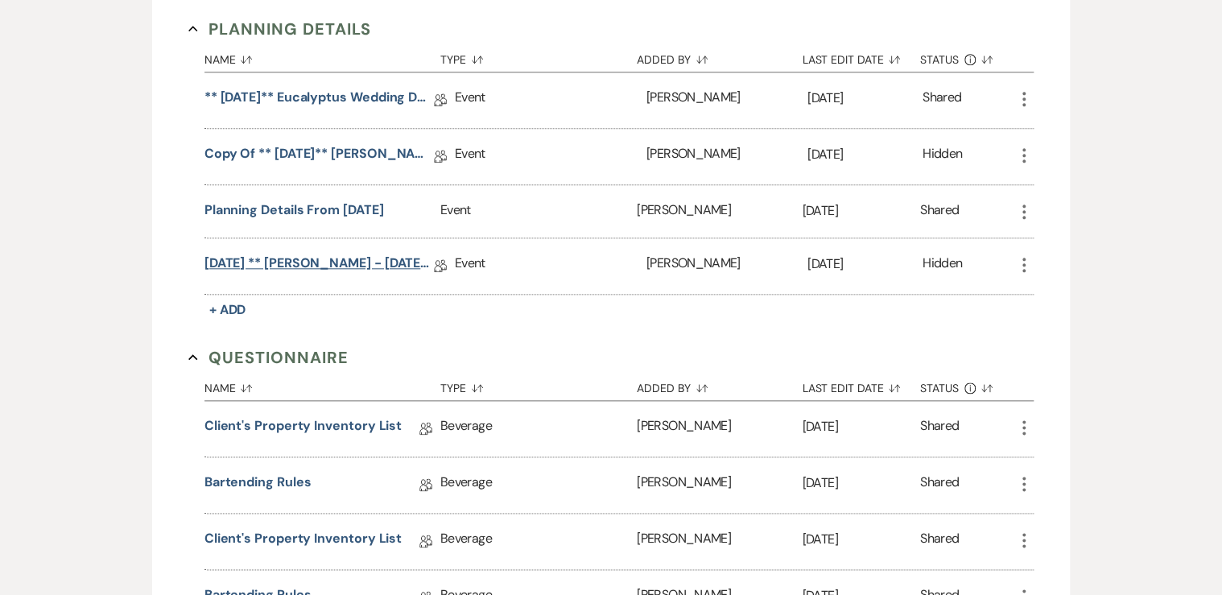
click at [303, 253] on link "[DATE] ** [PERSON_NAME] - [DATE] Eucalyptus Wedding Details" at bounding box center [318, 265] width 229 height 25
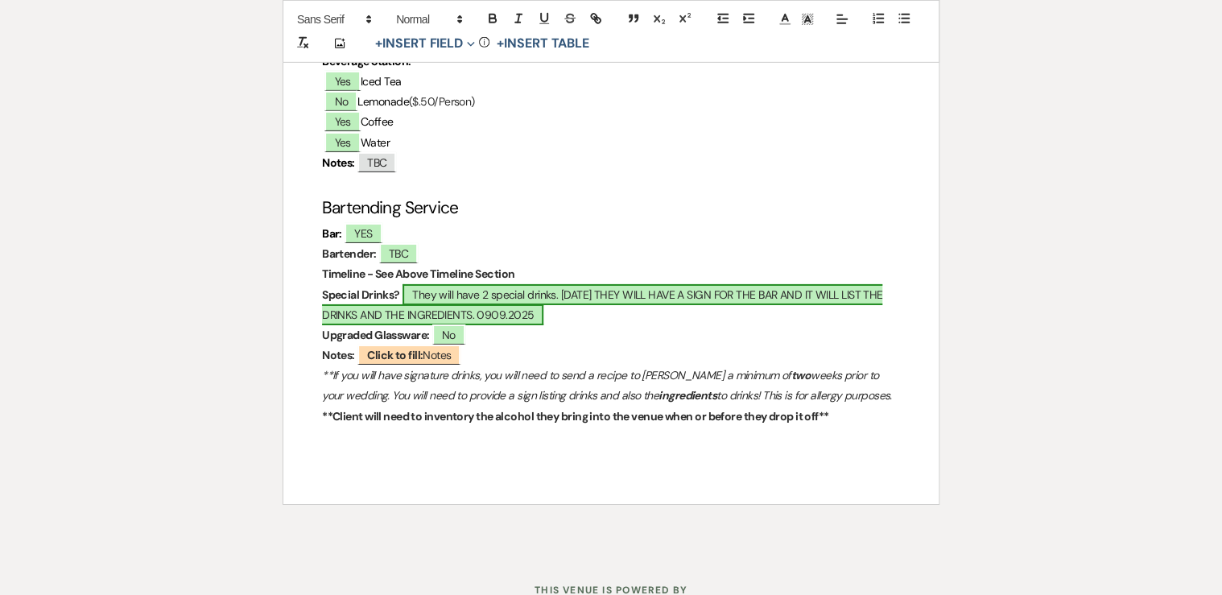
scroll to position [5559, 0]
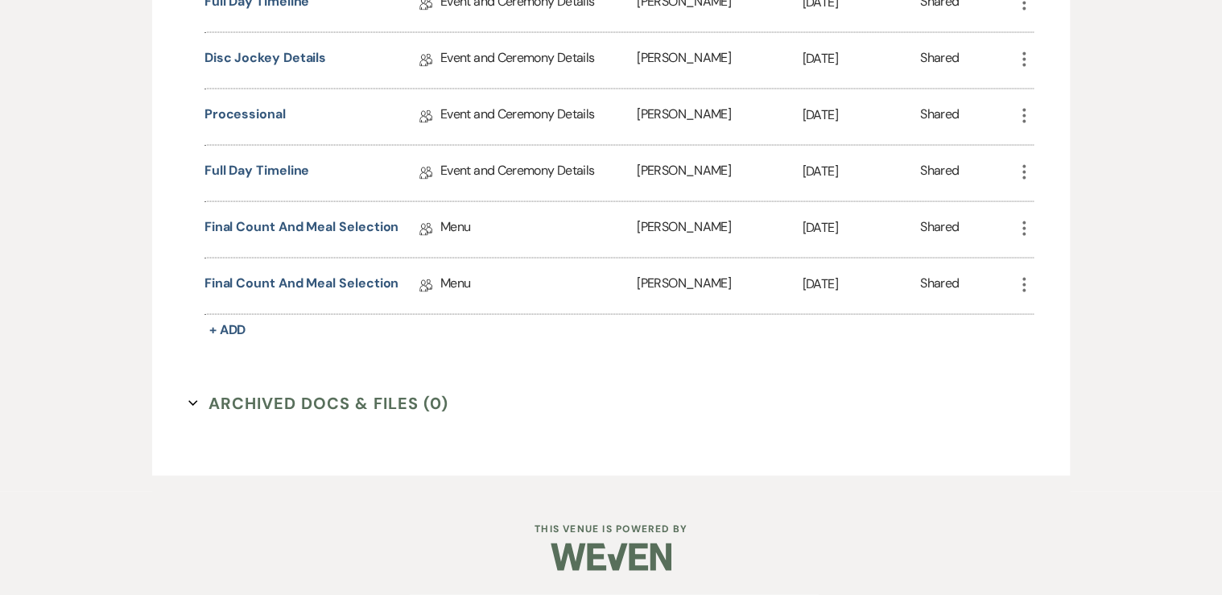
scroll to position [773, 0]
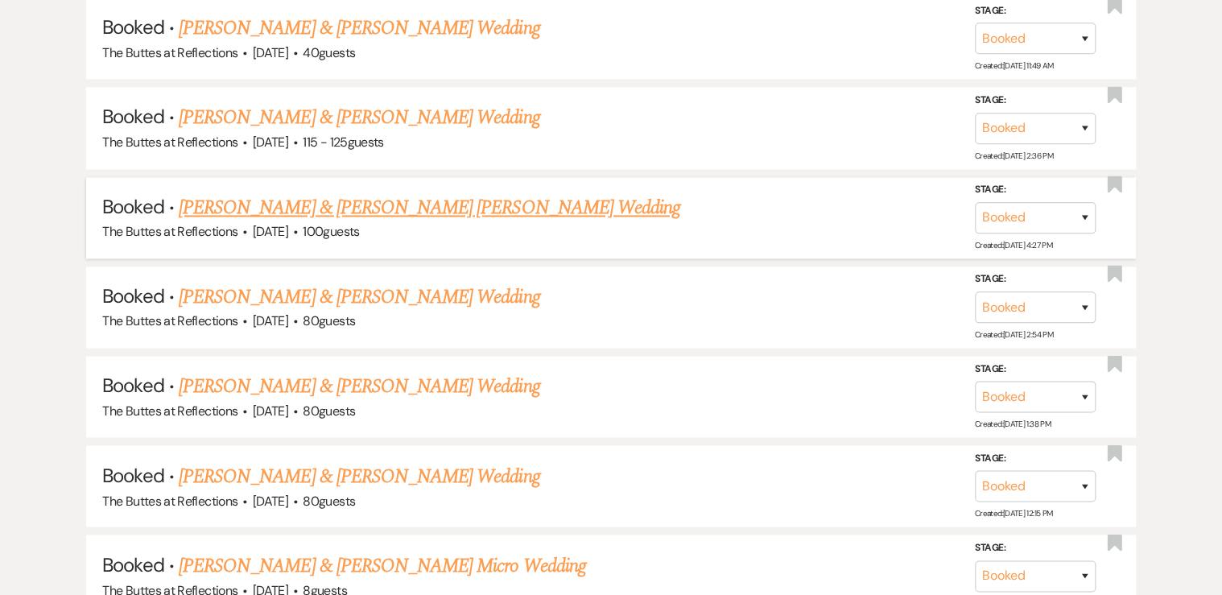
scroll to position [1159, 0]
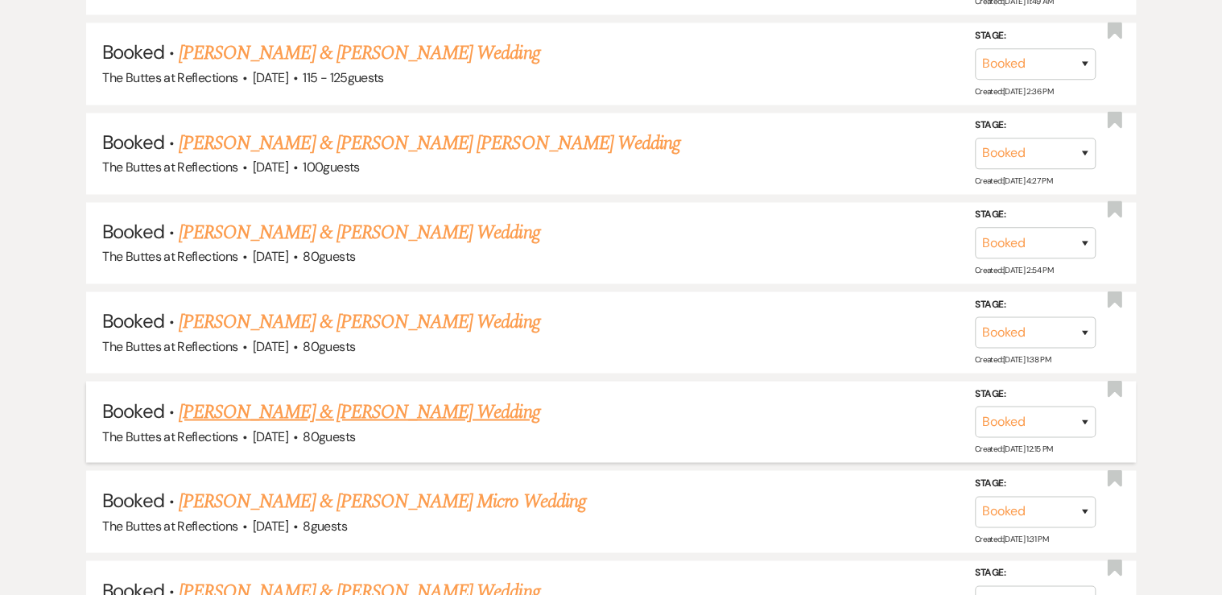
click at [276, 398] on link "[PERSON_NAME] & [PERSON_NAME] Wedding" at bounding box center [359, 411] width 361 height 29
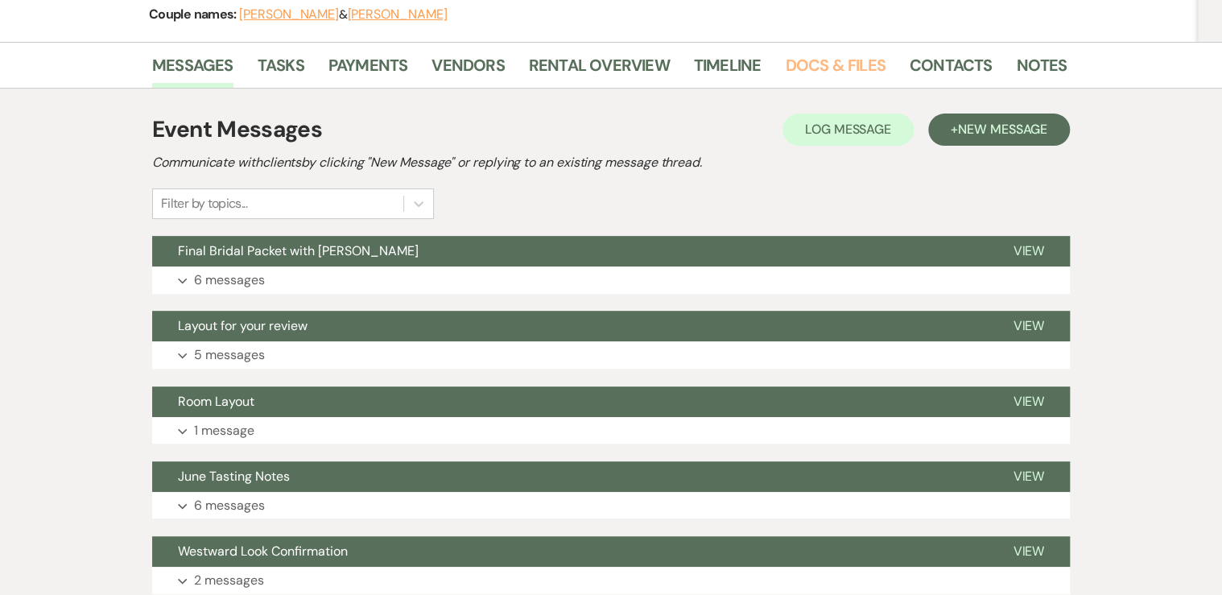
scroll to position [258, 0]
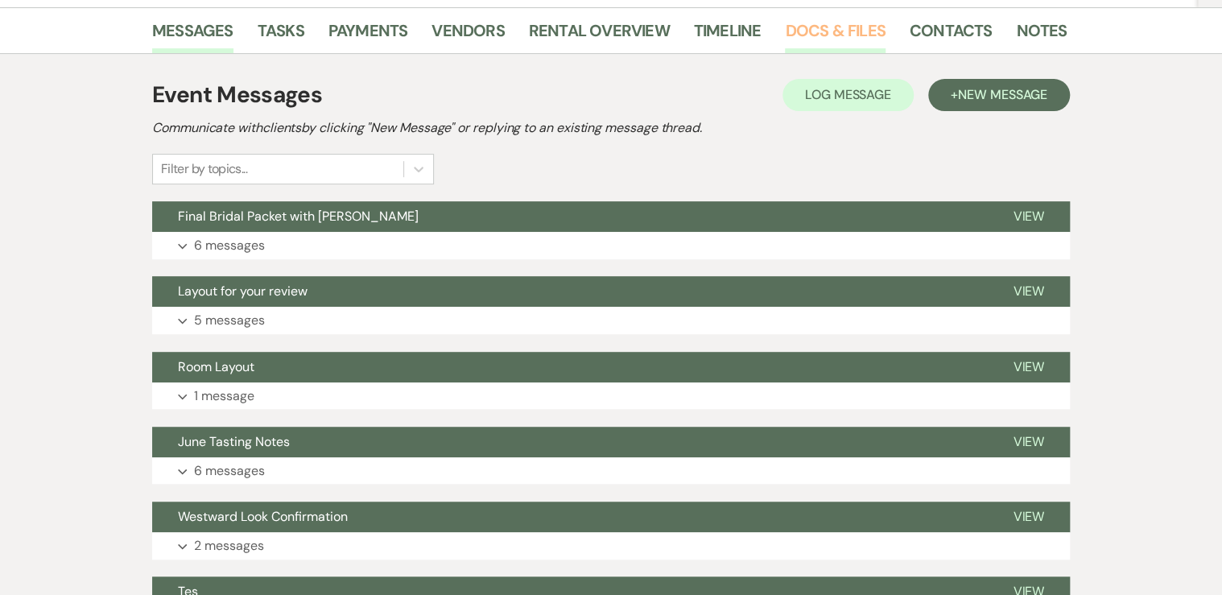
click at [836, 35] on link "Docs & Files" at bounding box center [835, 35] width 100 height 35
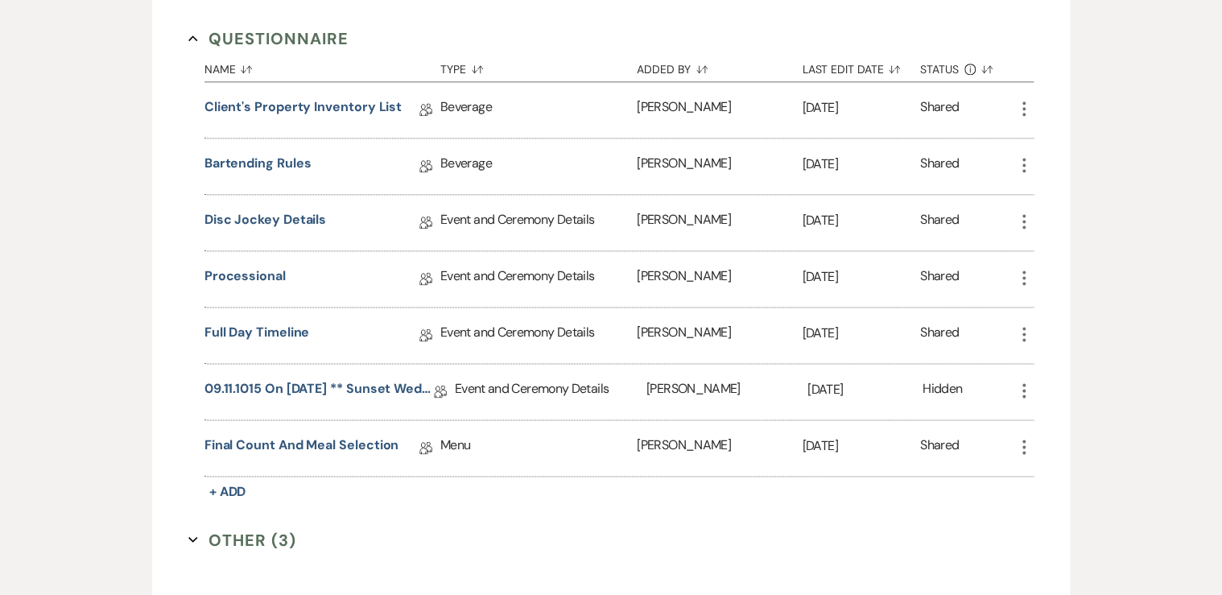
scroll to position [1030, 0]
click at [296, 435] on link "Final Count and Meal Selection" at bounding box center [301, 446] width 195 height 25
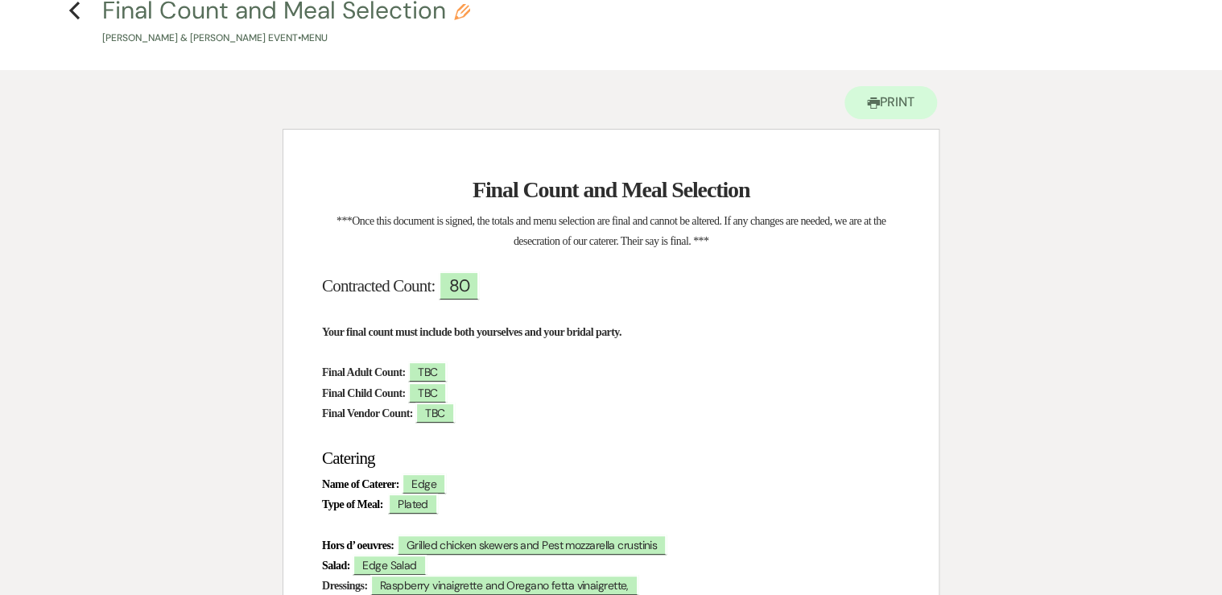
scroll to position [64, 0]
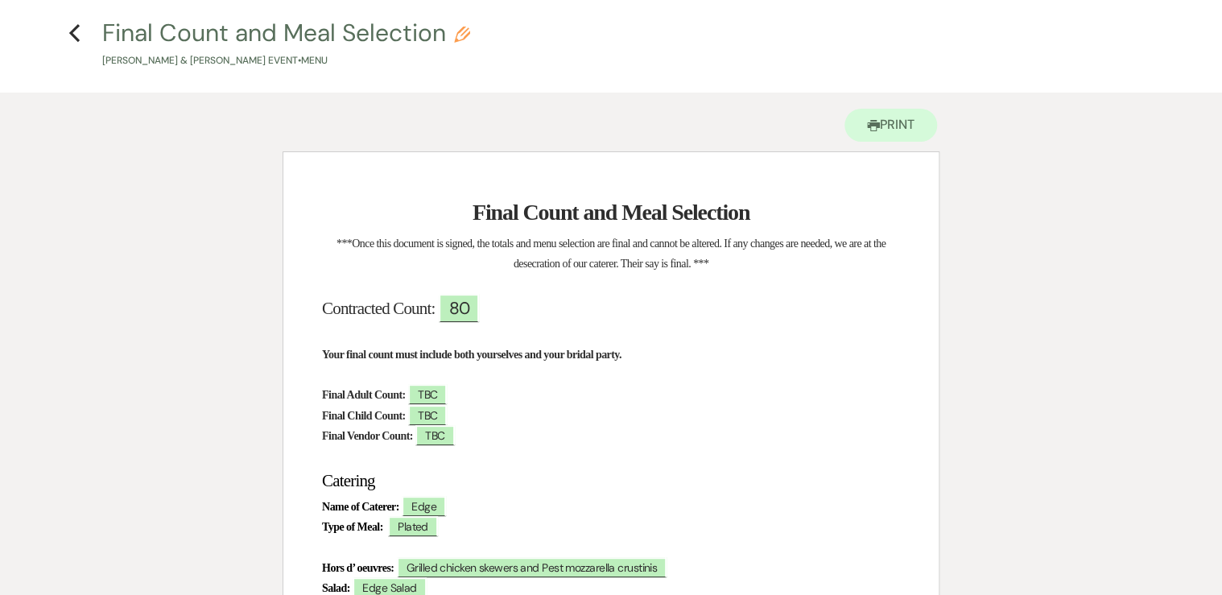
scroll to position [1030, 0]
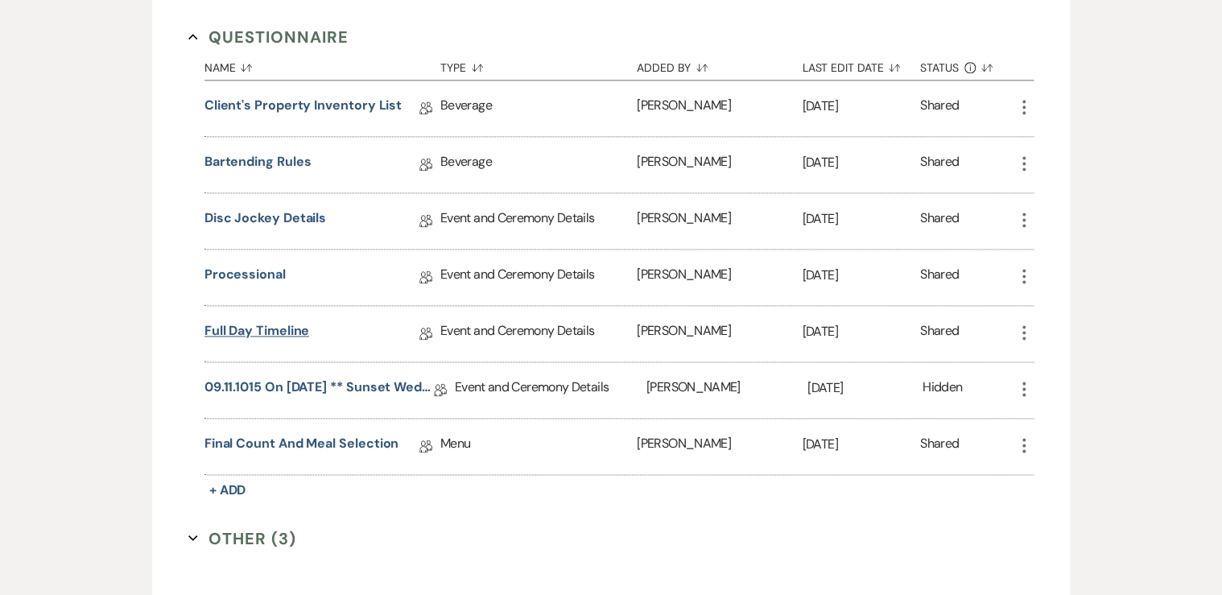
click at [285, 321] on link "Full Day Timeline" at bounding box center [256, 333] width 105 height 25
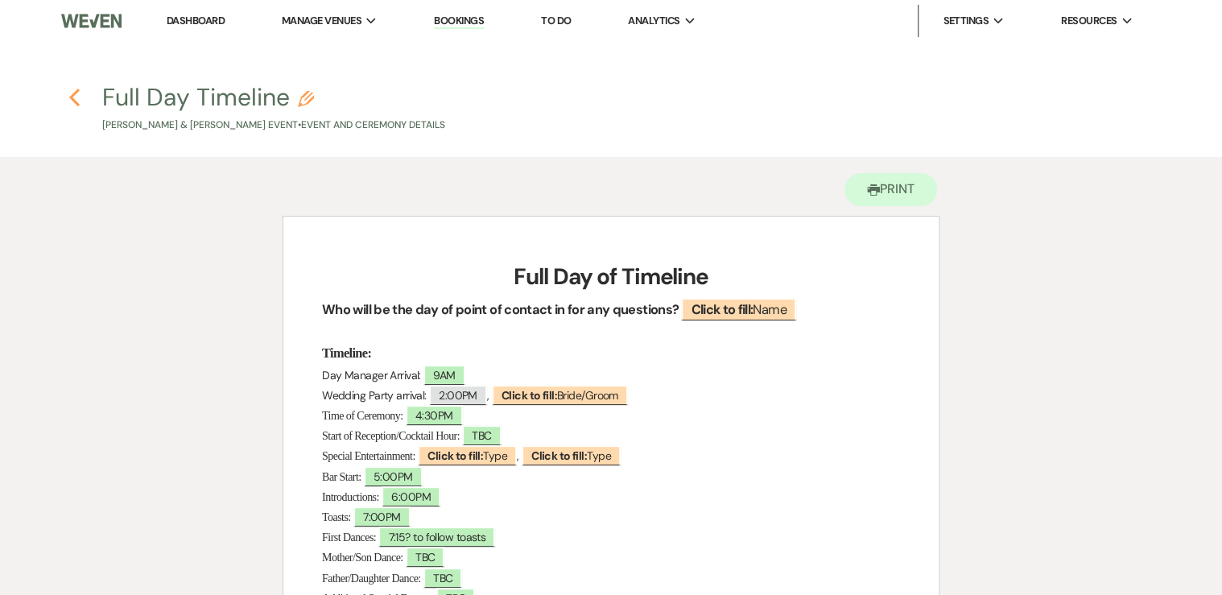
click at [72, 97] on use "button" at bounding box center [74, 98] width 10 height 18
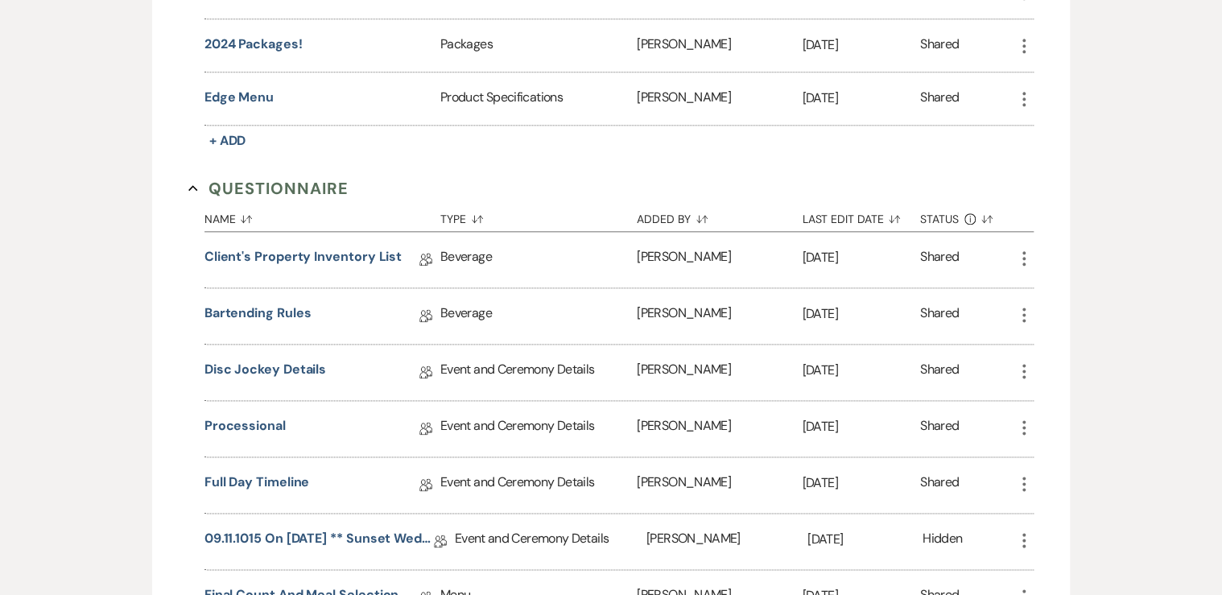
scroll to position [966, 0]
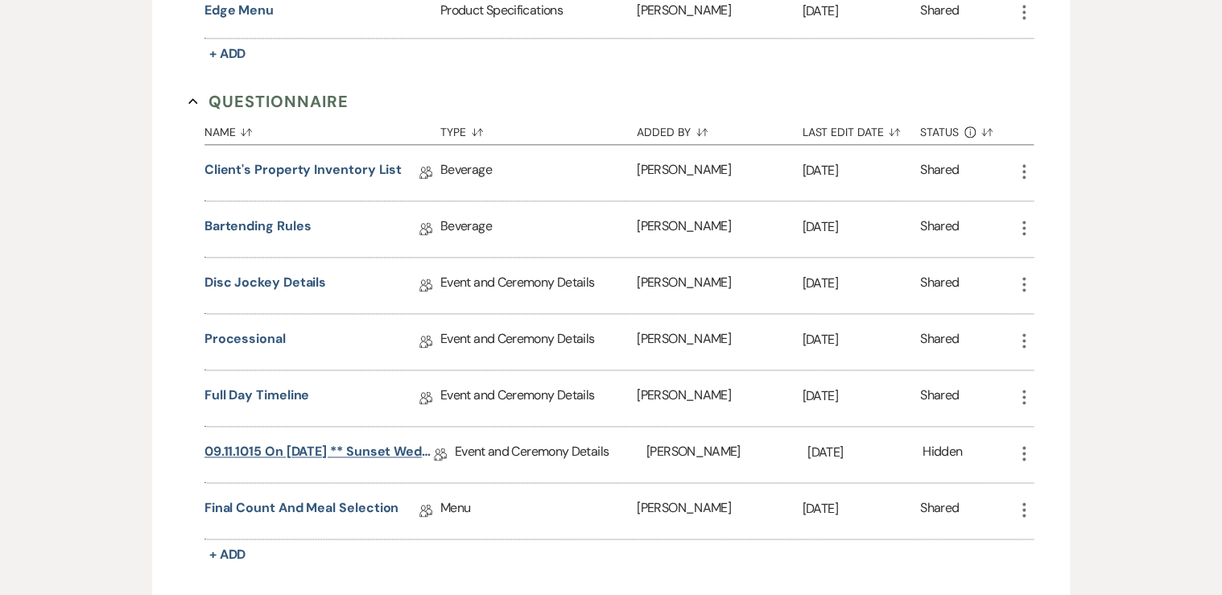
click at [340, 442] on link "09.11.1015 on [DATE] ** Sunset Wedding Details" at bounding box center [318, 454] width 229 height 25
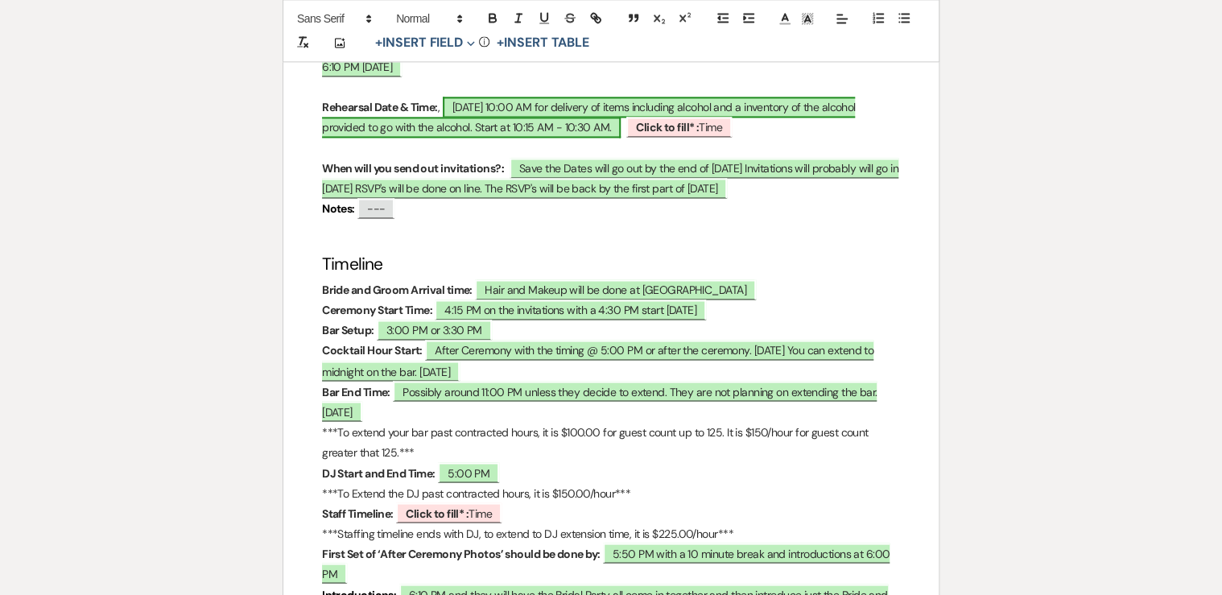
scroll to position [1159, 0]
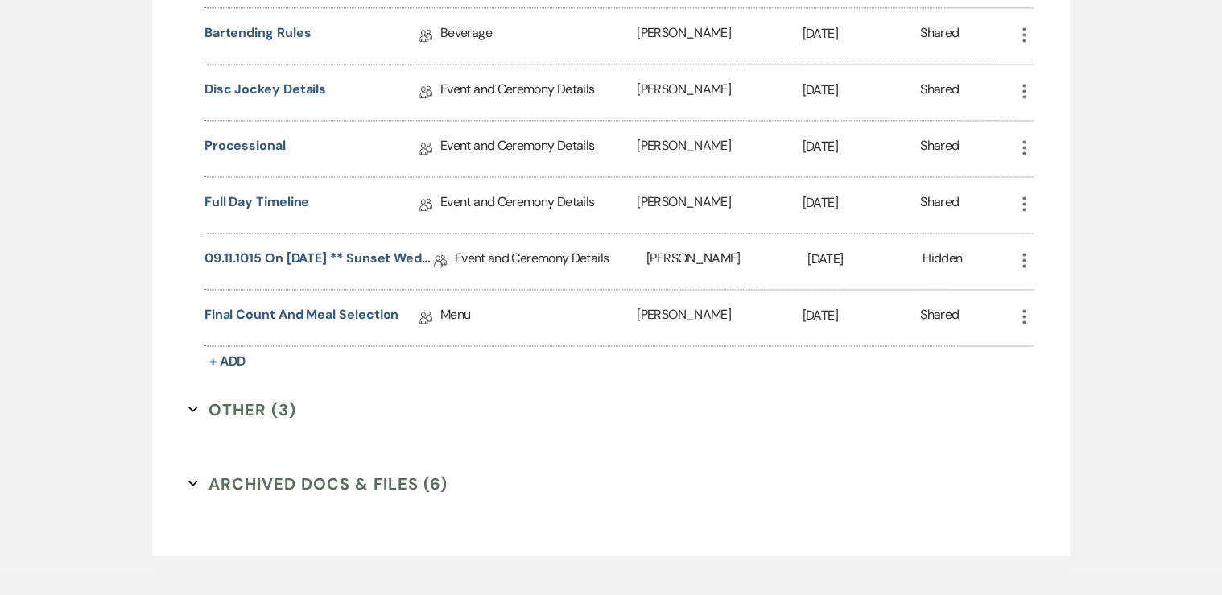
scroll to position [966, 0]
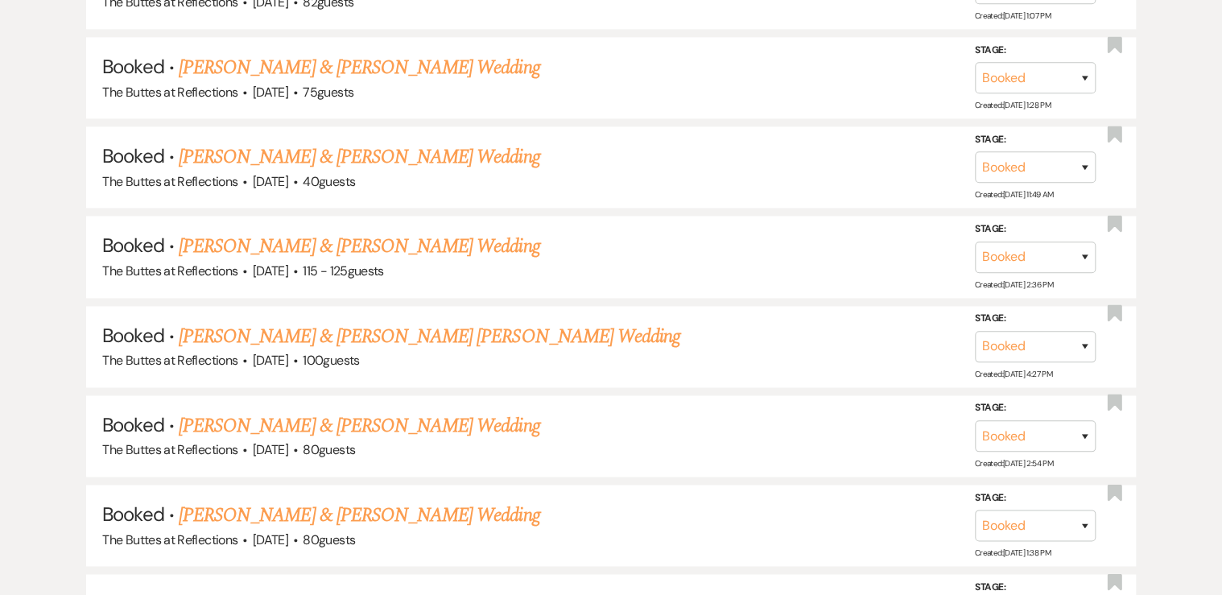
scroll to position [1159, 0]
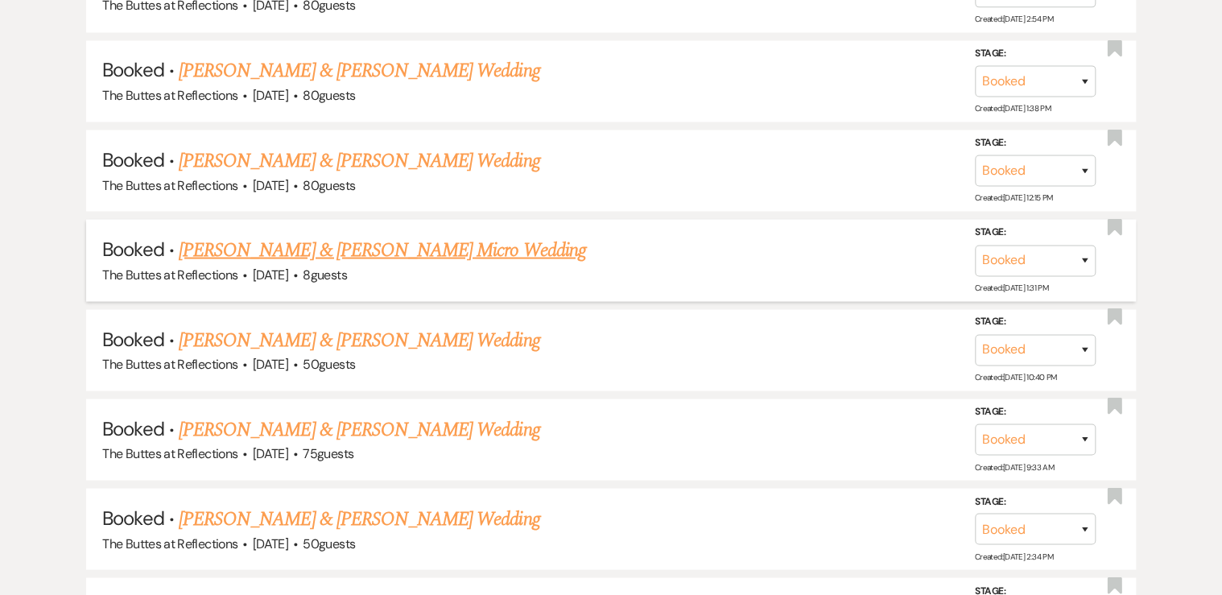
scroll to position [1416, 0]
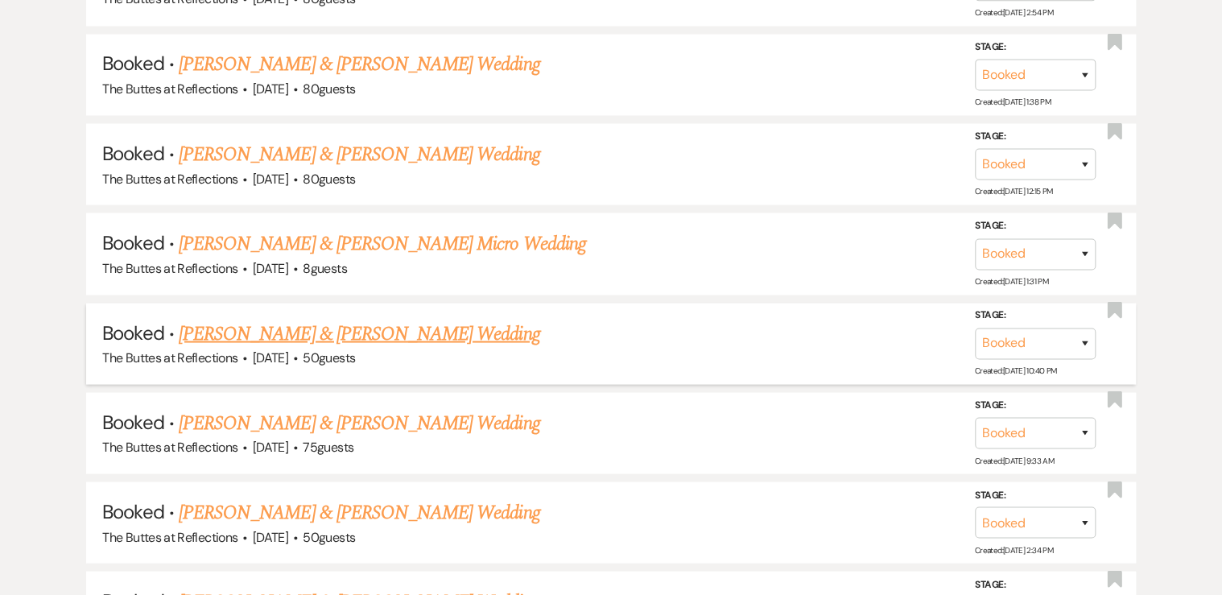
click at [252, 325] on link "[PERSON_NAME] & [PERSON_NAME] Wedding" at bounding box center [359, 333] width 361 height 29
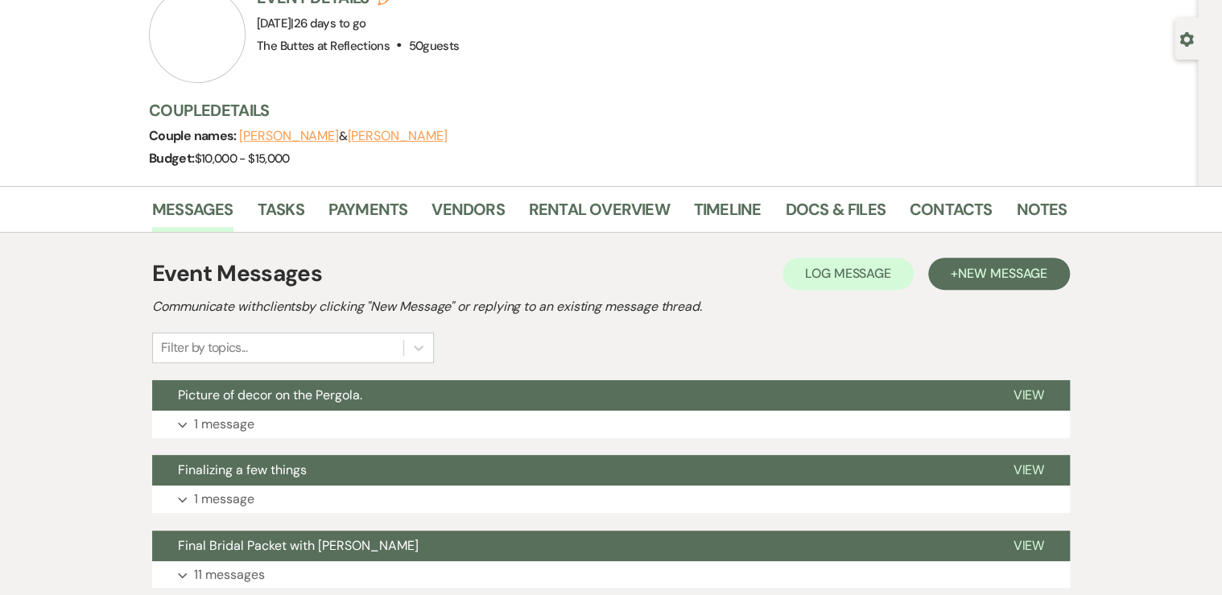
scroll to position [129, 0]
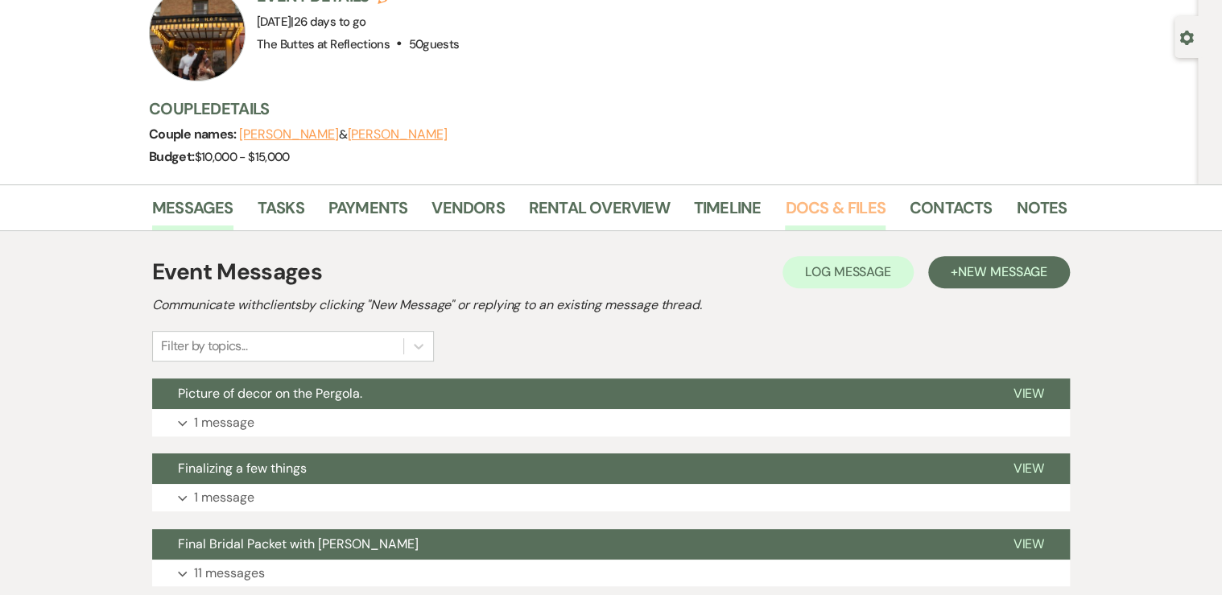
click at [836, 208] on link "Docs & Files" at bounding box center [835, 212] width 100 height 35
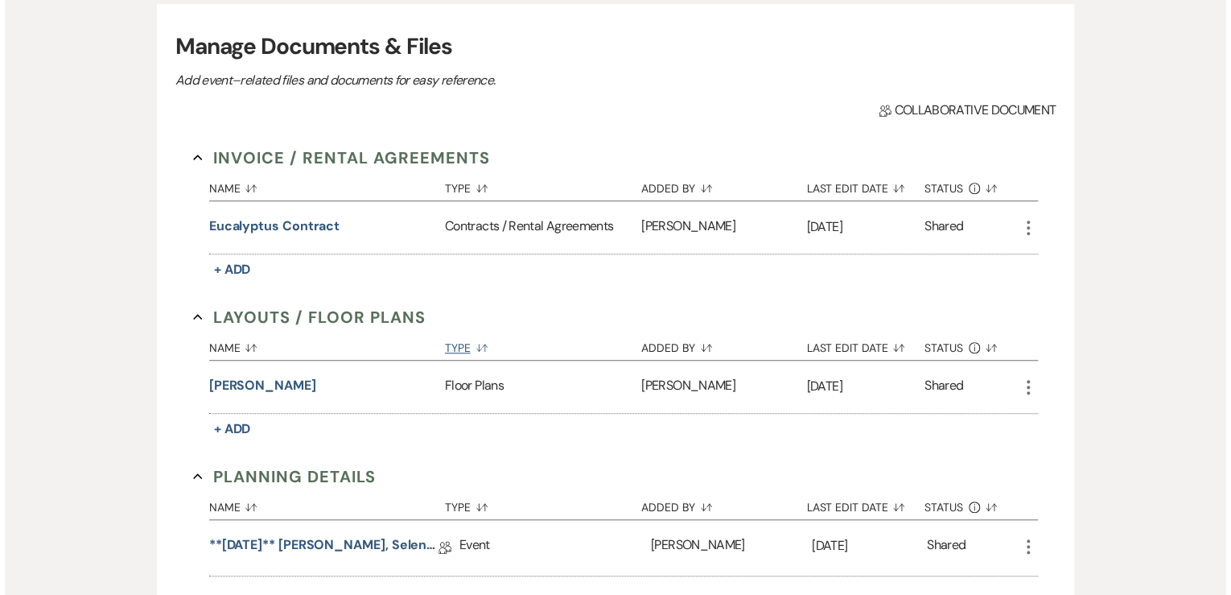
scroll to position [579, 0]
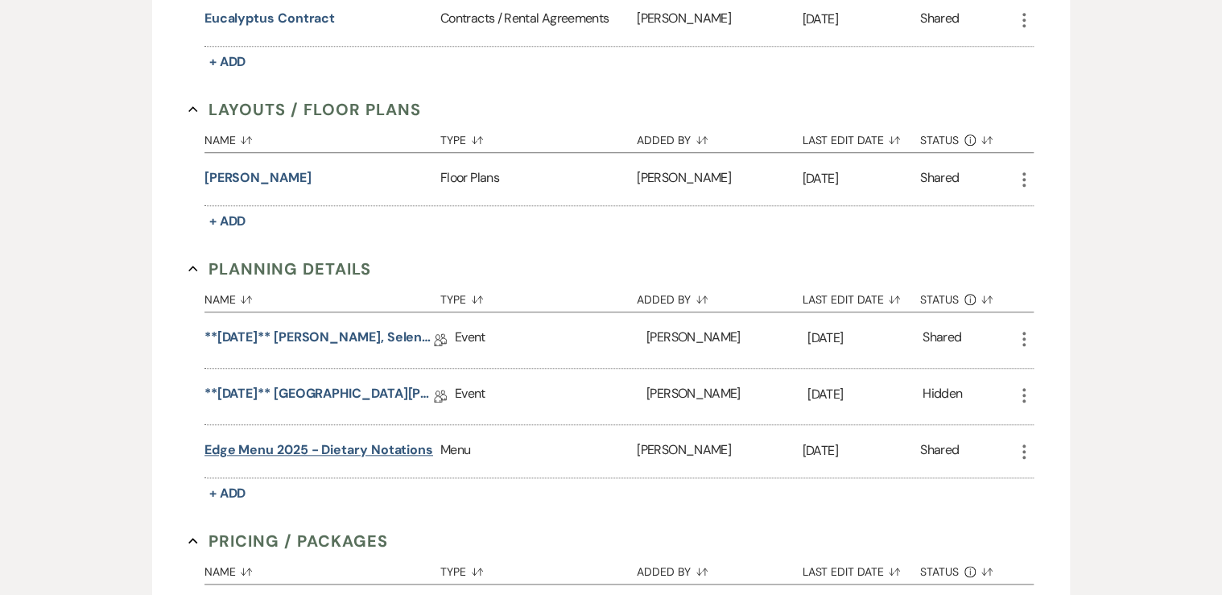
click at [241, 443] on button "Edge Menu 2025 - Dietary Notations" at bounding box center [318, 449] width 229 height 19
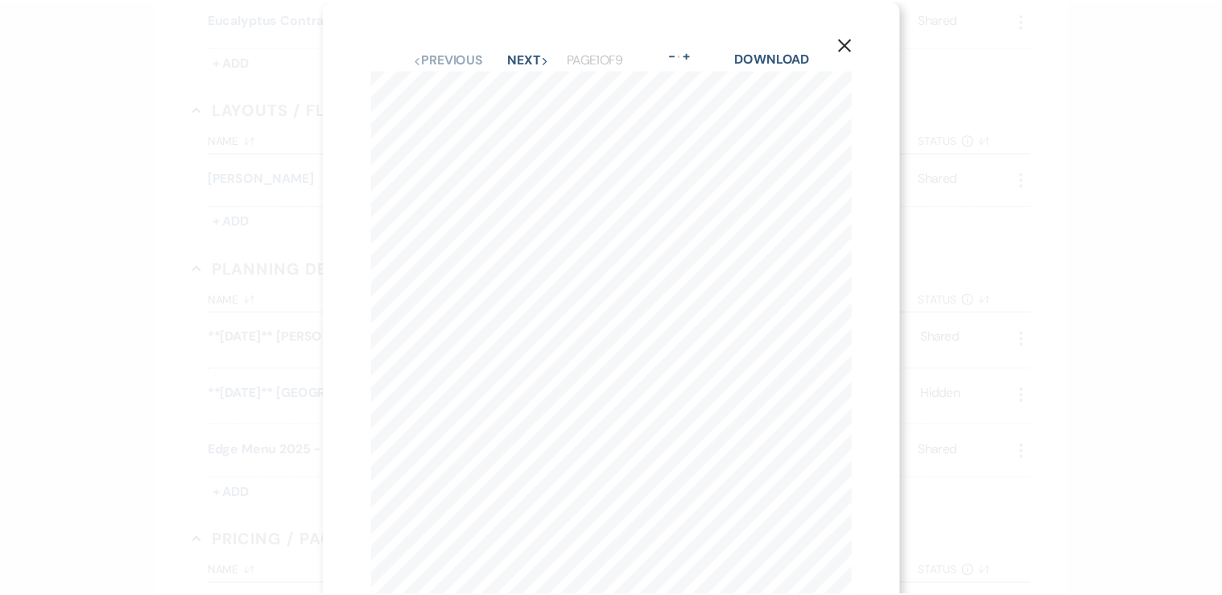
scroll to position [581, 0]
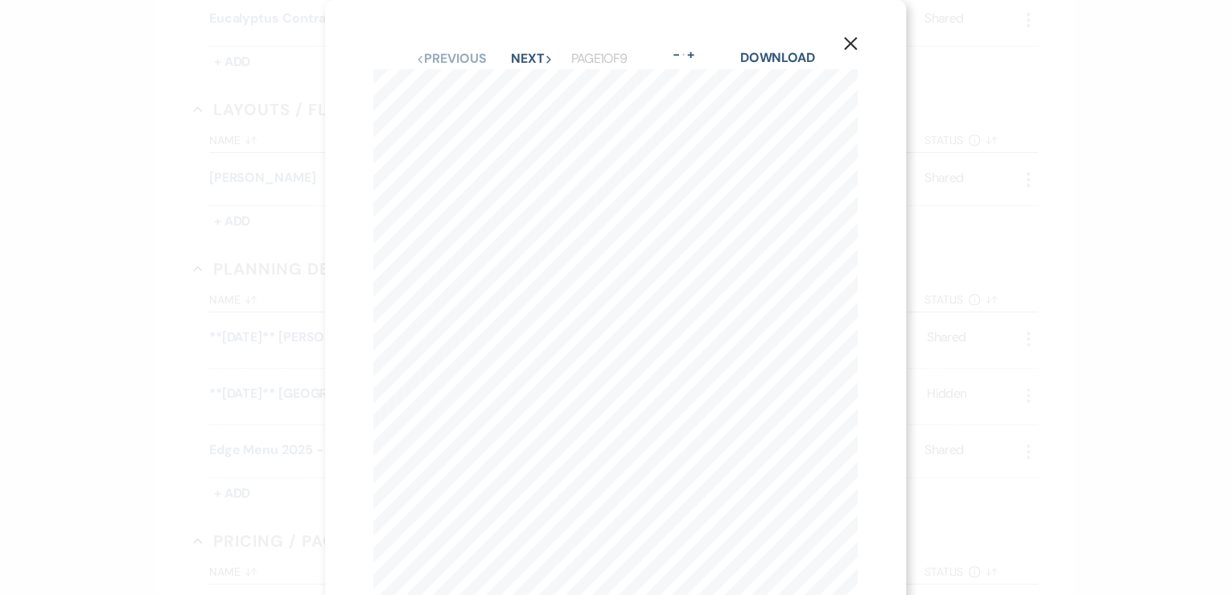
click at [853, 42] on icon "X" at bounding box center [850, 43] width 14 height 14
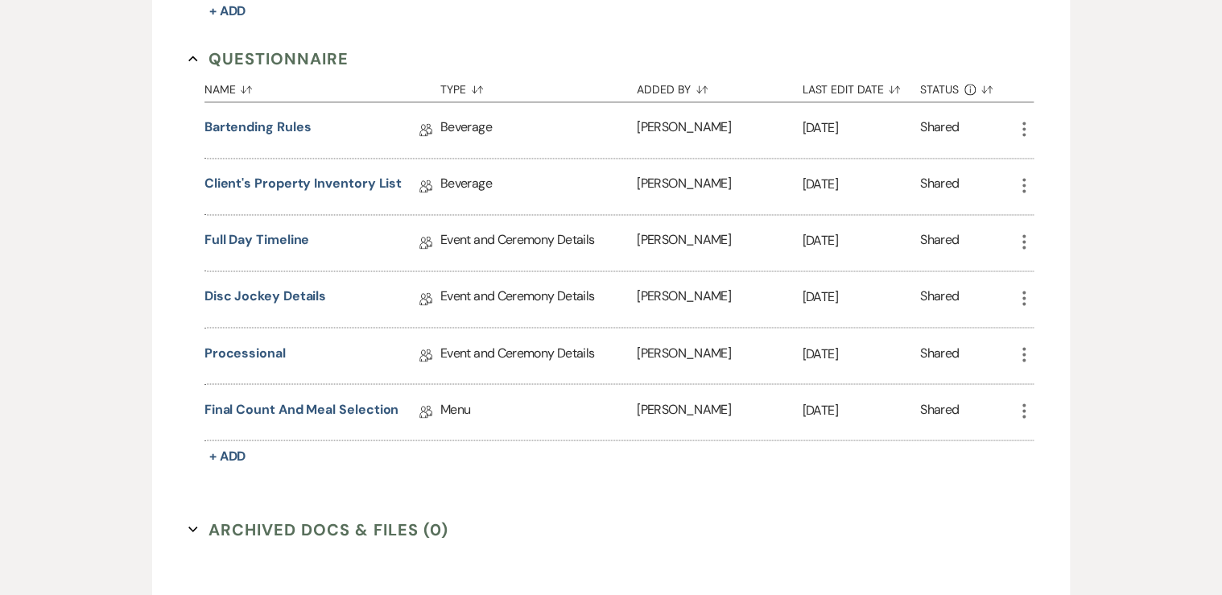
scroll to position [1225, 0]
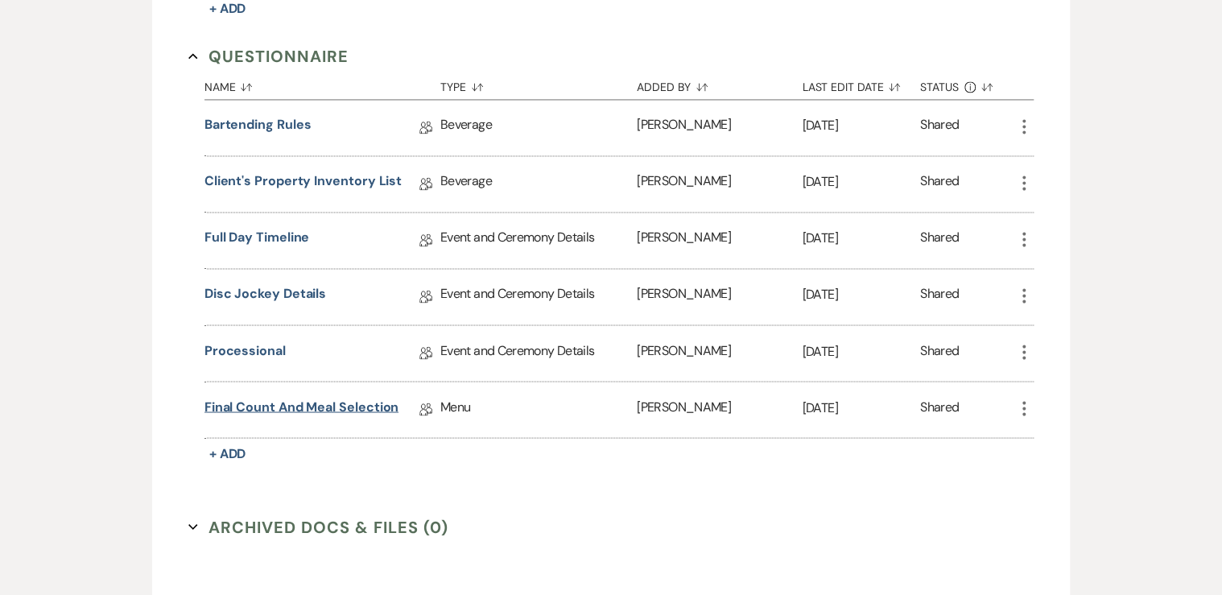
click at [290, 398] on link "Final Count and Meal Selection" at bounding box center [301, 409] width 195 height 25
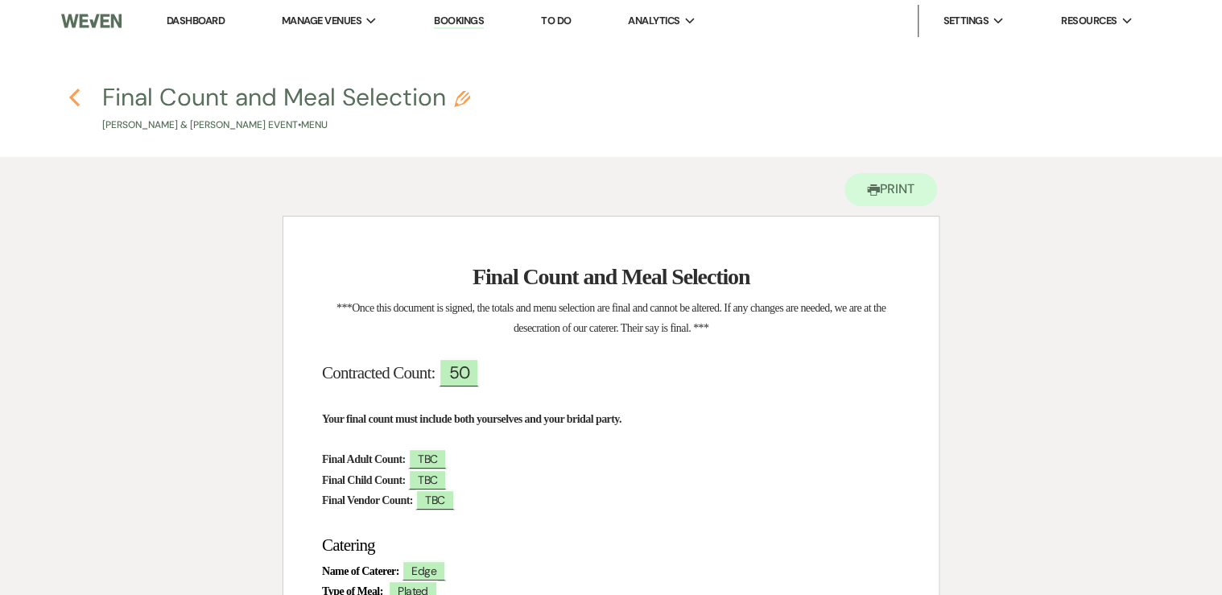
click at [72, 99] on use "button" at bounding box center [74, 98] width 10 height 18
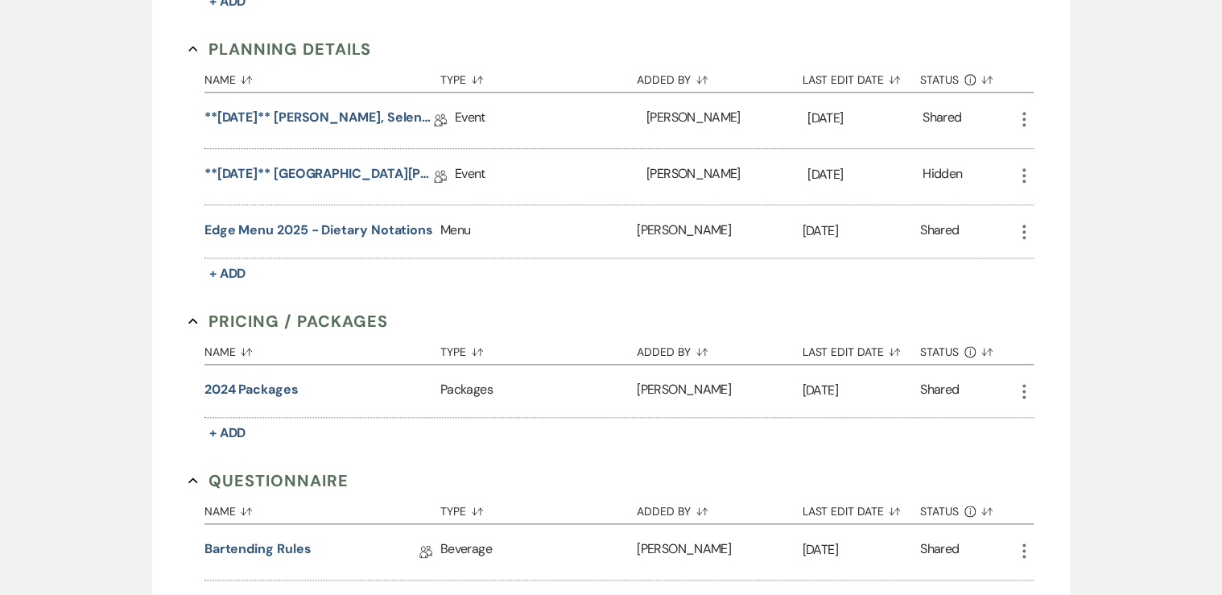
scroll to position [760, 0]
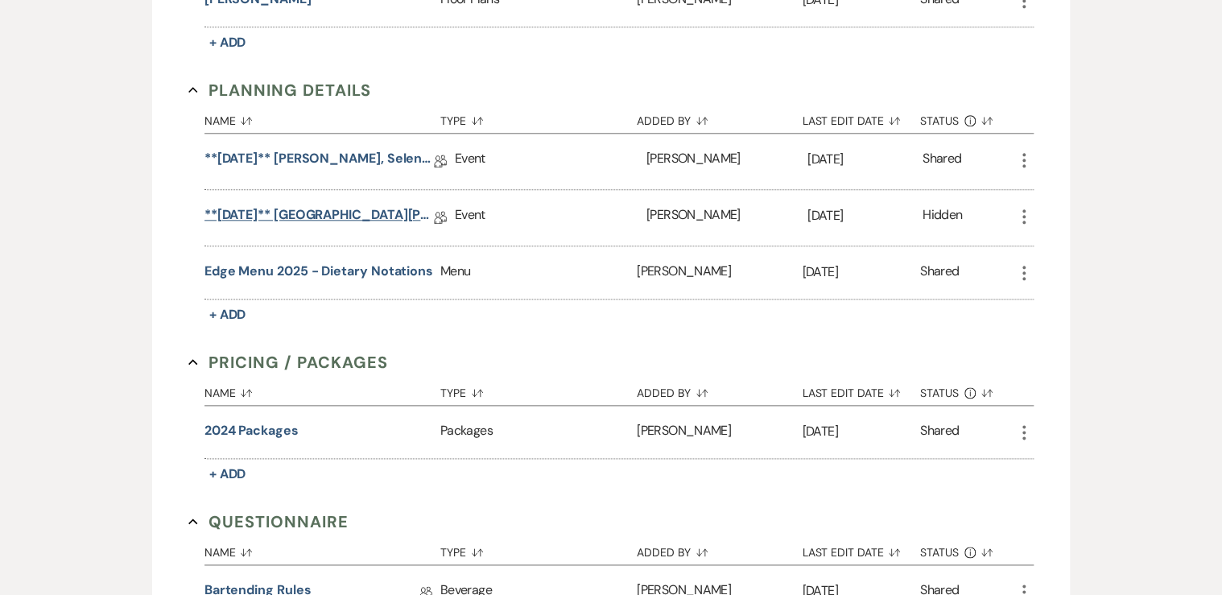
click at [297, 208] on link "**[DATE]** [GEOGRAPHIC_DATA][PERSON_NAME] Eucalyptus, [DATE] Wedding Details" at bounding box center [318, 217] width 229 height 25
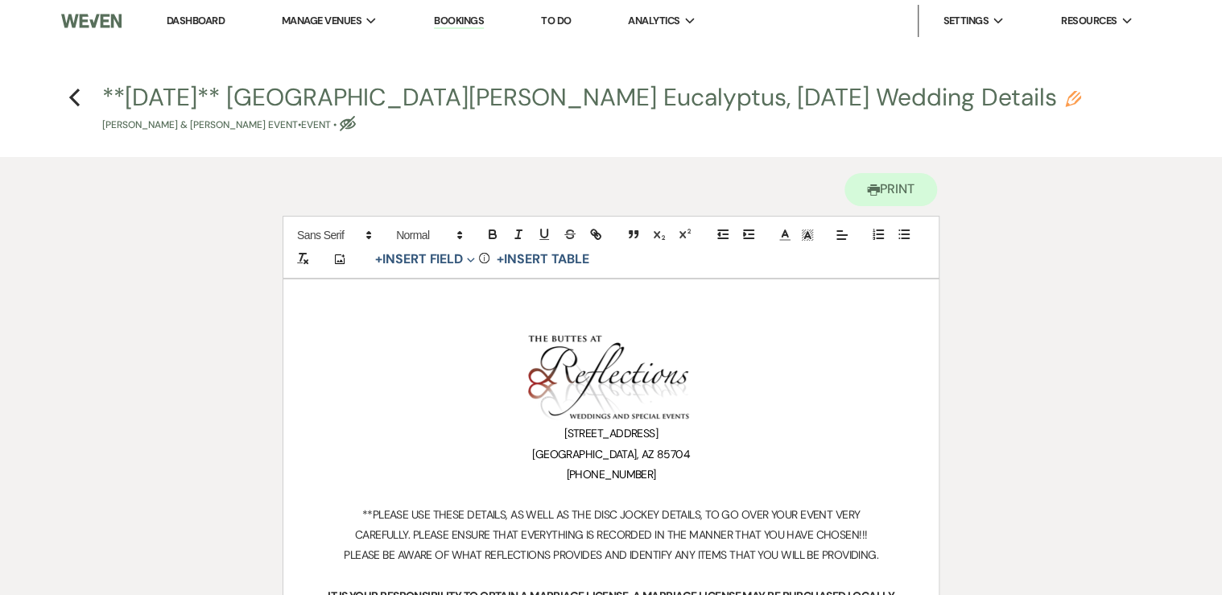
drag, startPoint x: 241, startPoint y: 126, endPoint x: 293, endPoint y: 128, distance: 52.3
click at [293, 128] on p "[PERSON_NAME] & [PERSON_NAME] Event • Event • Eye Blocked" at bounding box center [591, 124] width 979 height 15
select select "63"
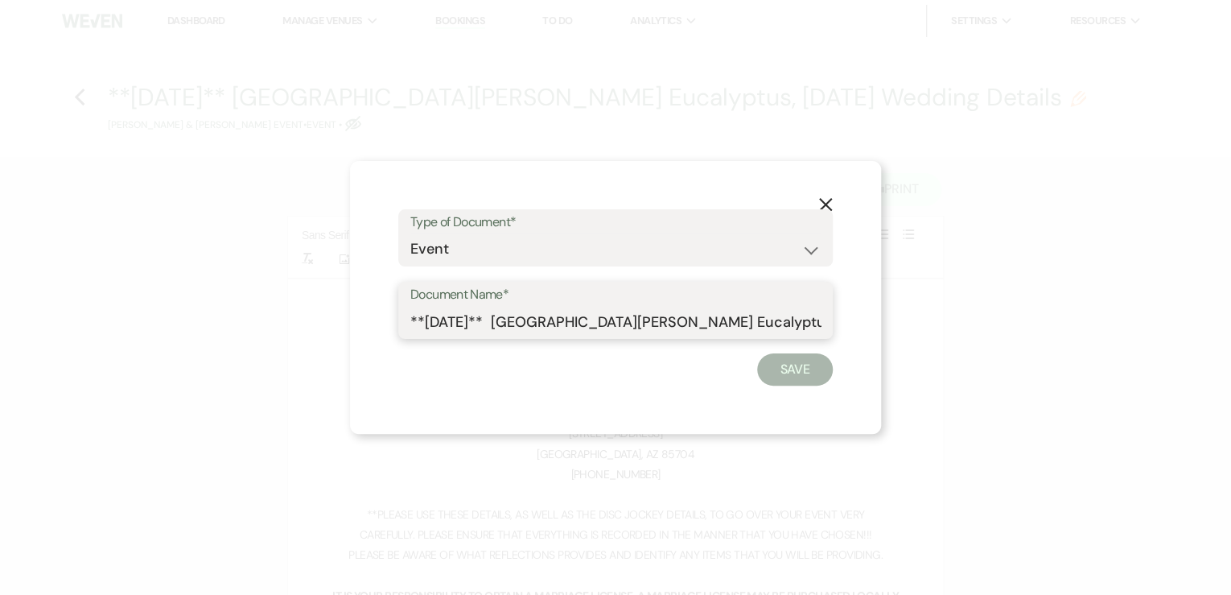
drag, startPoint x: 525, startPoint y: 317, endPoint x: 602, endPoint y: 322, distance: 77.4
click at [602, 322] on input "**[DATE]** [GEOGRAPHIC_DATA][PERSON_NAME] Eucalyptus, [DATE] Wedding Details" at bounding box center [615, 321] width 410 height 31
click at [821, 201] on icon "X" at bounding box center [825, 204] width 14 height 14
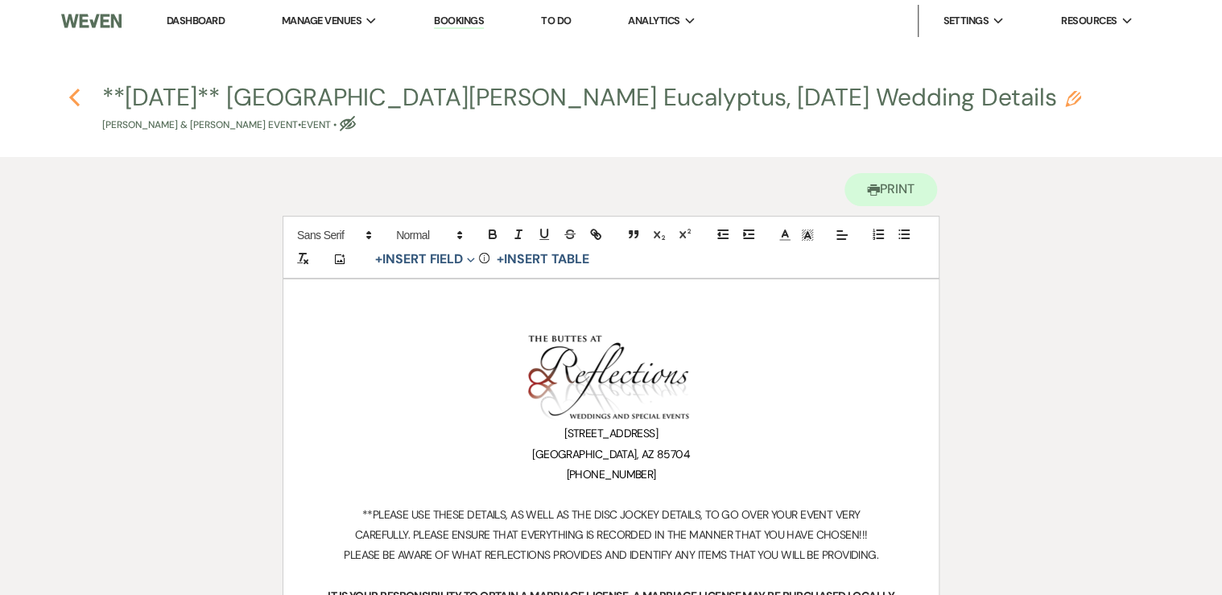
click at [72, 102] on icon "Previous" at bounding box center [74, 97] width 12 height 19
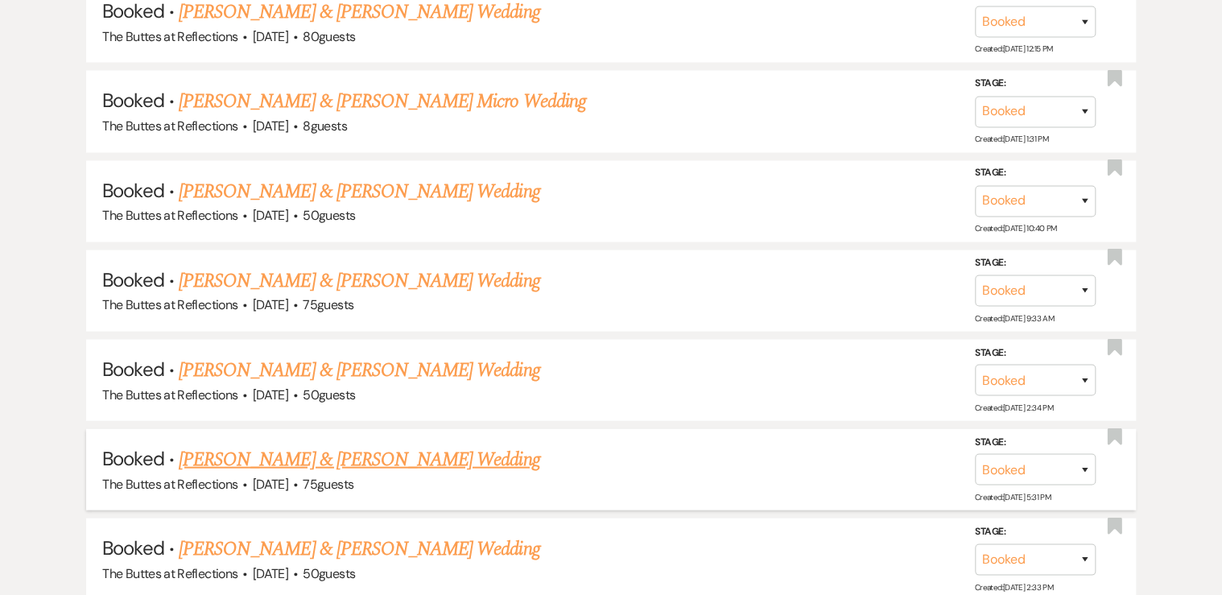
scroll to position [1609, 0]
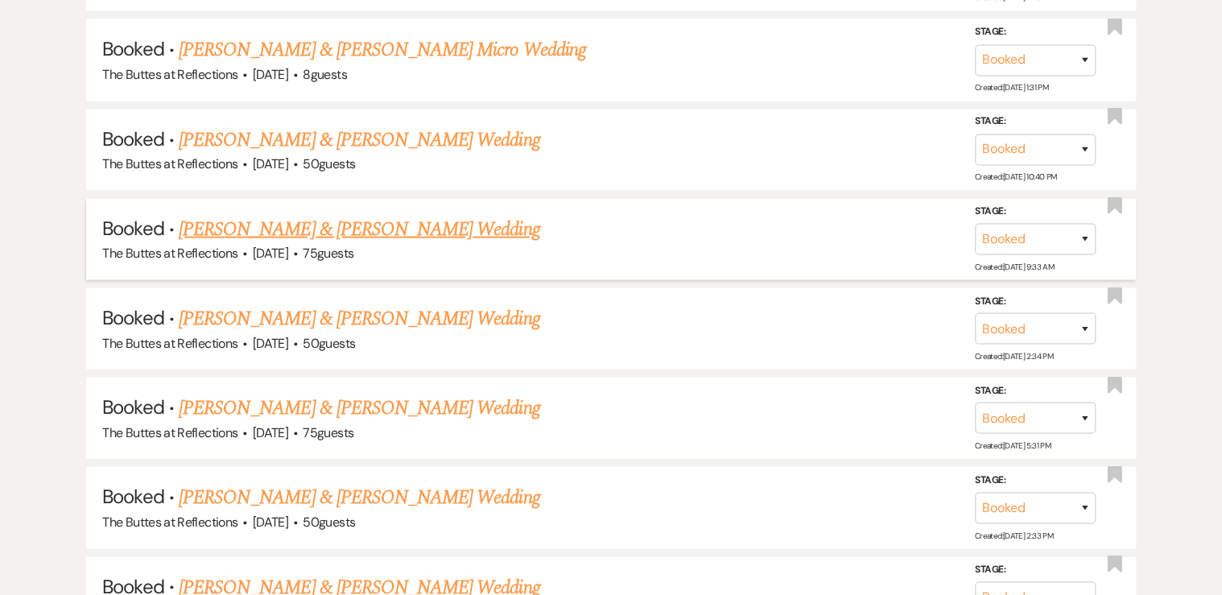
click at [361, 222] on link "[PERSON_NAME] & [PERSON_NAME] Wedding" at bounding box center [359, 229] width 361 height 29
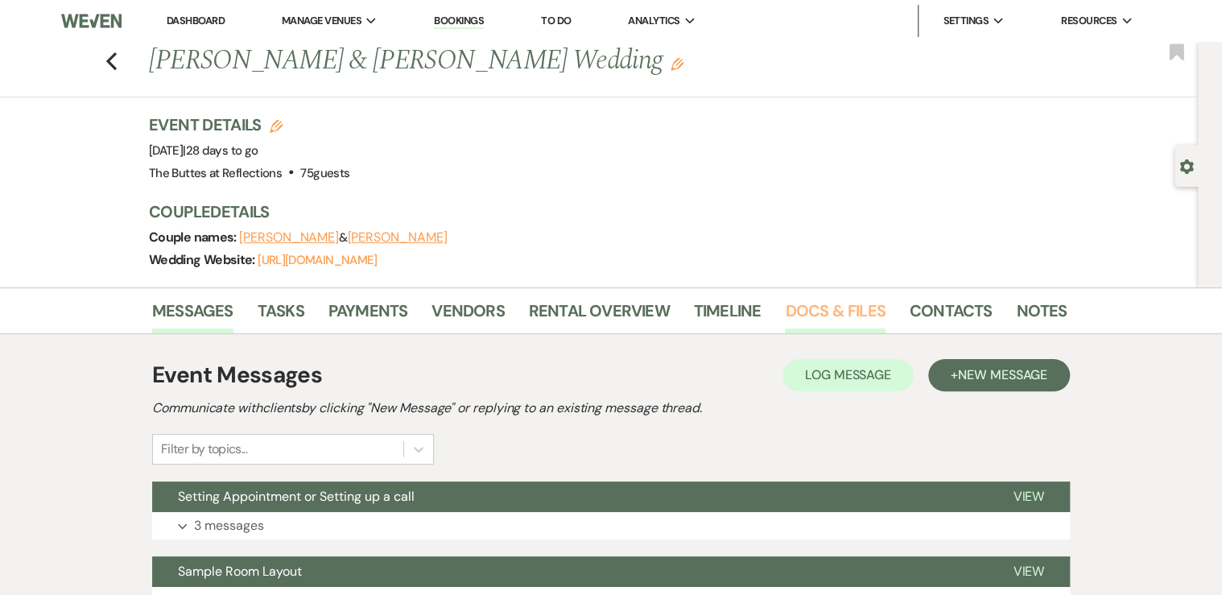
click at [825, 303] on link "Docs & Files" at bounding box center [835, 315] width 100 height 35
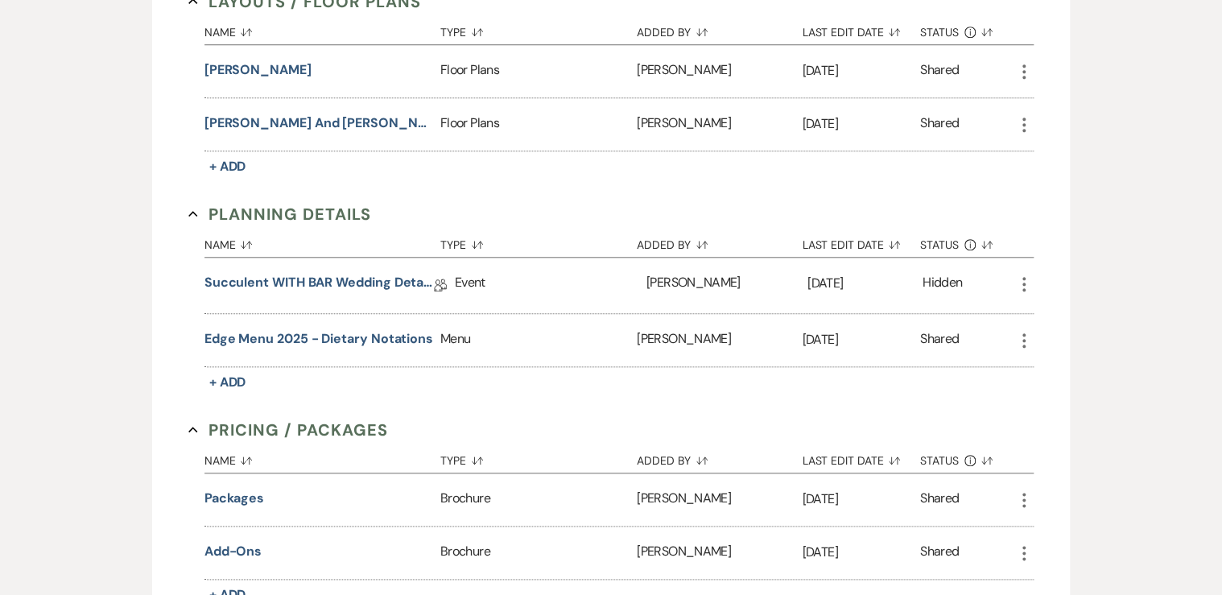
scroll to position [589, 0]
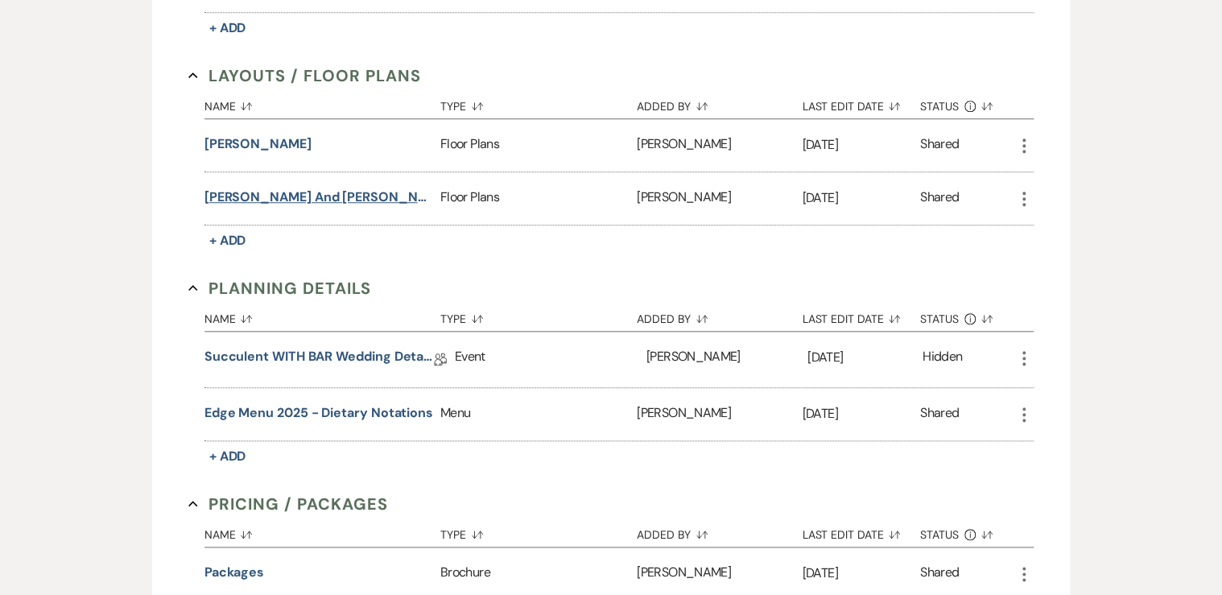
click at [345, 195] on button "[PERSON_NAME] and [PERSON_NAME]" at bounding box center [318, 197] width 229 height 19
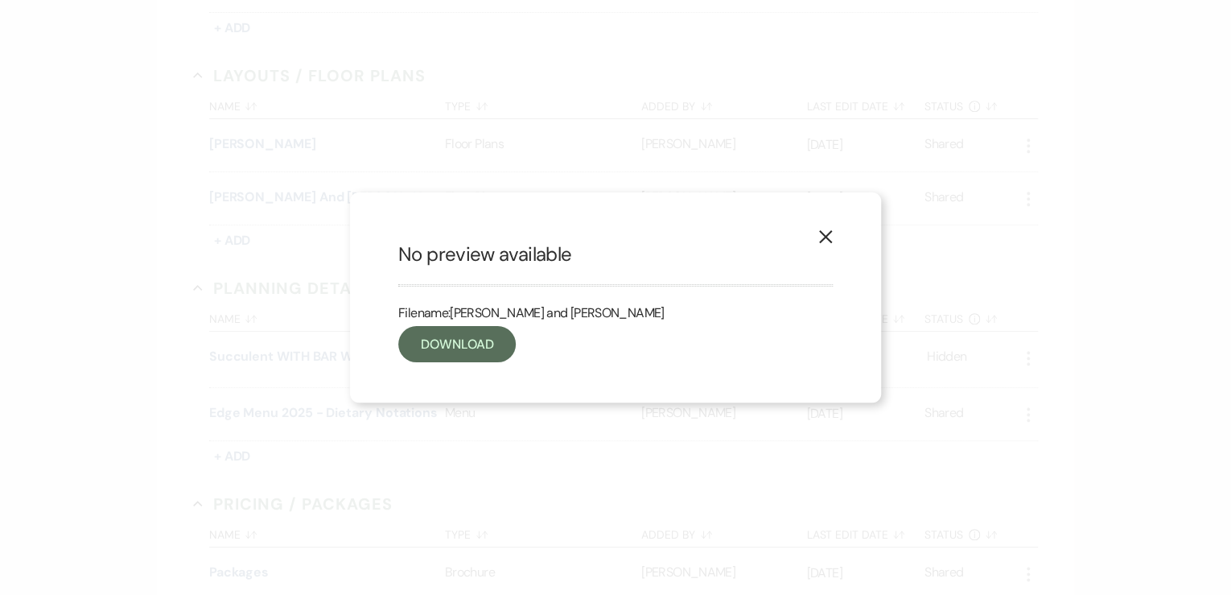
drag, startPoint x: 822, startPoint y: 235, endPoint x: 809, endPoint y: 231, distance: 14.3
click at [822, 235] on icon "X" at bounding box center [825, 236] width 14 height 14
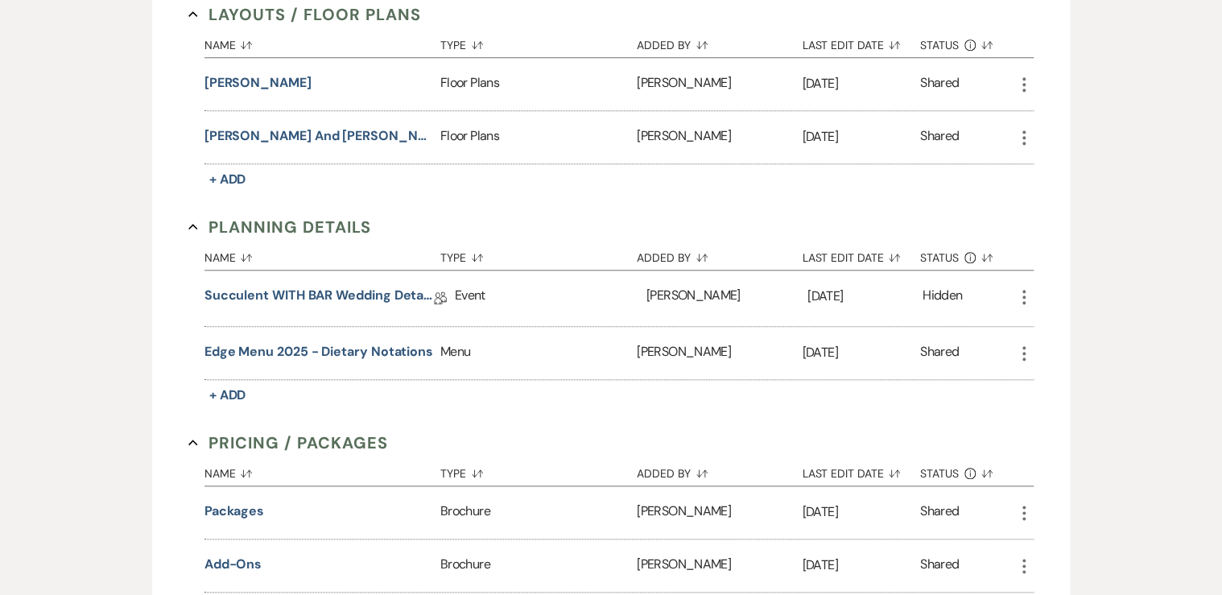
scroll to position [653, 0]
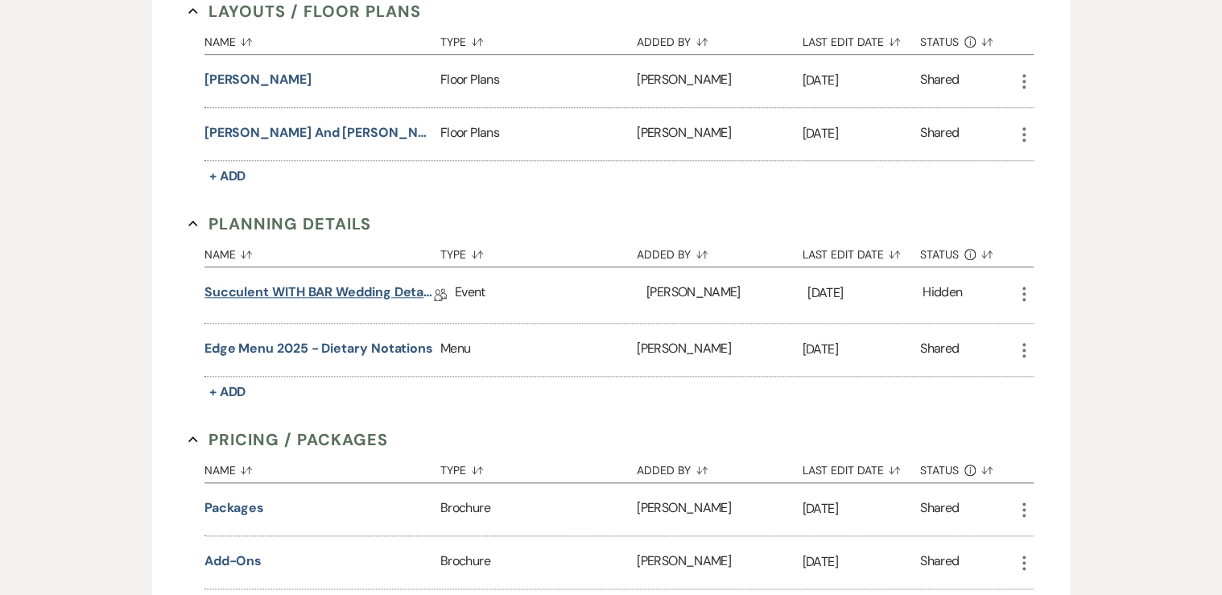
click at [248, 288] on link "Succulent WITH BAR Wedding Details [PERSON_NAME] **[DATE] **" at bounding box center [318, 294] width 229 height 25
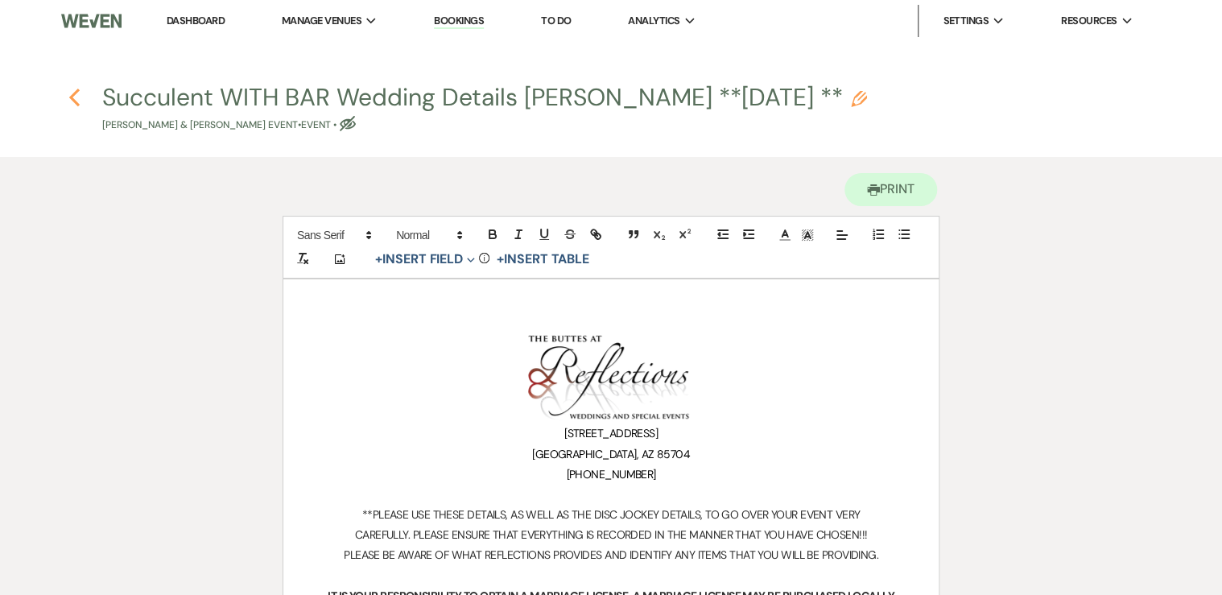
click at [71, 92] on icon "Previous" at bounding box center [74, 97] width 12 height 19
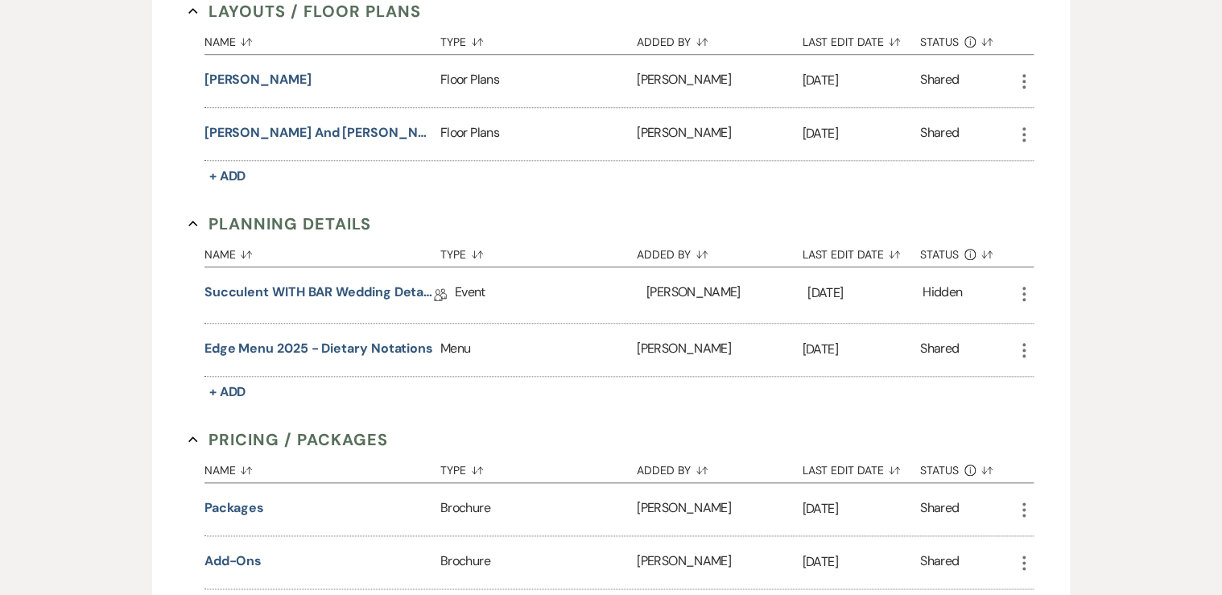
click at [71, 92] on div "Messages Tasks Payments Vendors Rental Overview Timeline Docs & Files Contacts …" at bounding box center [611, 422] width 1222 height 1577
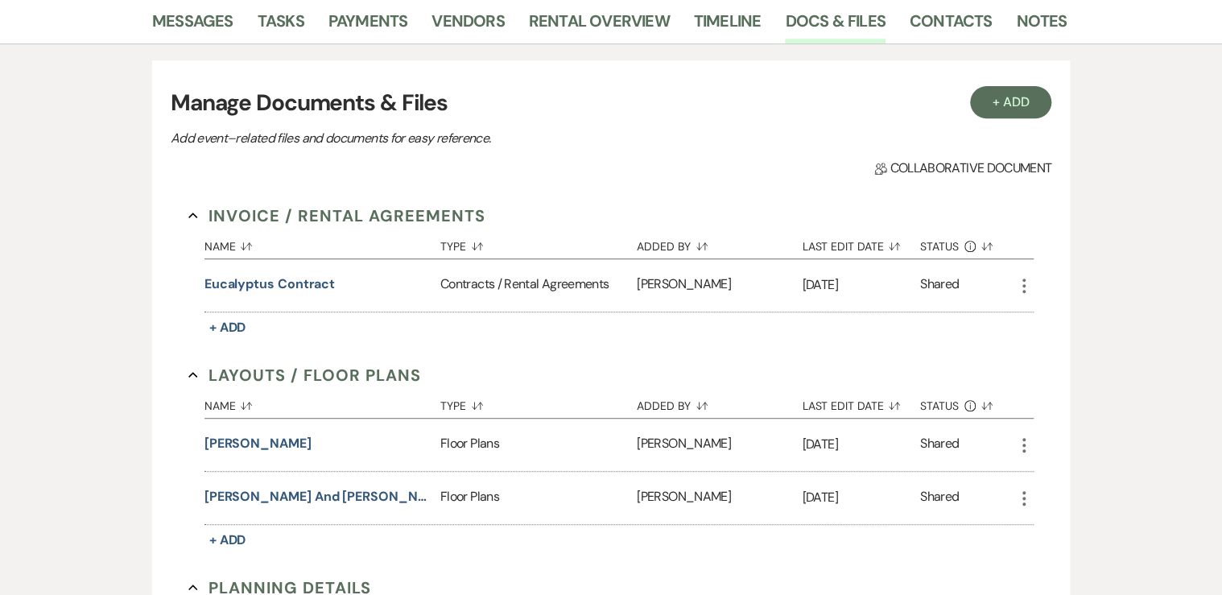
scroll to position [203, 0]
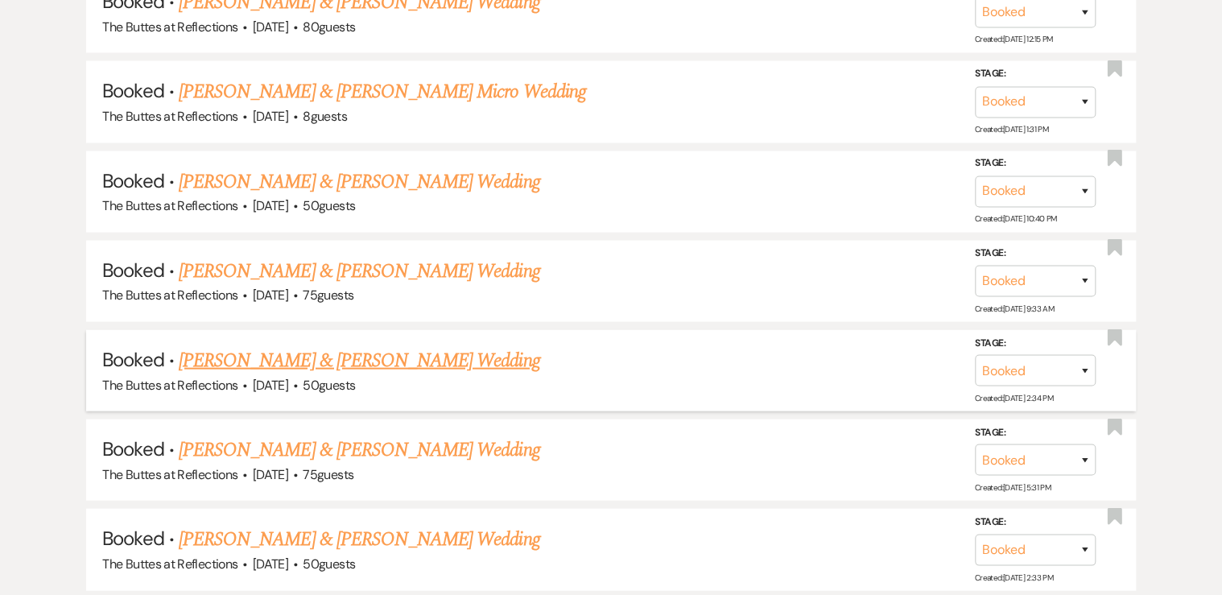
scroll to position [1545, 0]
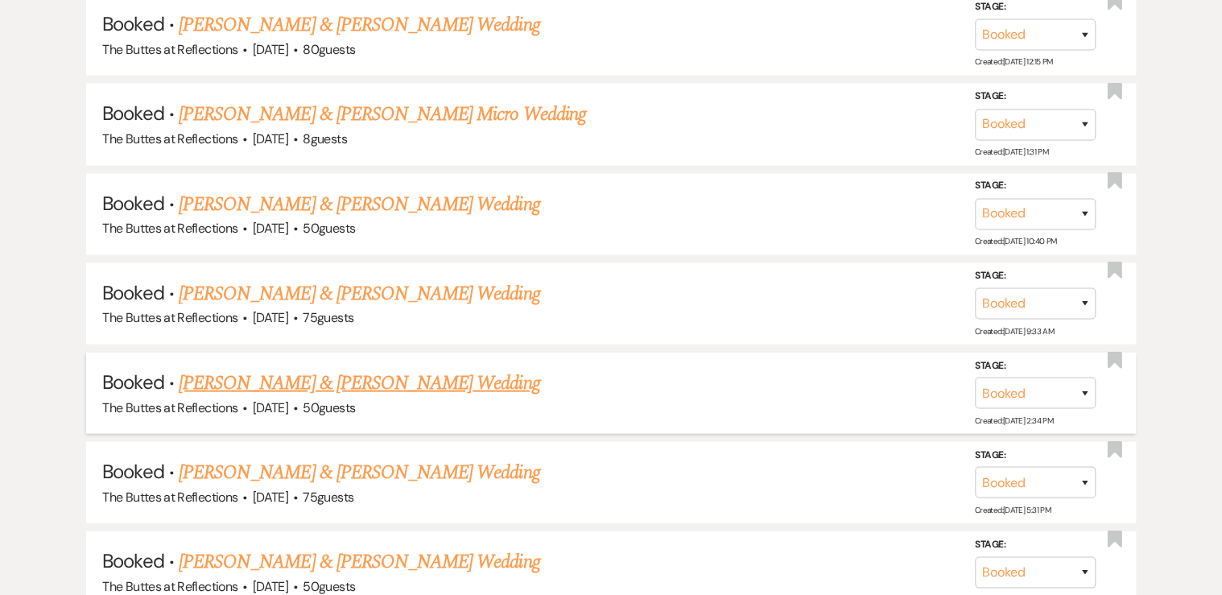
click at [328, 370] on link "[PERSON_NAME] & [PERSON_NAME] Wedding" at bounding box center [359, 383] width 361 height 29
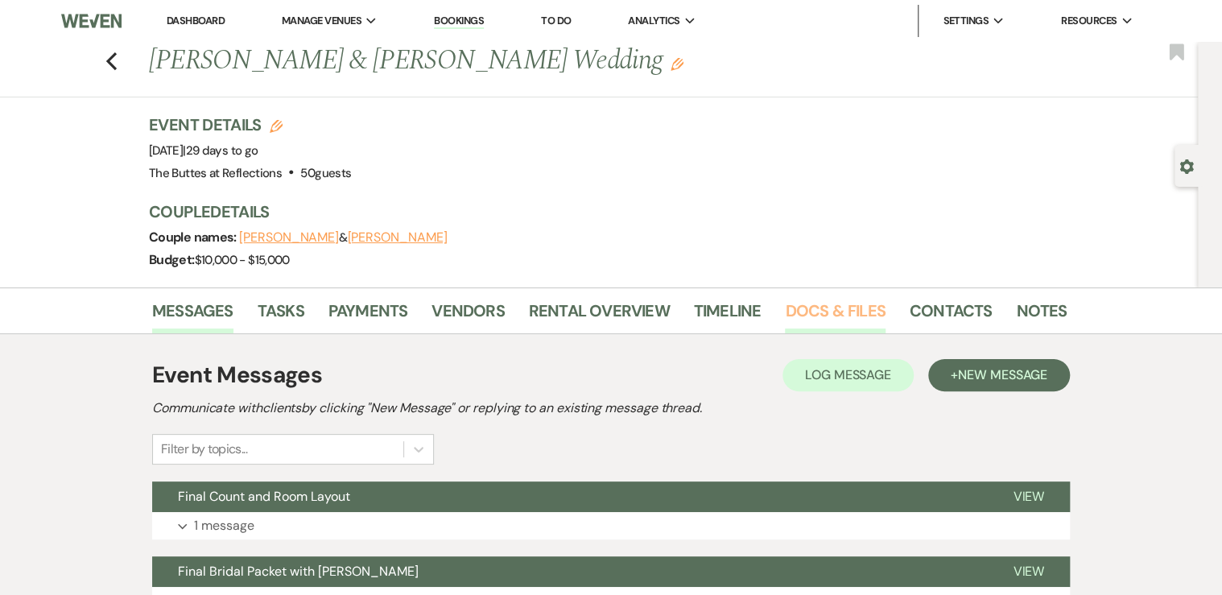
click at [824, 307] on link "Docs & Files" at bounding box center [835, 315] width 100 height 35
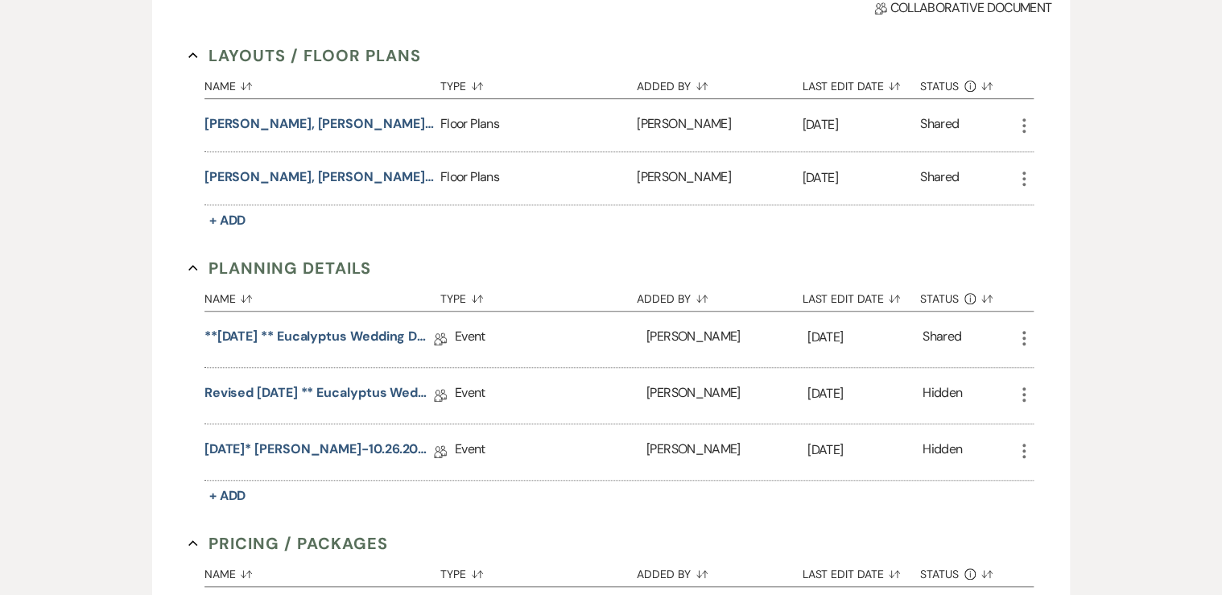
scroll to position [451, 0]
click at [309, 442] on link "[DATE]* [PERSON_NAME]-10.26.2025 Eucalyptus Wedding Details" at bounding box center [318, 451] width 229 height 25
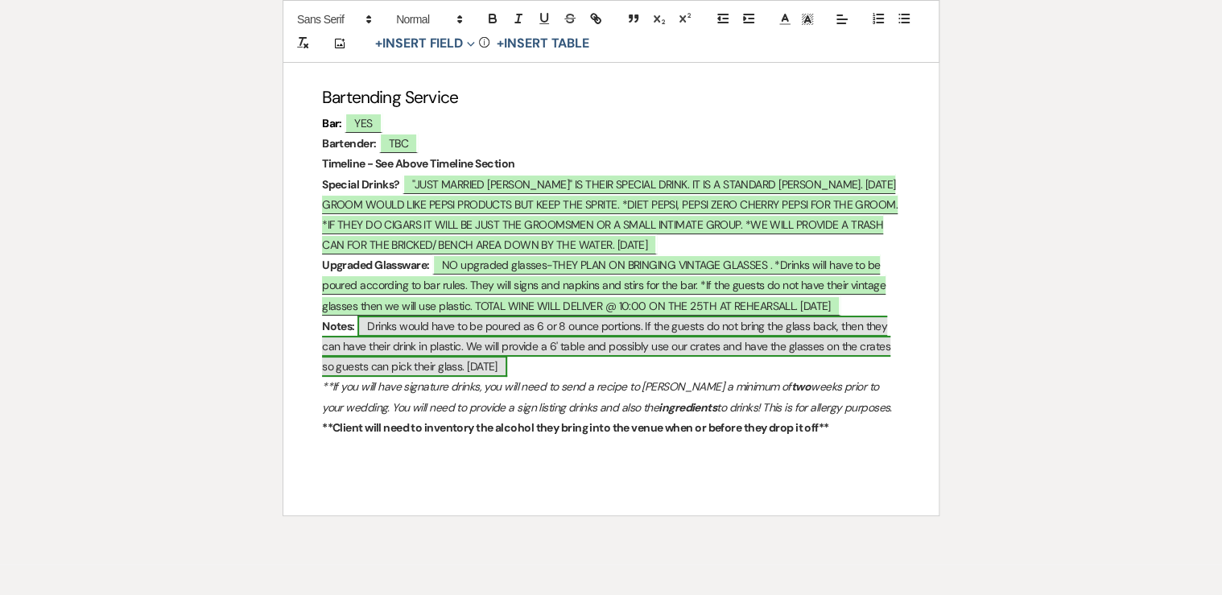
scroll to position [5982, 0]
